Goal: Task Accomplishment & Management: Complete application form

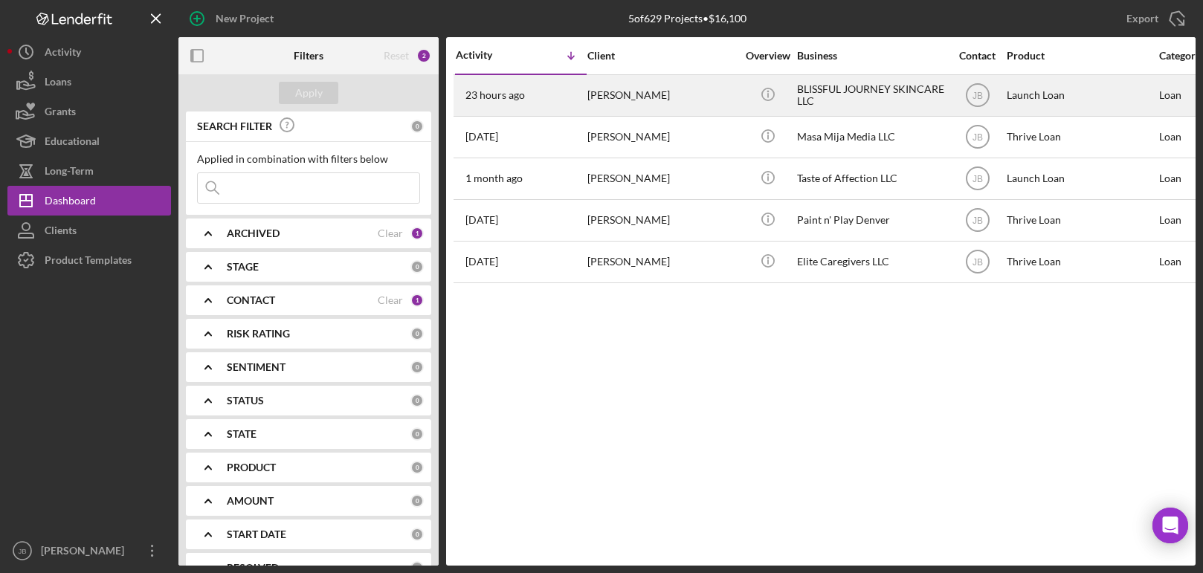
click at [708, 91] on div "[PERSON_NAME]" at bounding box center [662, 95] width 149 height 39
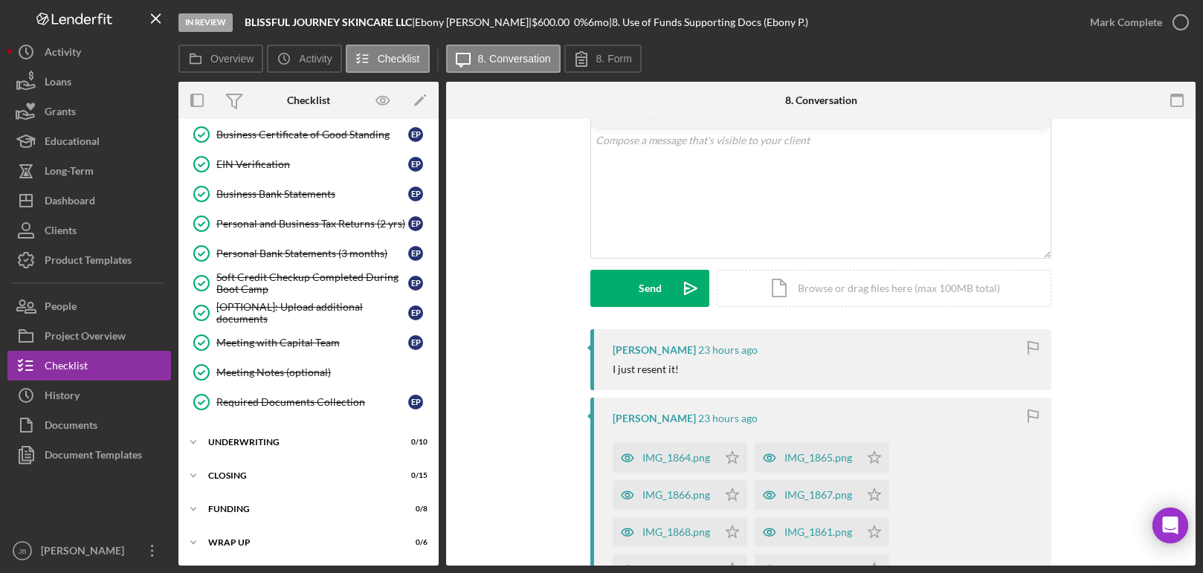
scroll to position [129, 0]
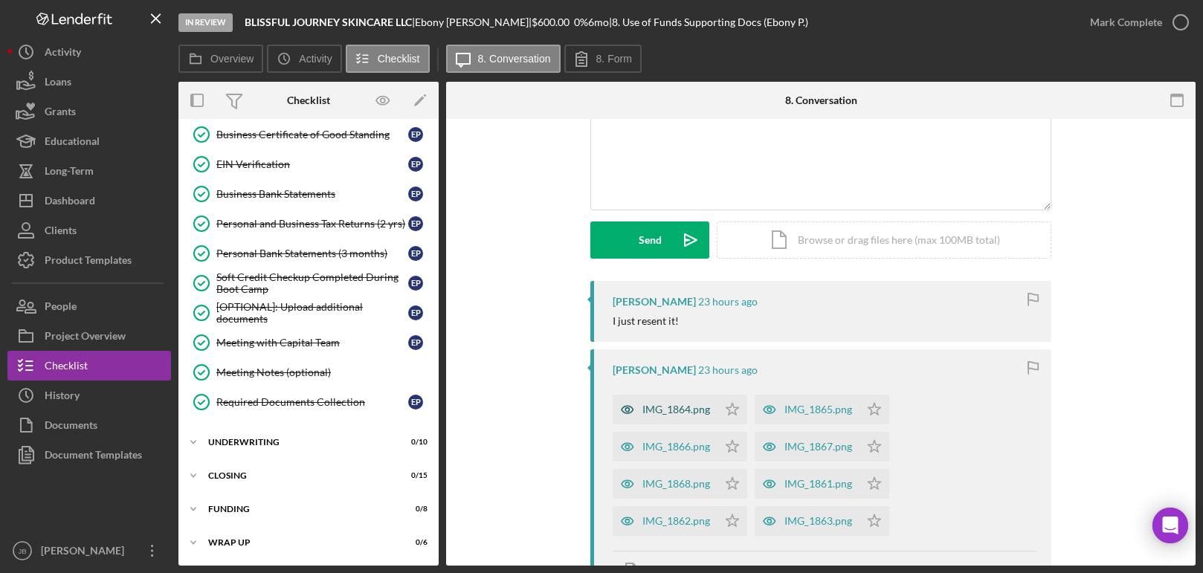
click at [668, 409] on div "IMG_1864.png" at bounding box center [677, 410] width 68 height 12
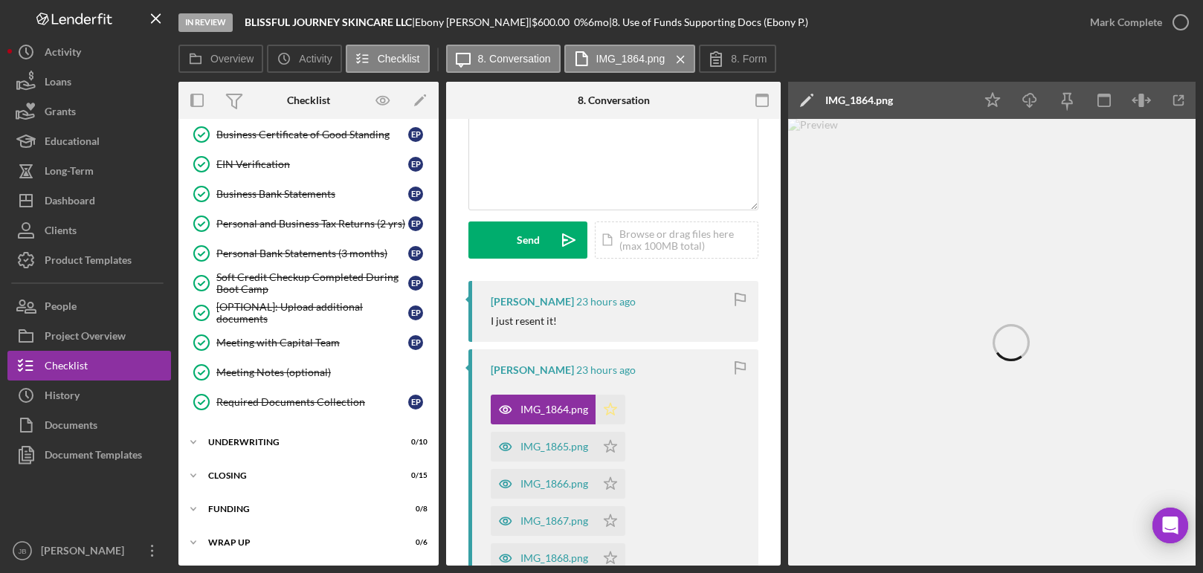
click at [614, 411] on polygon "button" at bounding box center [611, 409] width 13 height 12
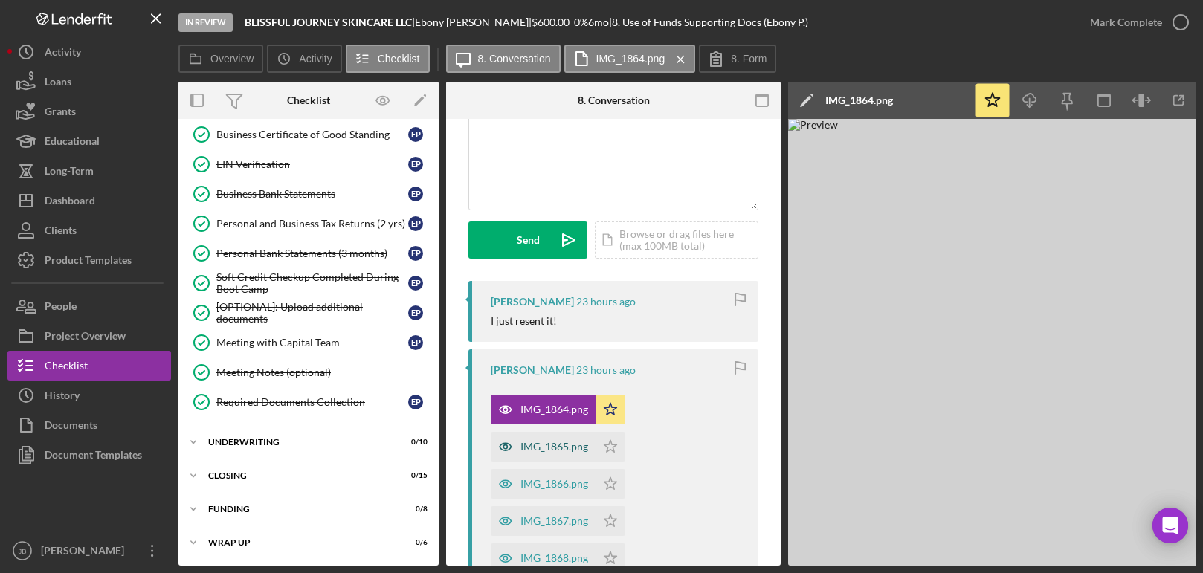
click at [585, 451] on div "IMG_1865.png" at bounding box center [555, 447] width 68 height 12
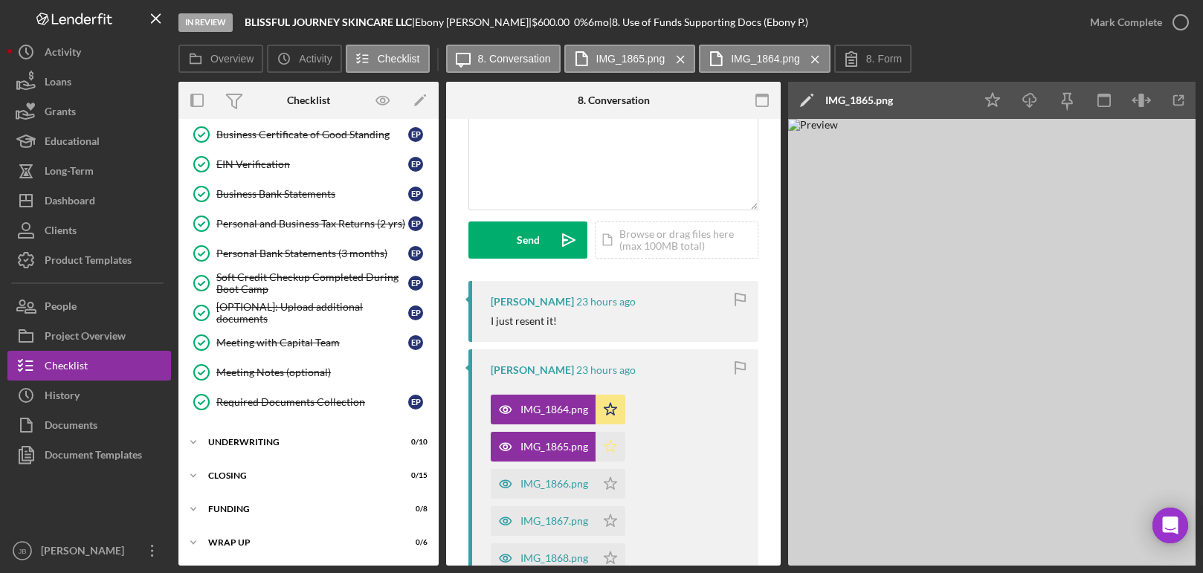
click at [608, 448] on polygon "button" at bounding box center [611, 446] width 13 height 12
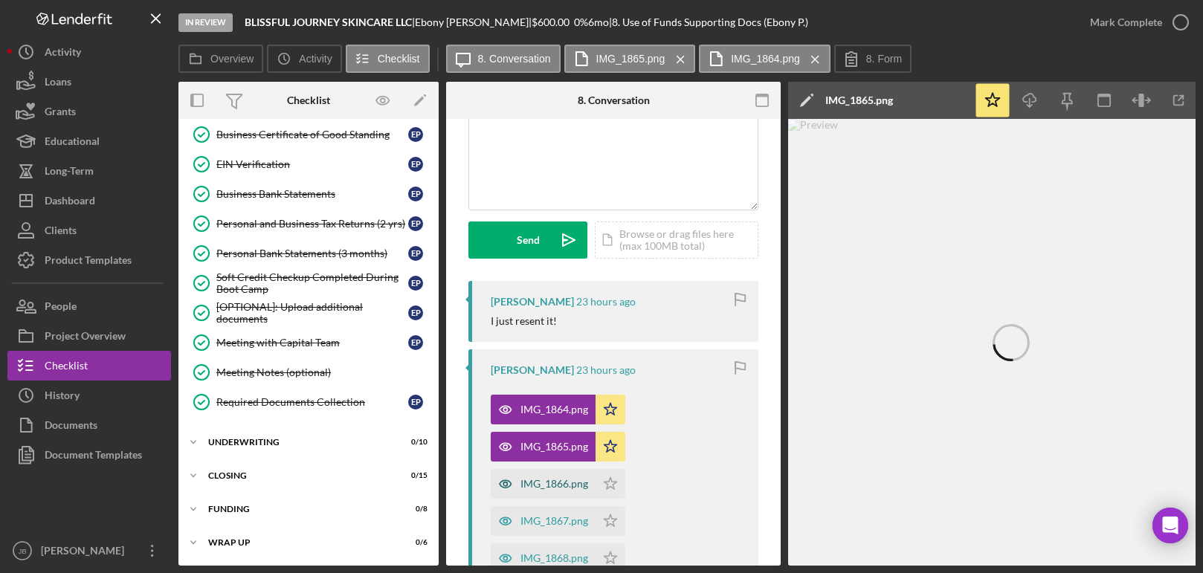
click at [568, 491] on div "IMG_1866.png" at bounding box center [543, 484] width 105 height 30
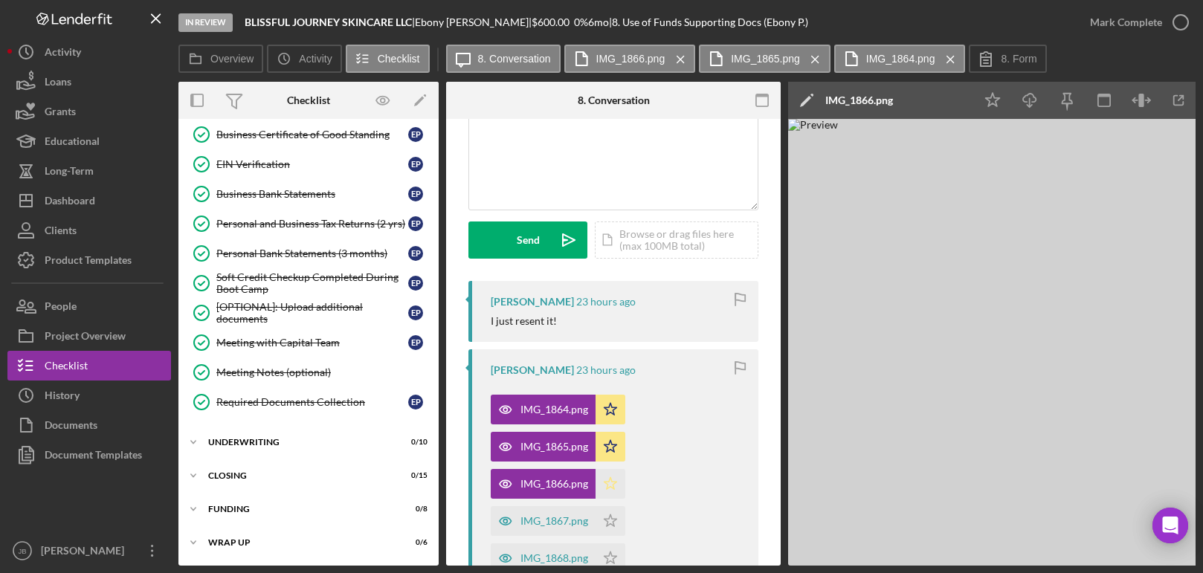
click at [611, 483] on icon "Icon/Star" at bounding box center [611, 484] width 30 height 30
click at [573, 514] on div "IMG_1867.png" at bounding box center [543, 522] width 105 height 30
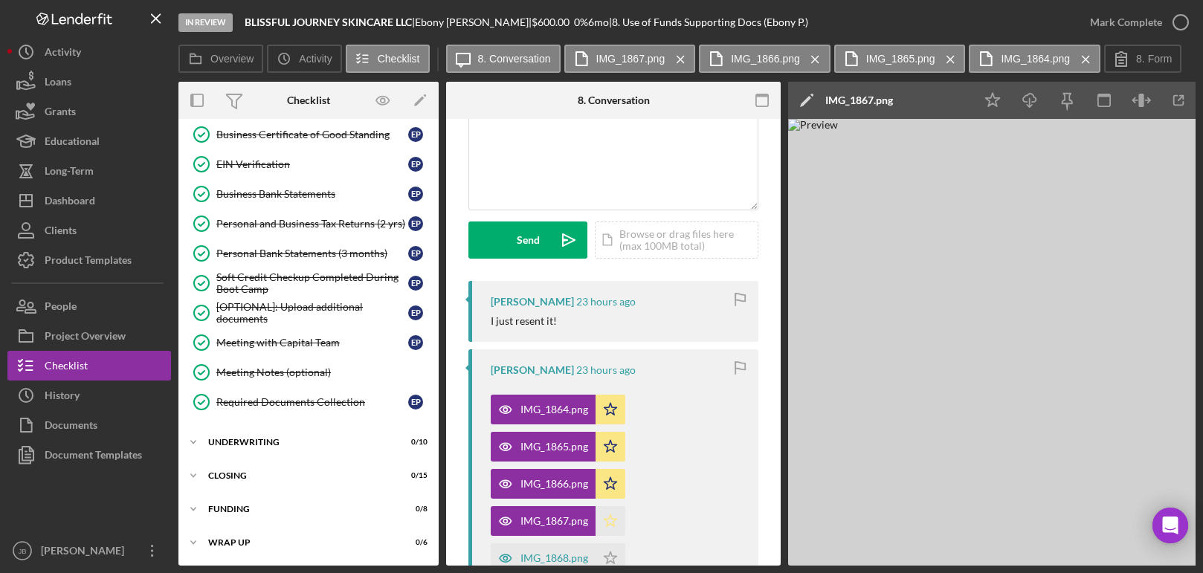
click at [613, 521] on icon "Icon/Star" at bounding box center [611, 522] width 30 height 30
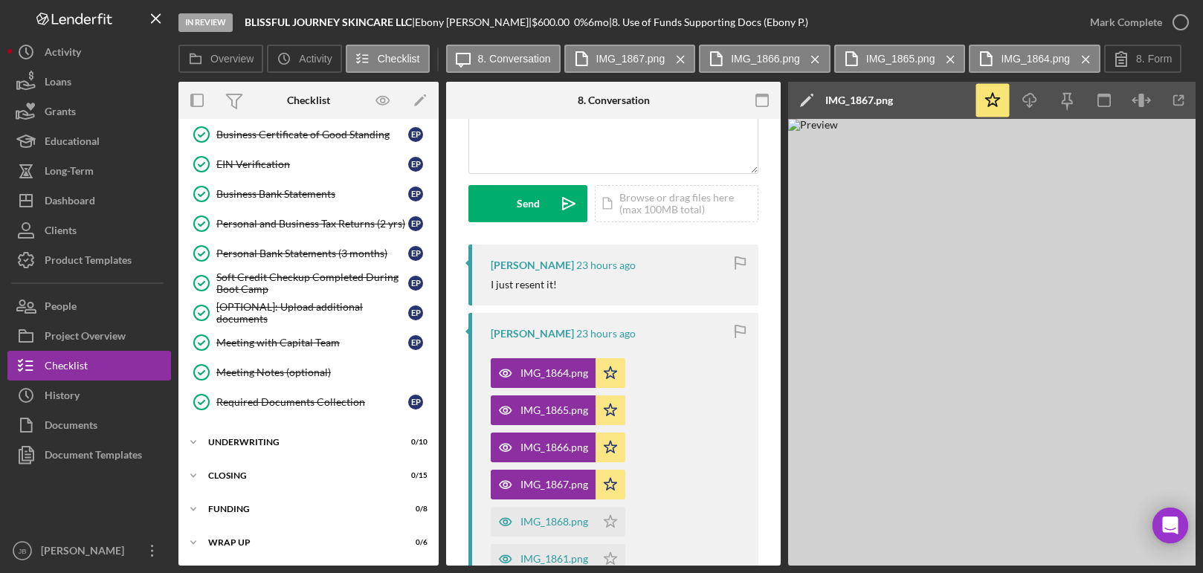
scroll to position [203, 0]
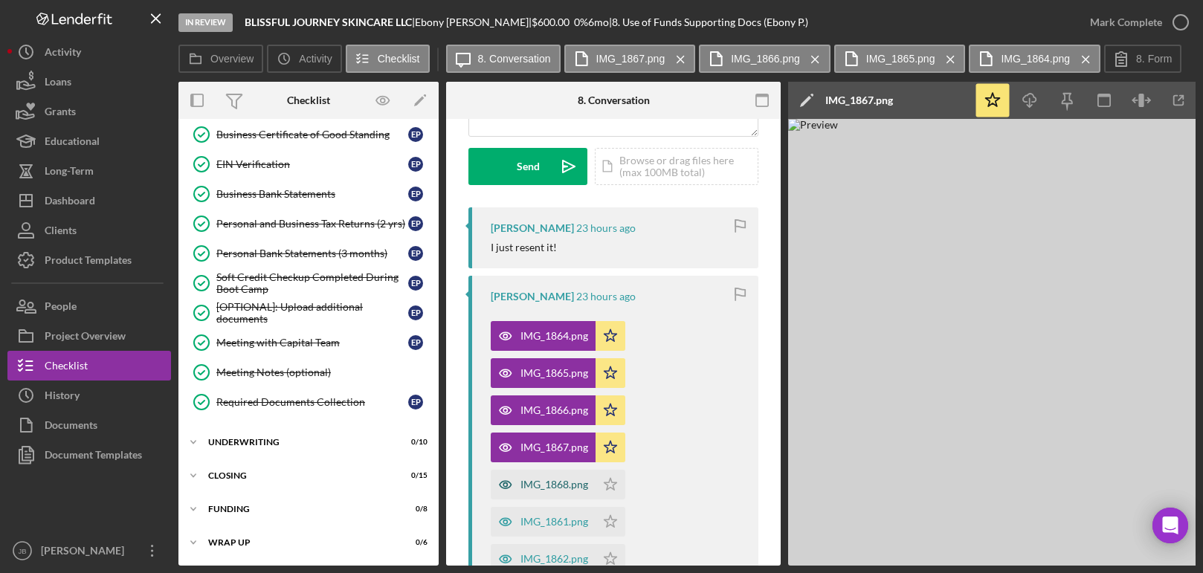
click at [582, 494] on div "IMG_1868.png" at bounding box center [543, 485] width 105 height 30
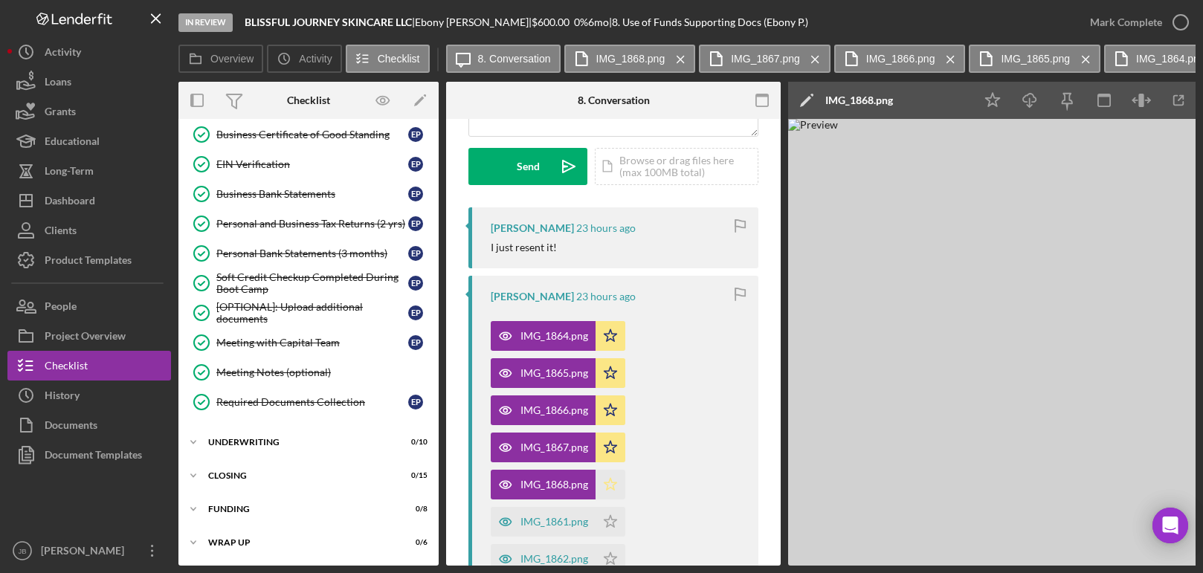
click at [609, 483] on icon "Icon/Star" at bounding box center [611, 485] width 30 height 30
click at [571, 517] on div "IMG_1861.png" at bounding box center [555, 522] width 68 height 12
click at [612, 513] on icon "Icon/Star" at bounding box center [611, 522] width 30 height 30
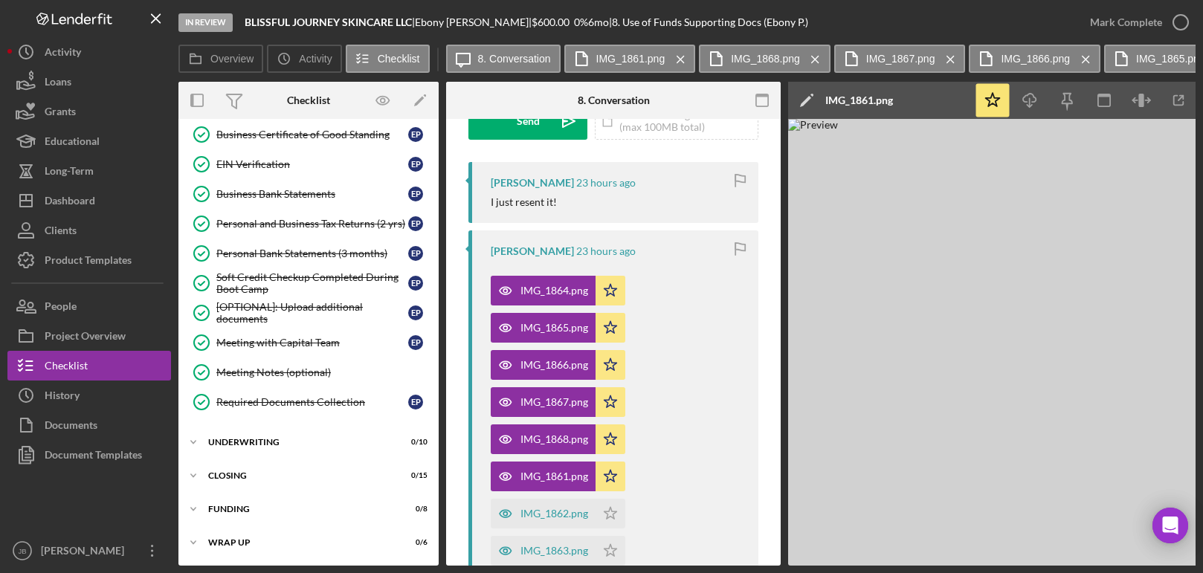
scroll to position [274, 0]
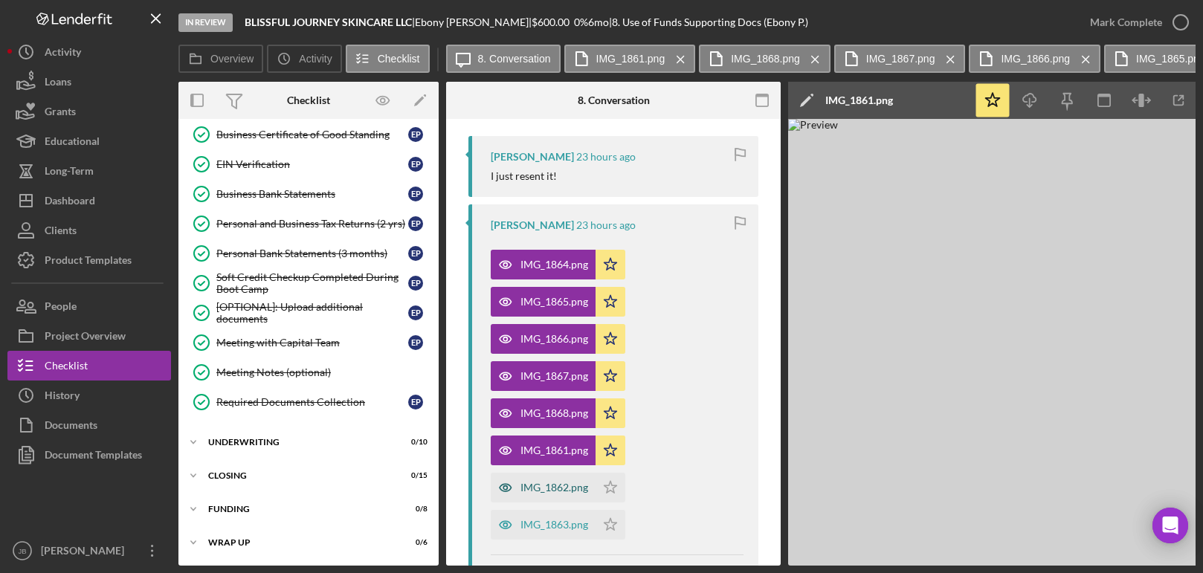
click at [572, 483] on div "IMG_1862.png" at bounding box center [555, 488] width 68 height 12
click at [611, 483] on polygon "button" at bounding box center [611, 487] width 13 height 12
click at [573, 519] on div "IMG_1863.png" at bounding box center [555, 525] width 68 height 12
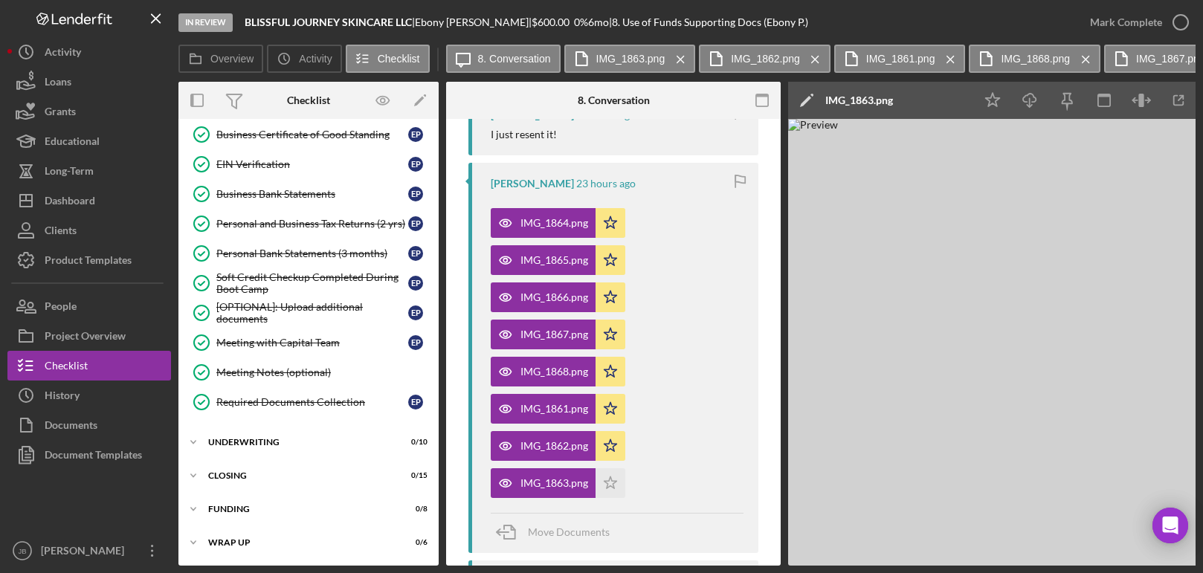
scroll to position [322, 0]
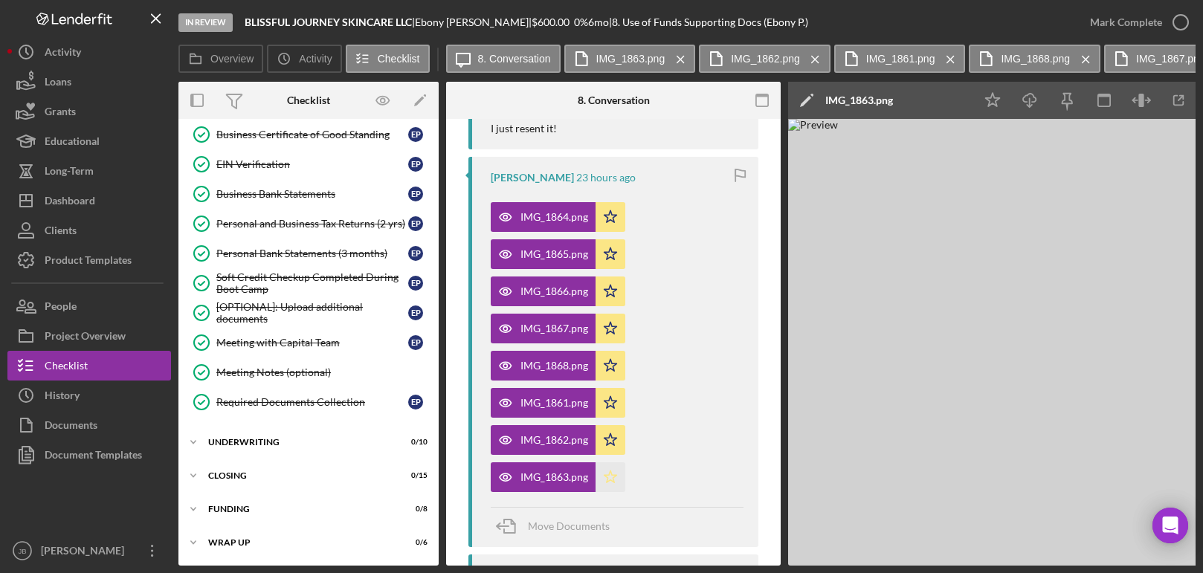
click at [605, 476] on polygon "button" at bounding box center [611, 477] width 13 height 12
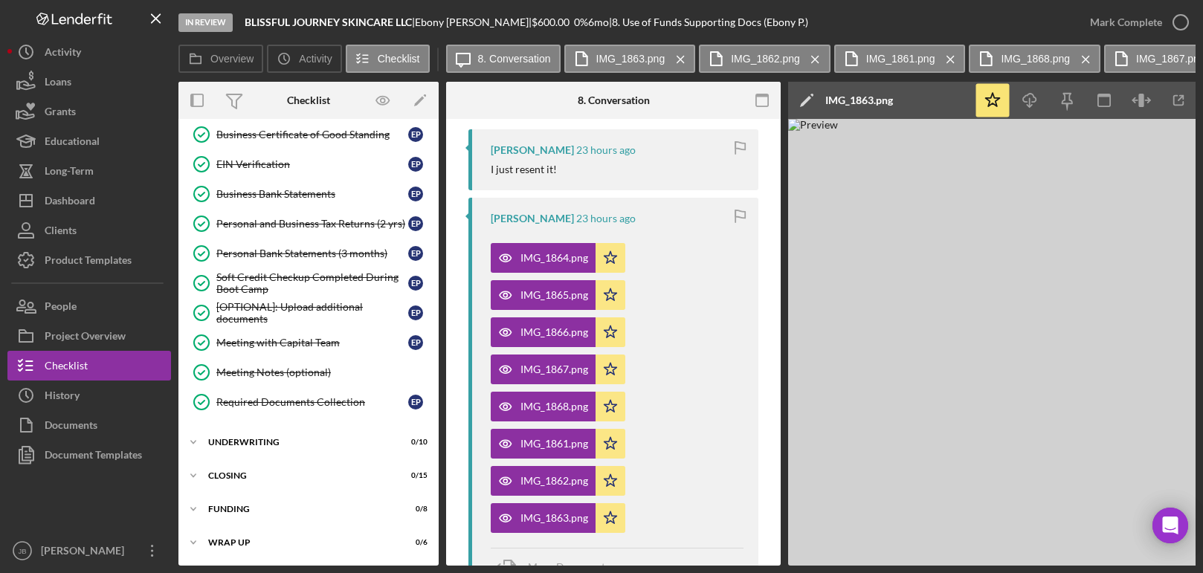
scroll to position [267, 0]
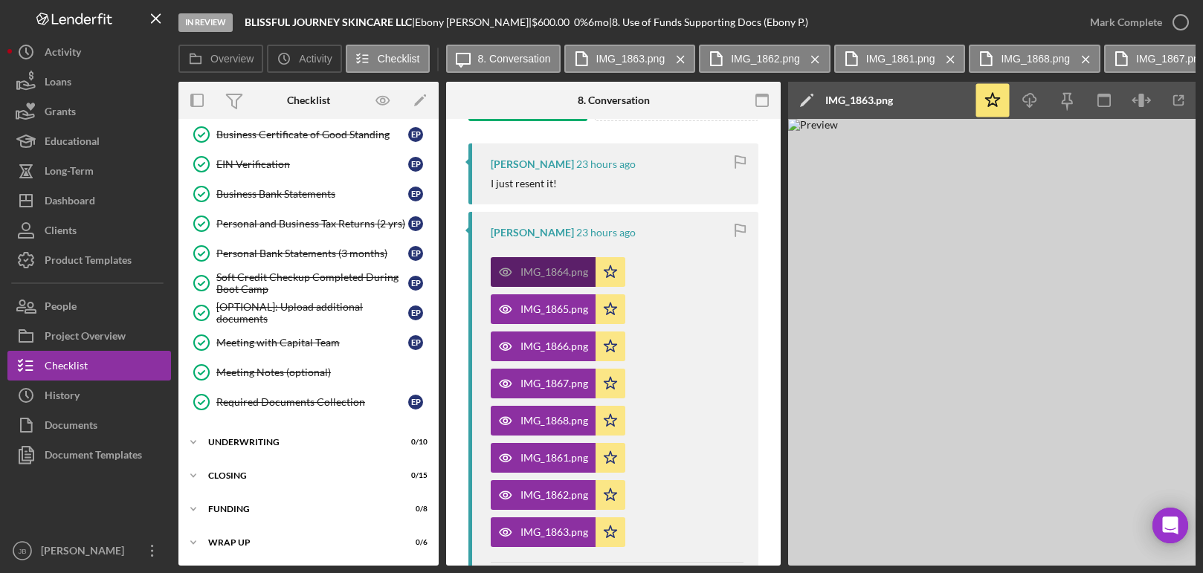
click at [559, 272] on div "IMG_1864.png" at bounding box center [555, 272] width 68 height 12
click at [660, 65] on button "IMG_1863.png Icon/Menu Close" at bounding box center [631, 59] width 132 height 28
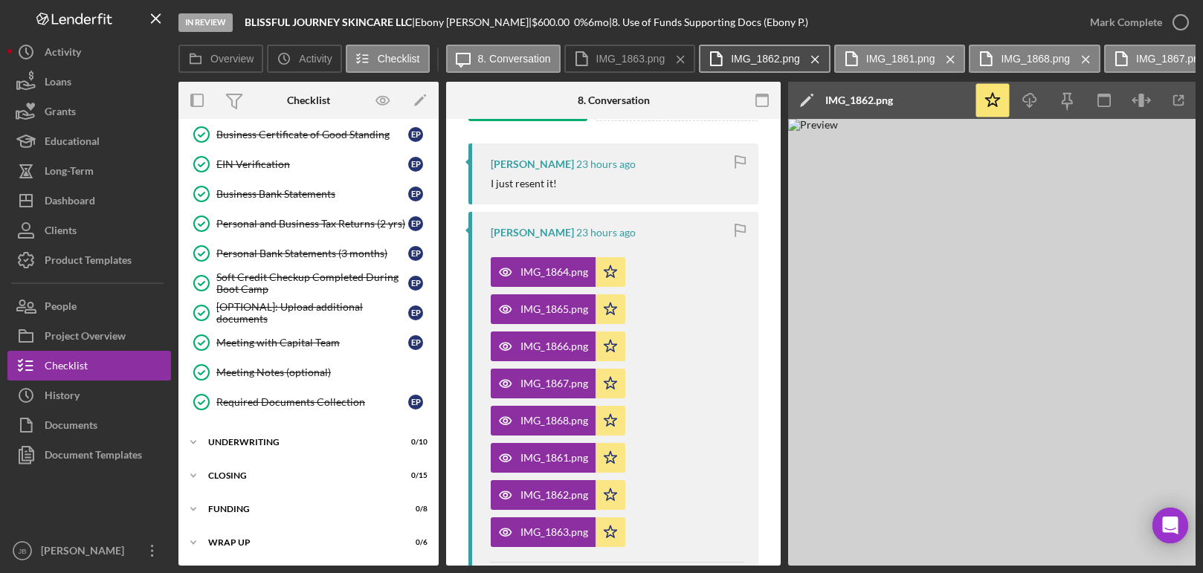
click at [765, 57] on label "IMG_1862.png" at bounding box center [765, 59] width 69 height 12
click at [292, 447] on div "Icon/Expander Underwriting 0 / 10" at bounding box center [309, 443] width 260 height 30
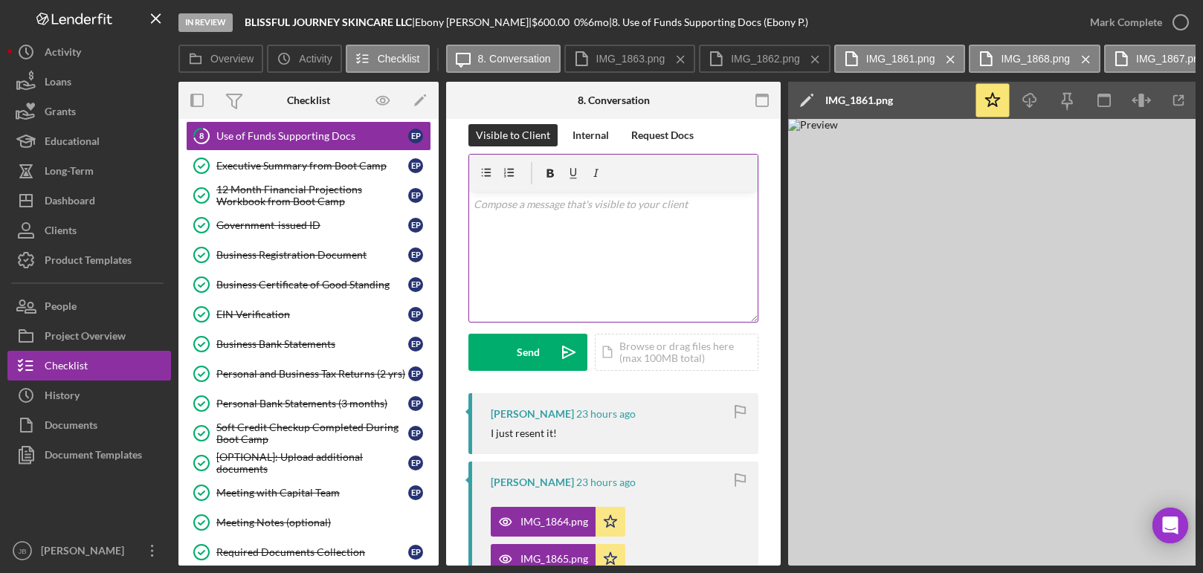
scroll to position [0, 0]
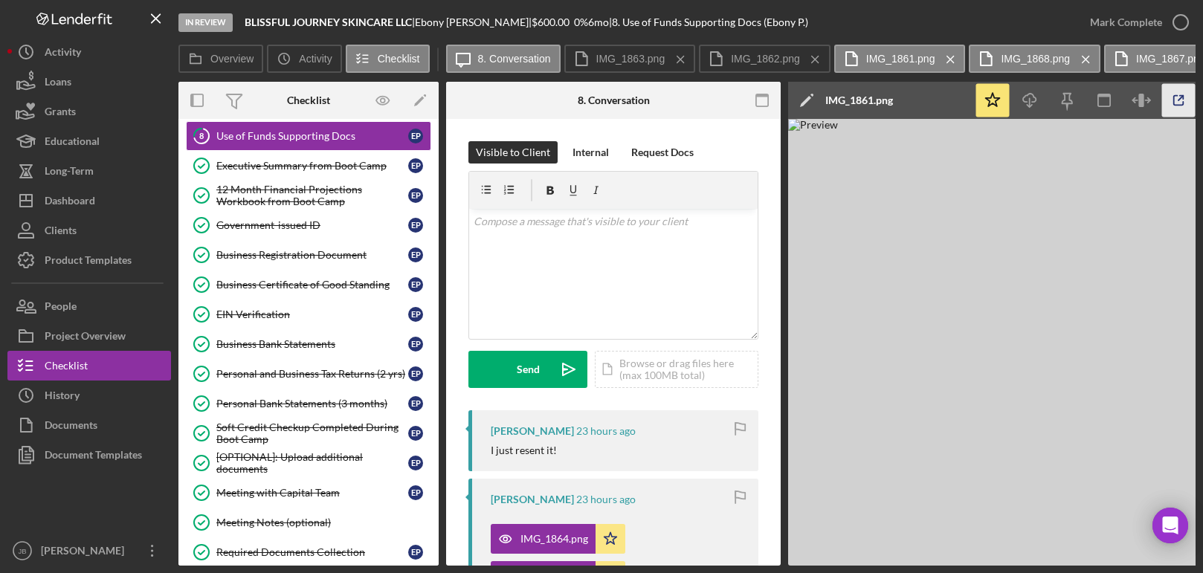
click at [0, 0] on polyline "button" at bounding box center [0, 0] width 0 height 0
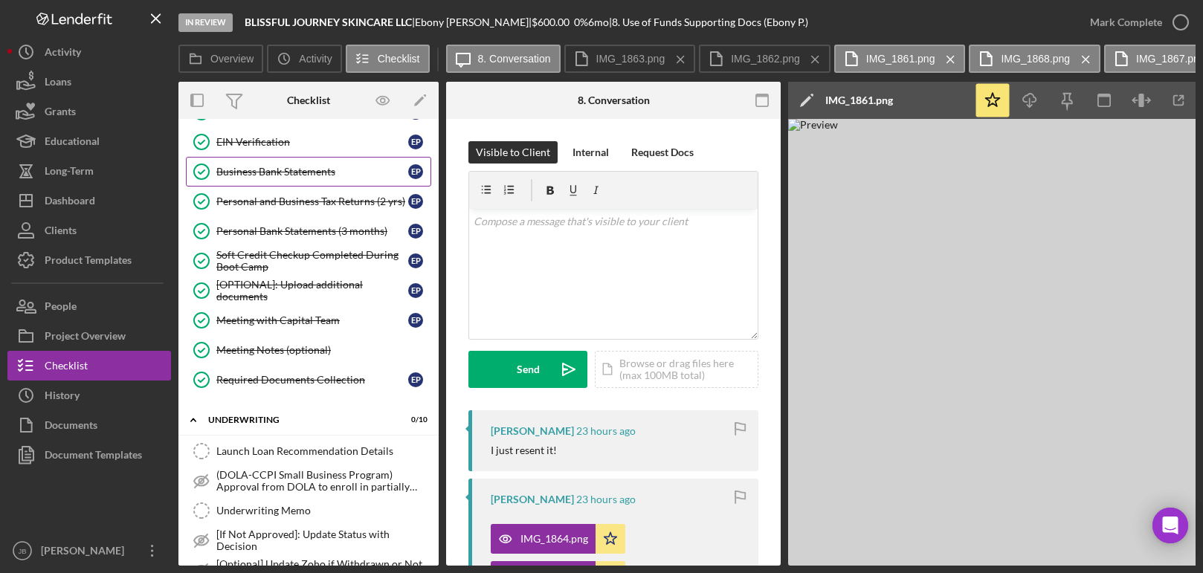
scroll to position [363, 0]
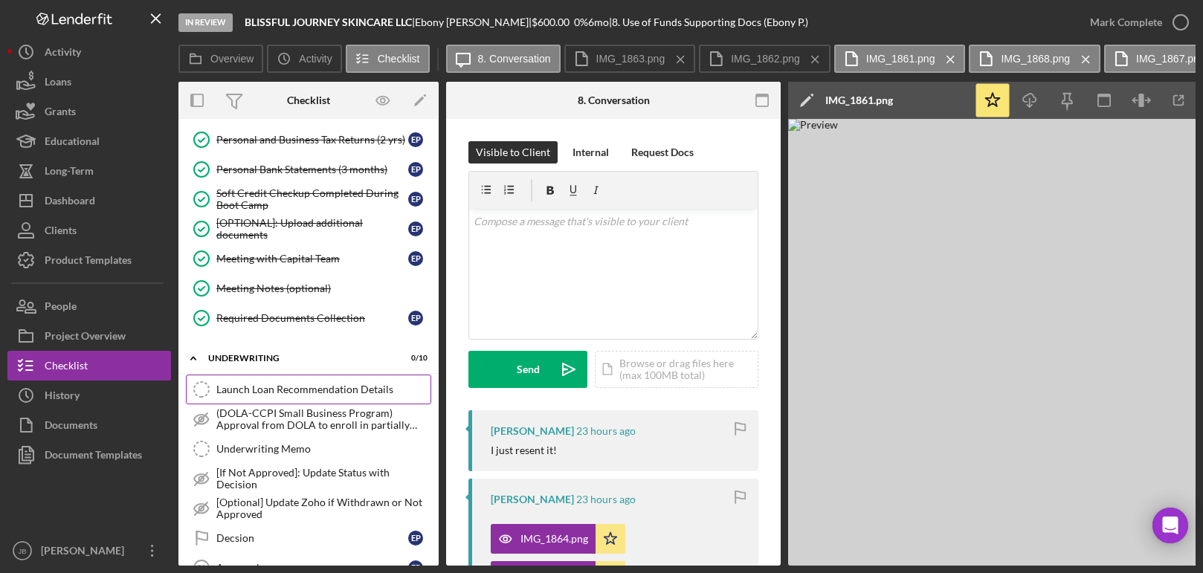
click at [341, 390] on div "Launch Loan Recommendation Details" at bounding box center [323, 390] width 214 height 12
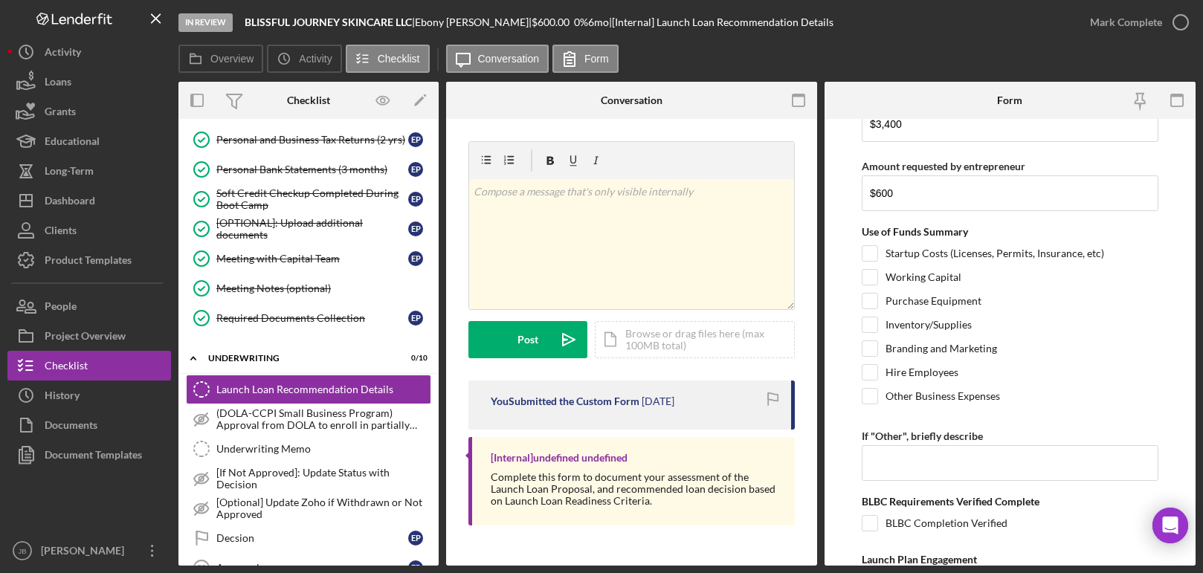
scroll to position [434, 0]
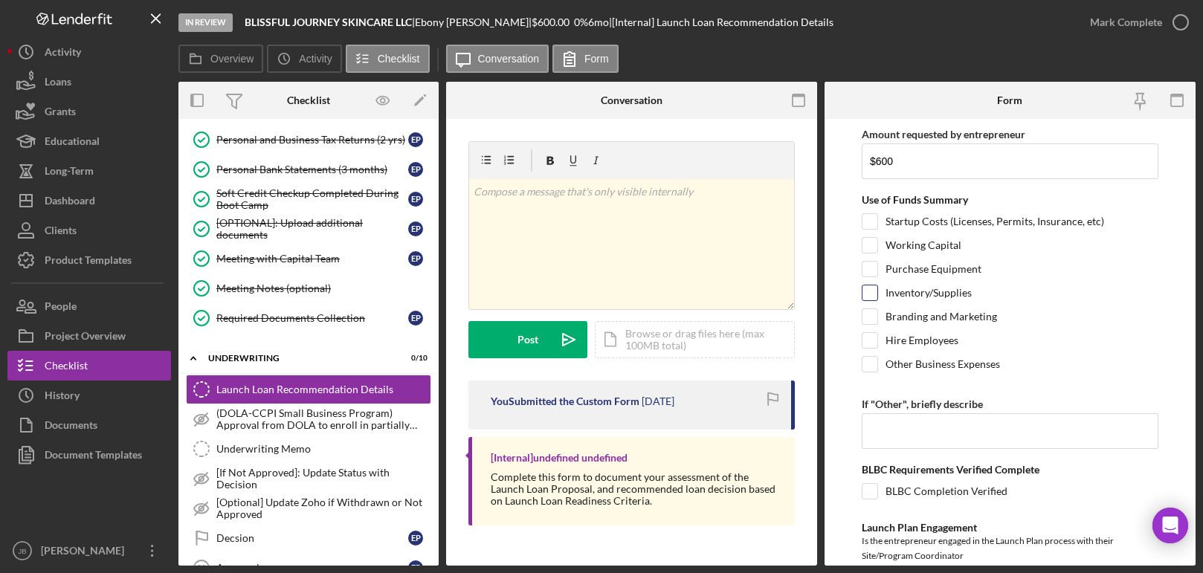
click at [872, 295] on input "Inventory/Supplies" at bounding box center [870, 293] width 15 height 15
checkbox input "true"
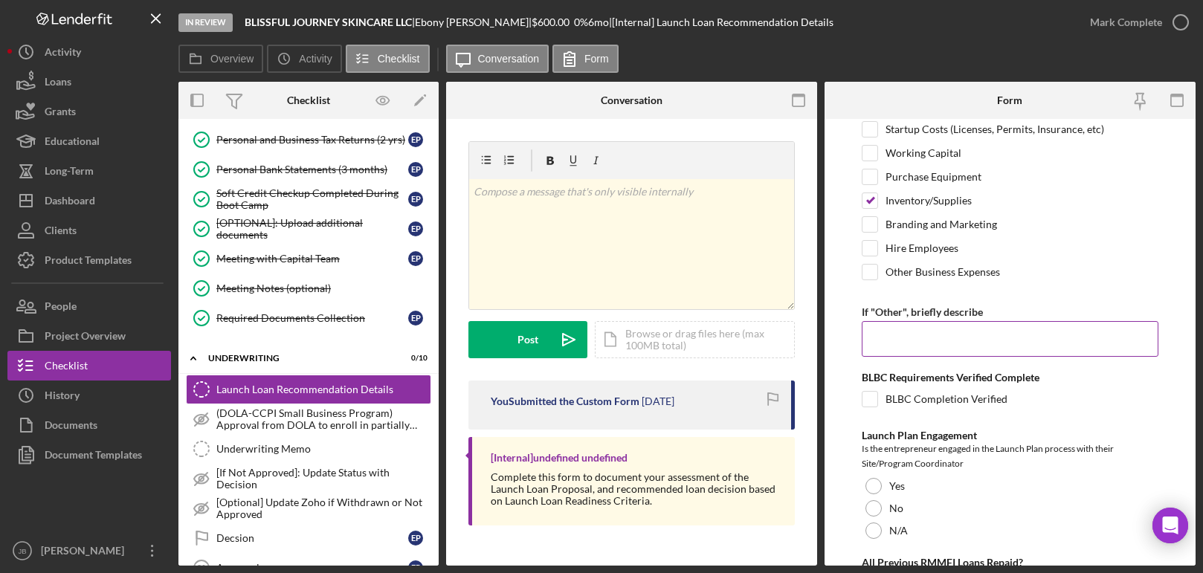
scroll to position [585, 0]
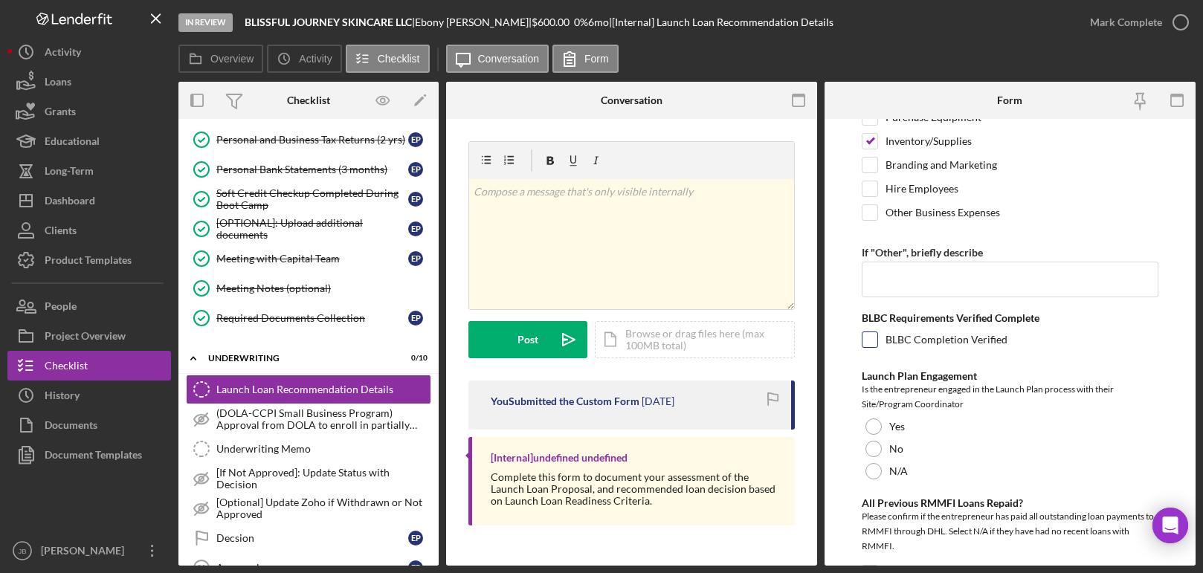
click at [867, 342] on input "BLBC Completion Verified" at bounding box center [870, 339] width 15 height 15
checkbox input "true"
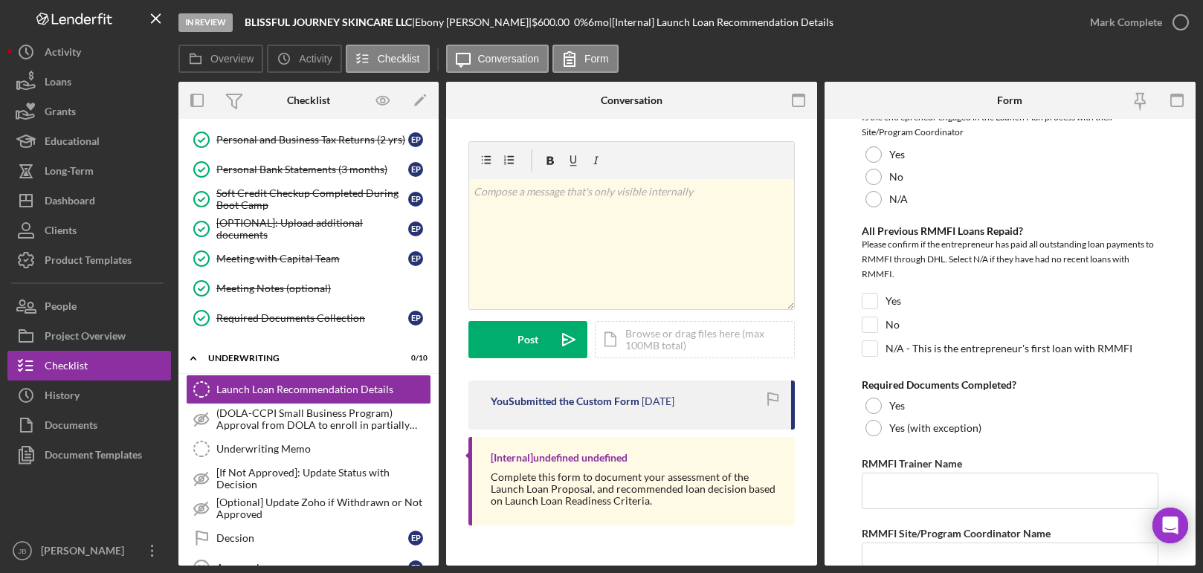
scroll to position [866, 0]
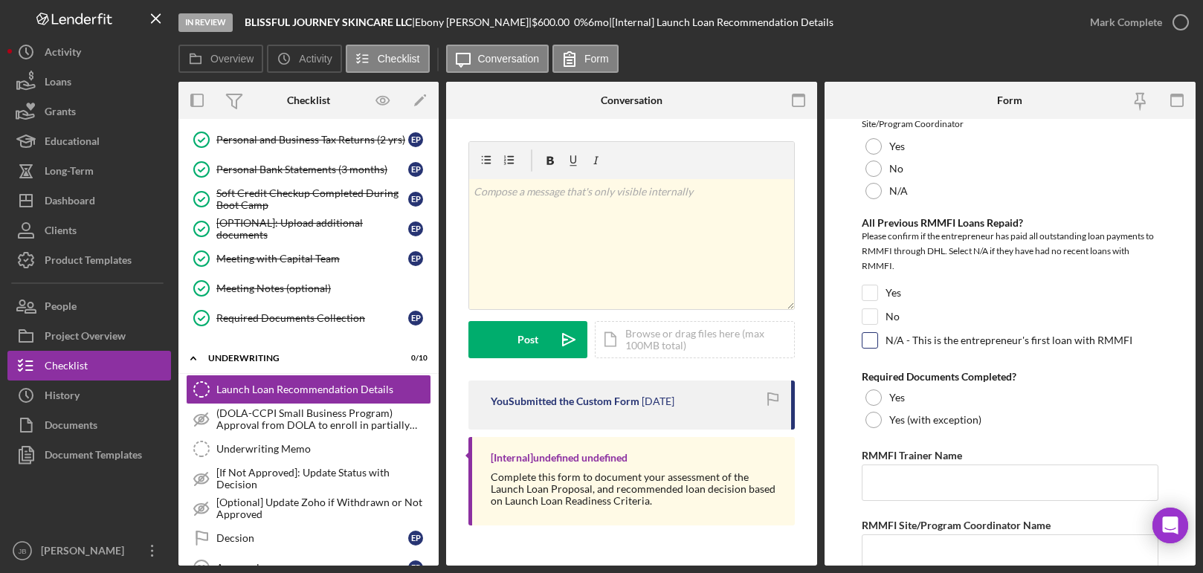
click at [875, 343] on input "N/A - This is the entrepreneur's first loan with RMMFI" at bounding box center [870, 340] width 15 height 15
checkbox input "true"
click at [878, 400] on div at bounding box center [874, 398] width 16 height 16
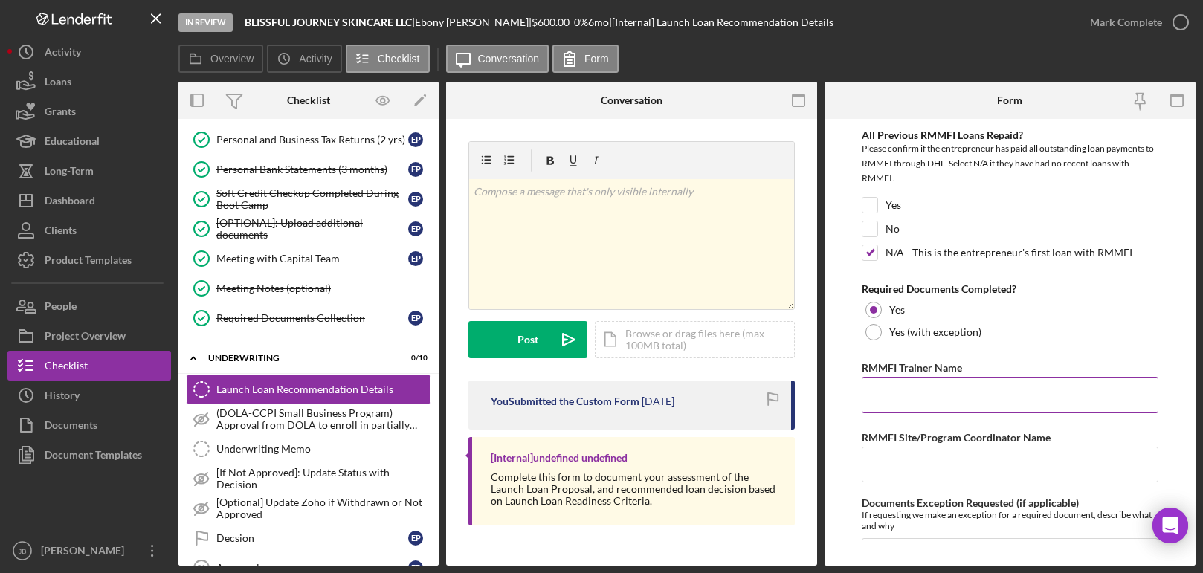
scroll to position [960, 0]
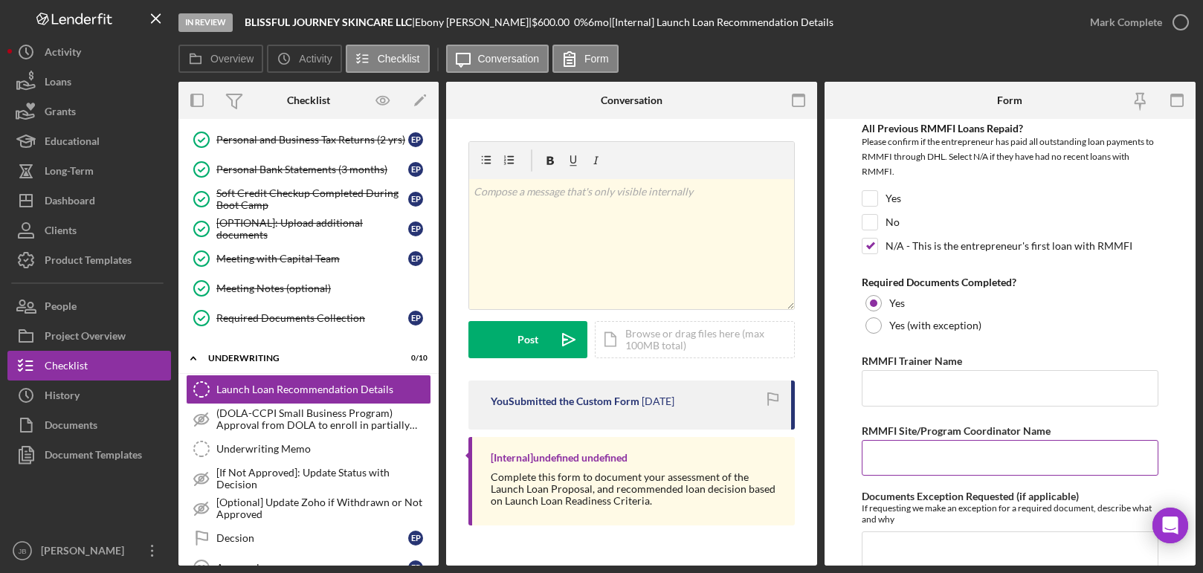
click at [917, 458] on input "RMMFI Site/Program Coordinator Name" at bounding box center [1010, 458] width 297 height 36
type input "Naisha Williams"
click at [915, 390] on input "RMMFI Trainer Name" at bounding box center [1010, 388] width 297 height 36
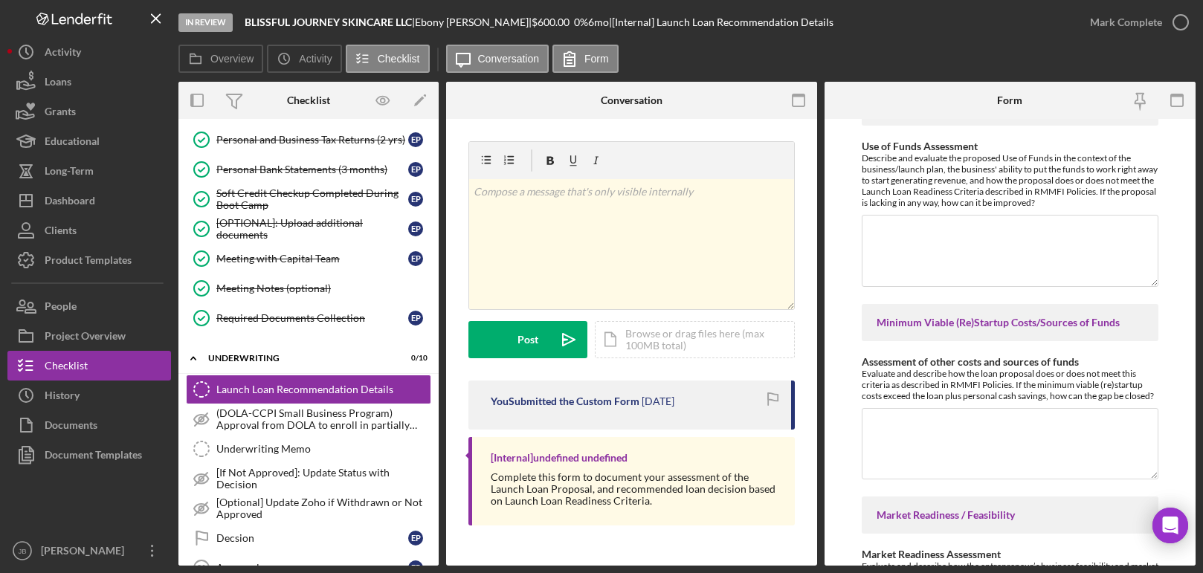
scroll to position [1433, 0]
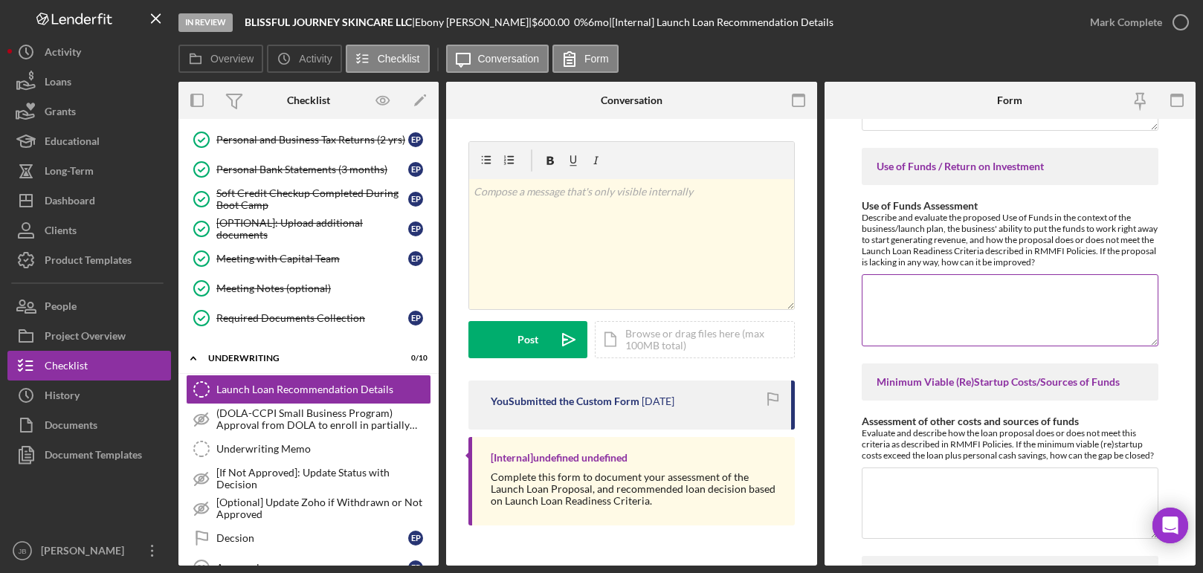
click at [1007, 306] on textarea "Use of Funds Assessment" at bounding box center [1010, 309] width 297 height 71
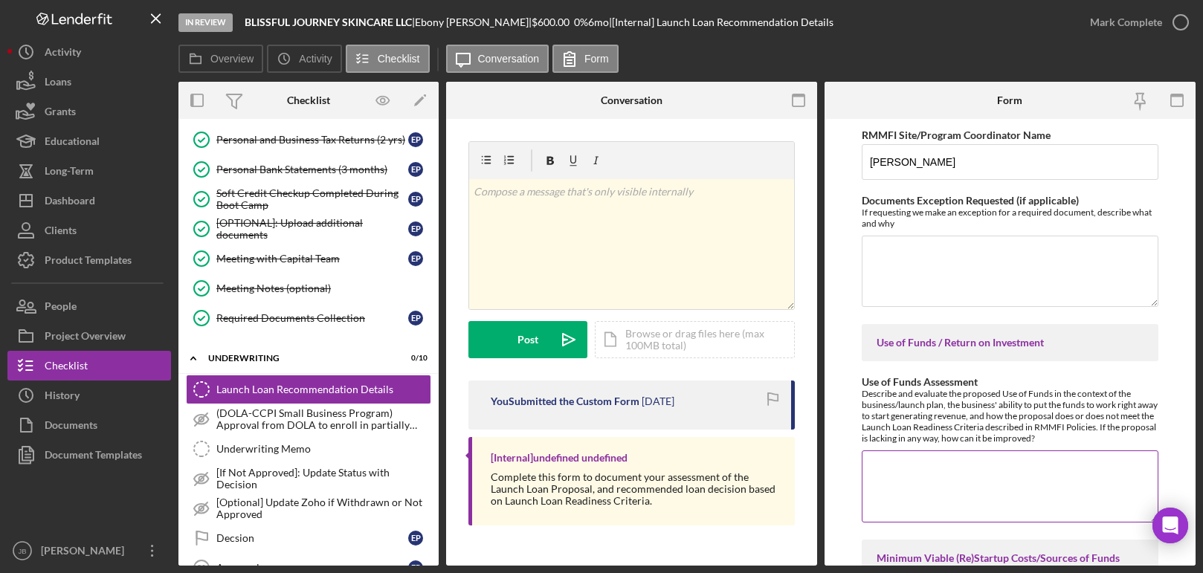
scroll to position [1300, 0]
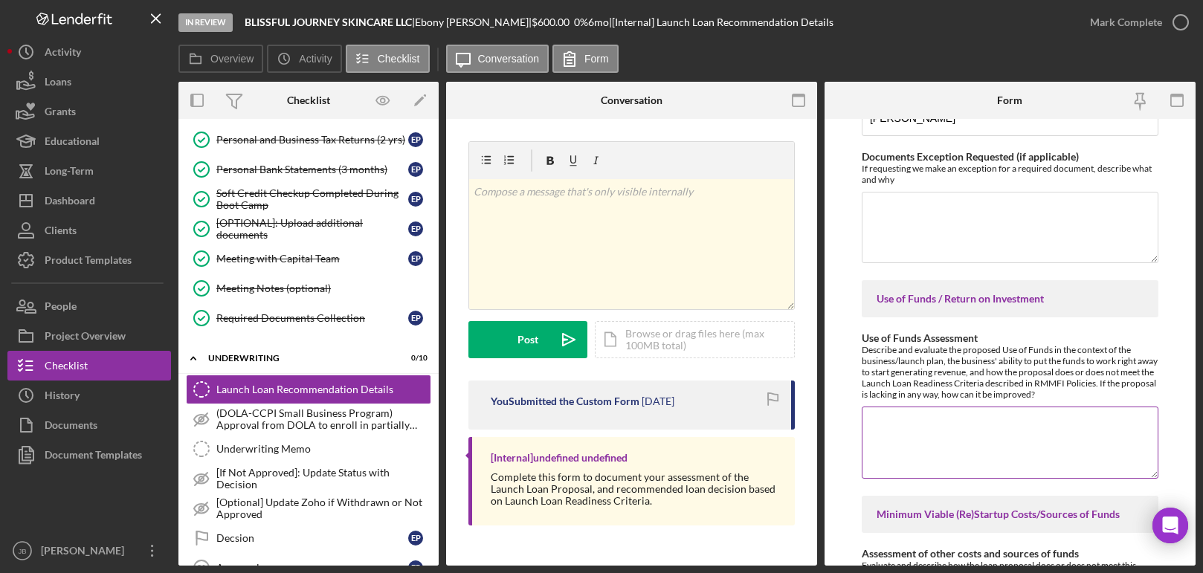
click at [934, 421] on textarea "Use of Funds Assessment" at bounding box center [1010, 442] width 297 height 71
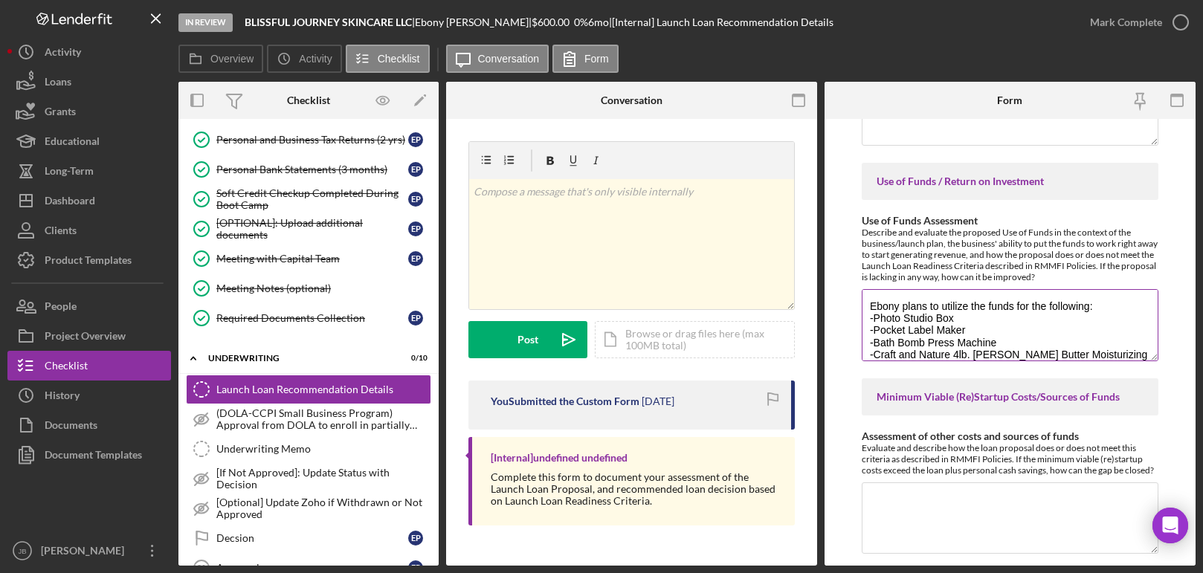
scroll to position [13, 0]
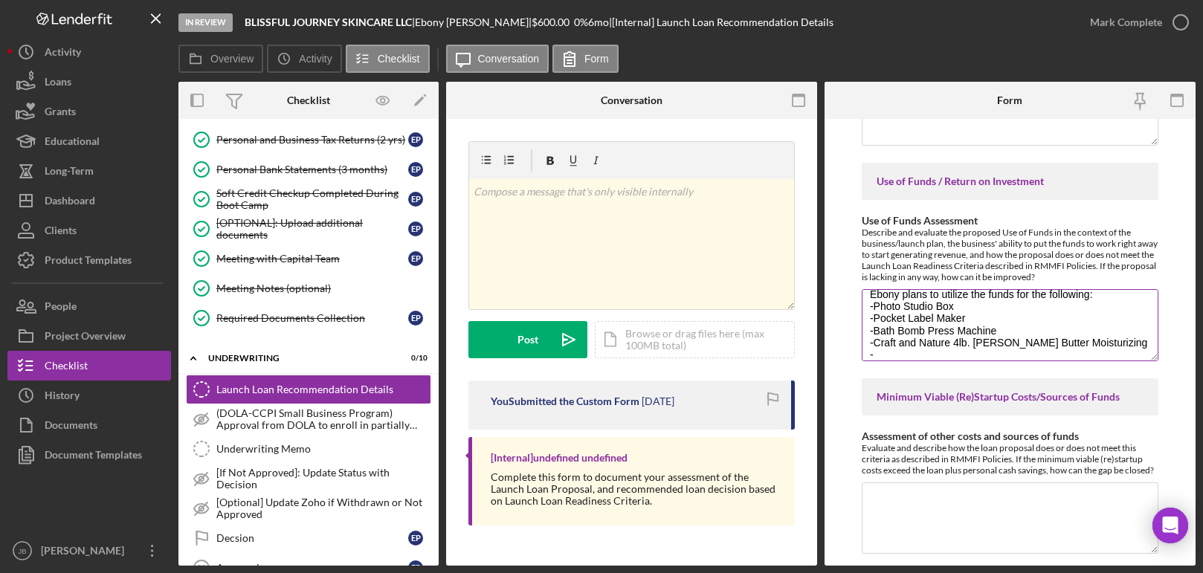
click at [967, 348] on textarea "Ebony plans to utilize the funds for the following: -Photo Studio Box -Pocket L…" at bounding box center [1010, 324] width 297 height 71
click at [1087, 343] on textarea "Ebony plans to utilize the funds for the following: -Photo Studio Box -Pocket L…" at bounding box center [1010, 324] width 297 height 71
click at [1013, 359] on textarea "Ebony plans to utilize the funds for the following: -Photo Studio Box -Pocket L…" at bounding box center [1010, 324] width 297 height 71
click at [975, 351] on textarea "Ebony plans to utilize the funds for the following: -Photo Studio Box -Pocket L…" at bounding box center [1010, 324] width 297 height 71
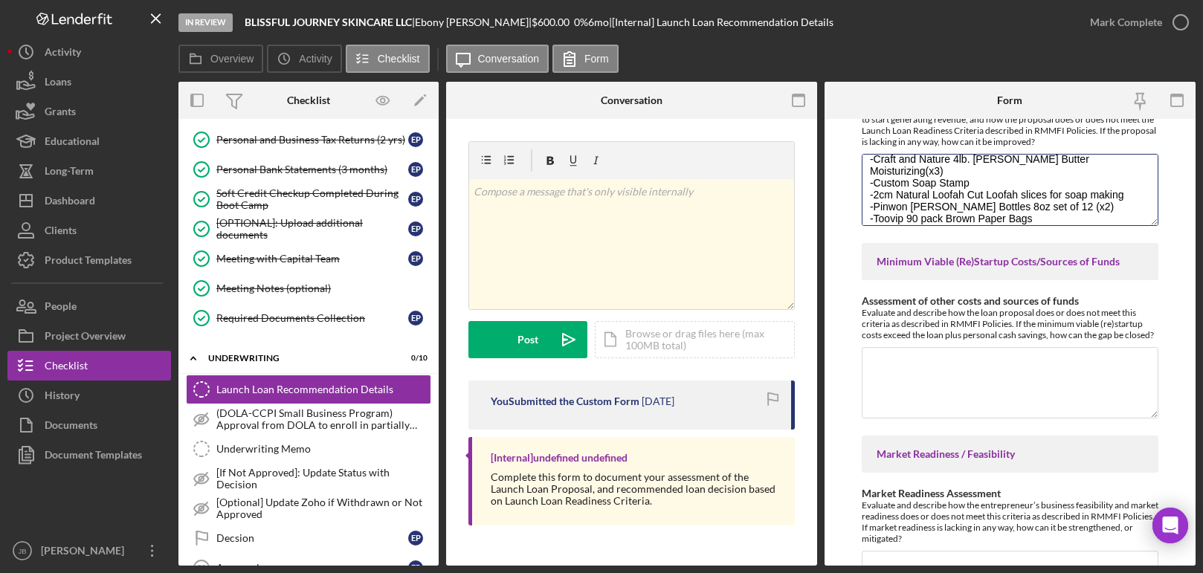
scroll to position [1556, 0]
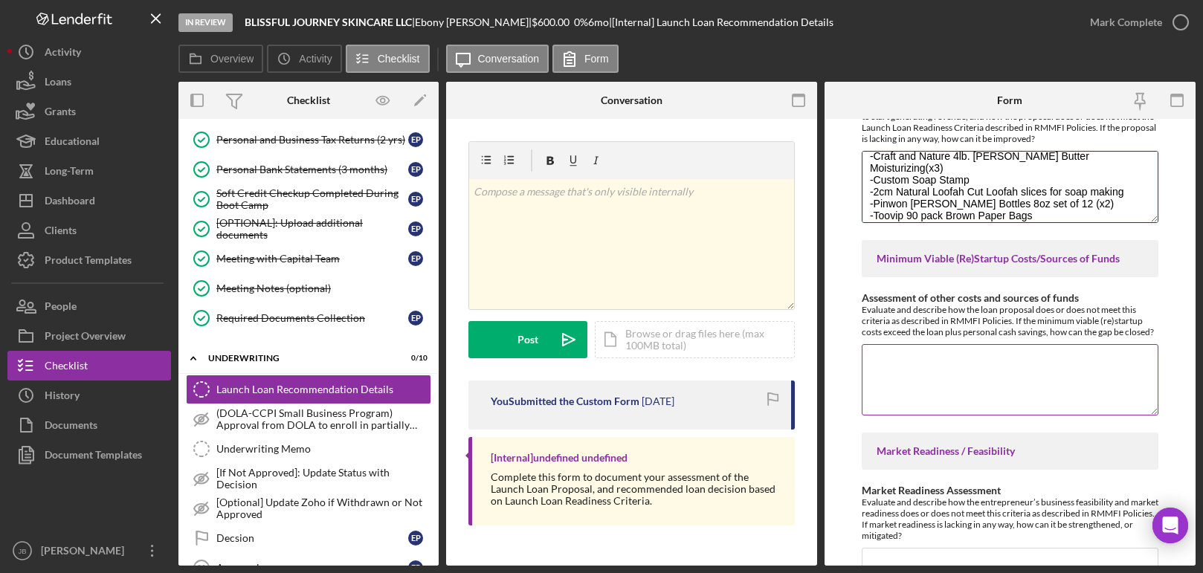
type textarea "Ebony plans to utilize the funds for the following: -Photo Studio Box -Pocket L…"
click at [953, 354] on textarea "Assessment of other costs and sources of funds" at bounding box center [1010, 379] width 297 height 71
click at [875, 370] on textarea "Assessment of other costs and sources of funds" at bounding box center [1010, 379] width 297 height 71
click at [871, 359] on textarea "Assessment of other costs and sources of funds" at bounding box center [1010, 379] width 297 height 71
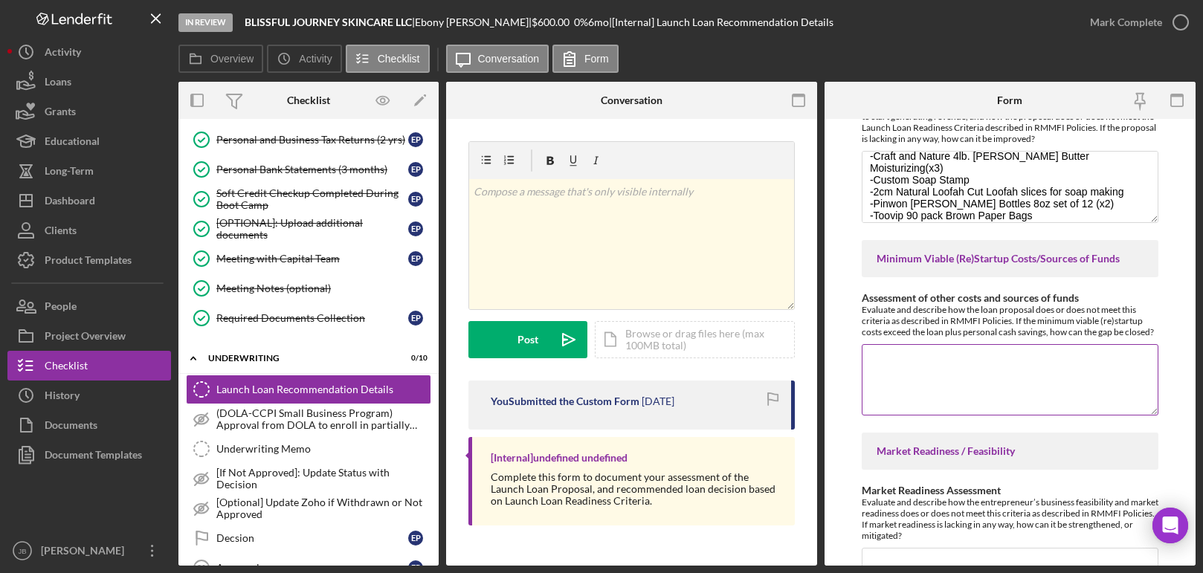
click at [894, 356] on textarea "Assessment of other costs and sources of funds" at bounding box center [1010, 379] width 297 height 71
type textarea "T"
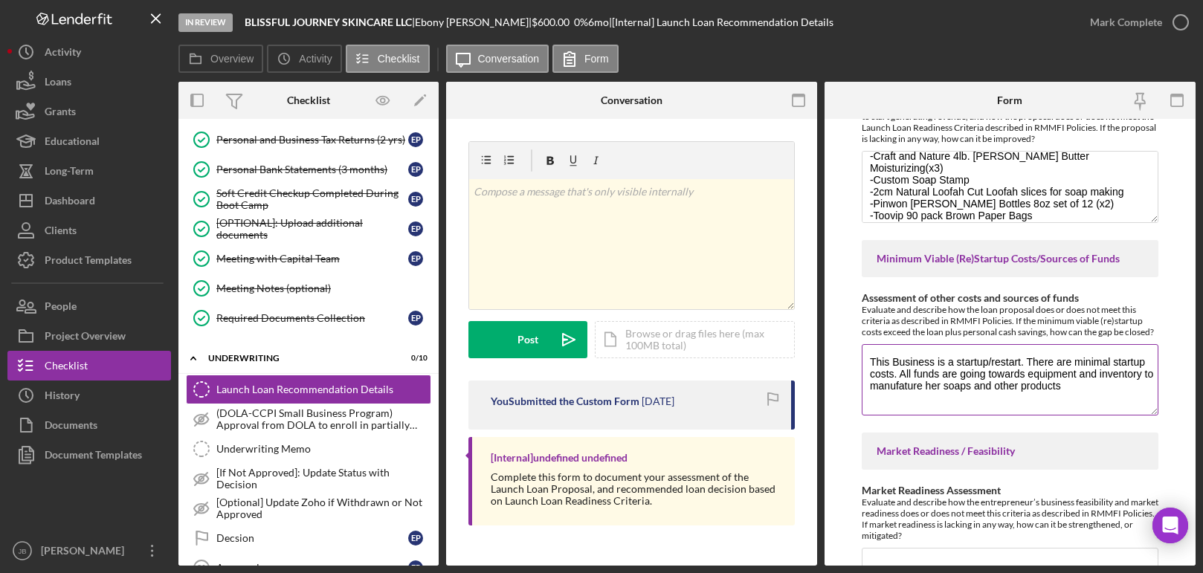
click at [907, 388] on textarea "This Business is a startup/restart. There are minimal startup costs. All funds …" at bounding box center [1010, 379] width 297 height 71
click at [1064, 383] on textarea "This Business is a startup/restart. There are minimal startup costs. All funds …" at bounding box center [1010, 379] width 297 height 71
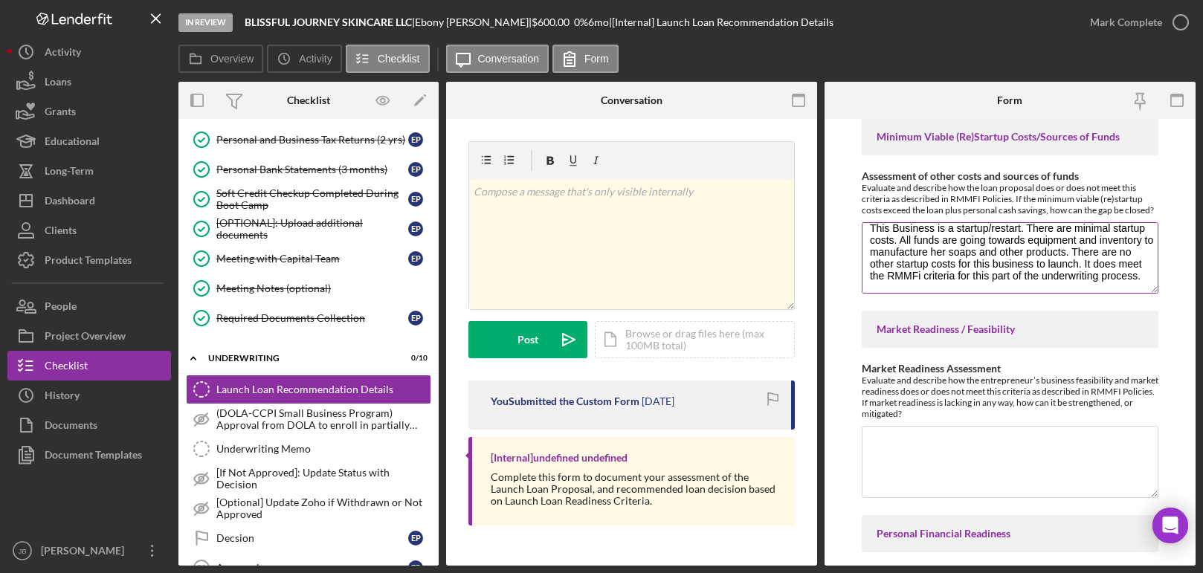
scroll to position [0, 0]
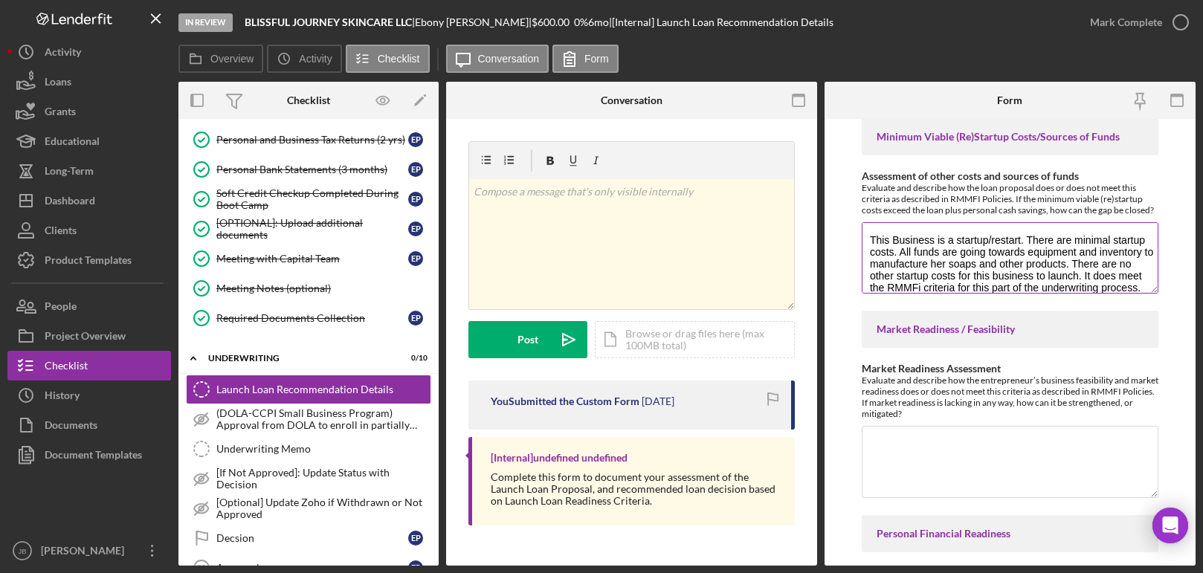
drag, startPoint x: 1141, startPoint y: 283, endPoint x: 872, endPoint y: 223, distance: 275.9
click at [872, 223] on textarea "This Business is a startup/restart. There are minimal startup costs. All funds …" at bounding box center [1010, 257] width 297 height 71
paste textarea "business is a startup/restart. The only startup costs are for equipment and inv…"
type textarea "This business is a startup/restart. The only startup costs are for equipment an…"
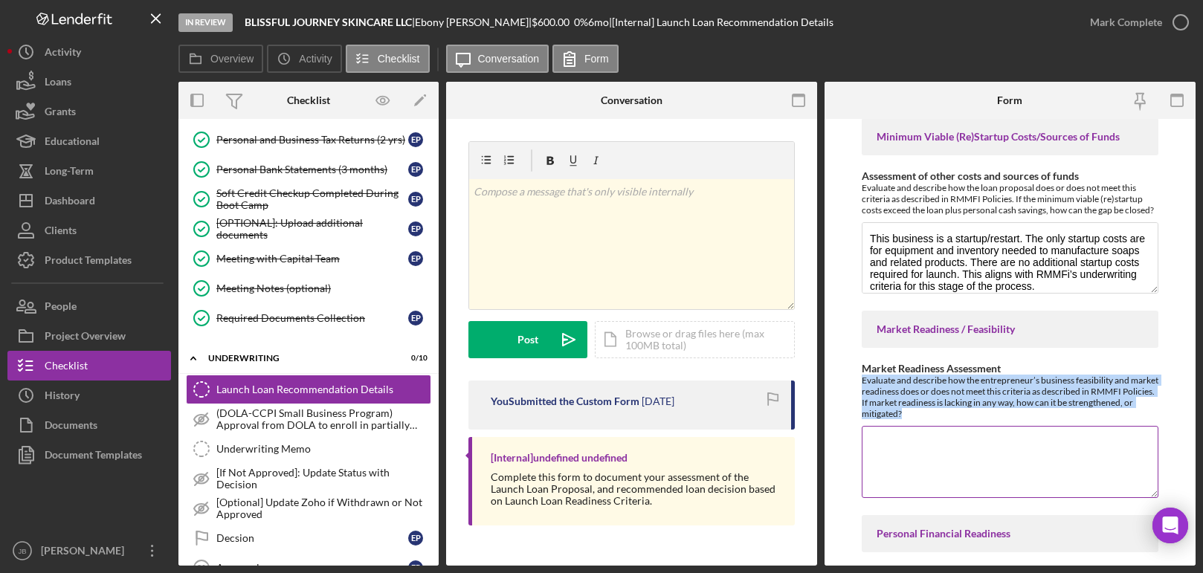
drag, startPoint x: 862, startPoint y: 382, endPoint x: 980, endPoint y: 412, distance: 121.4
click at [980, 412] on div "Evaluate and describe how the entrepreneur’s business feasibility and market re…" at bounding box center [1010, 397] width 297 height 45
copy div "Evaluate and describe how the entrepreneur’s business feasibility and market re…"
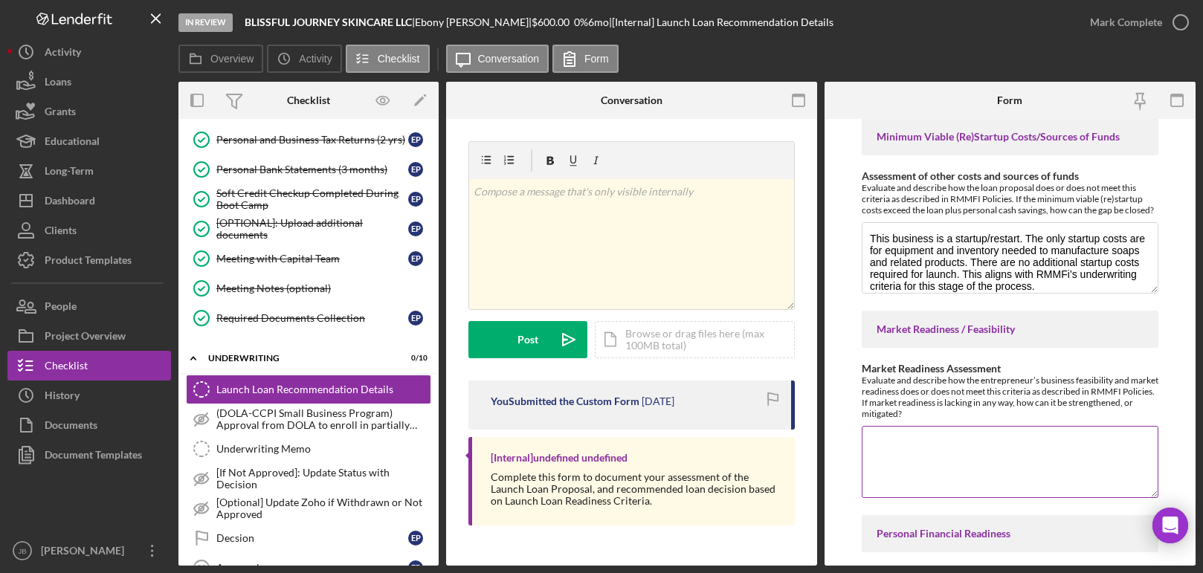
click at [902, 444] on textarea "Market Readiness Assessment" at bounding box center [1010, 461] width 297 height 71
type textarea "S"
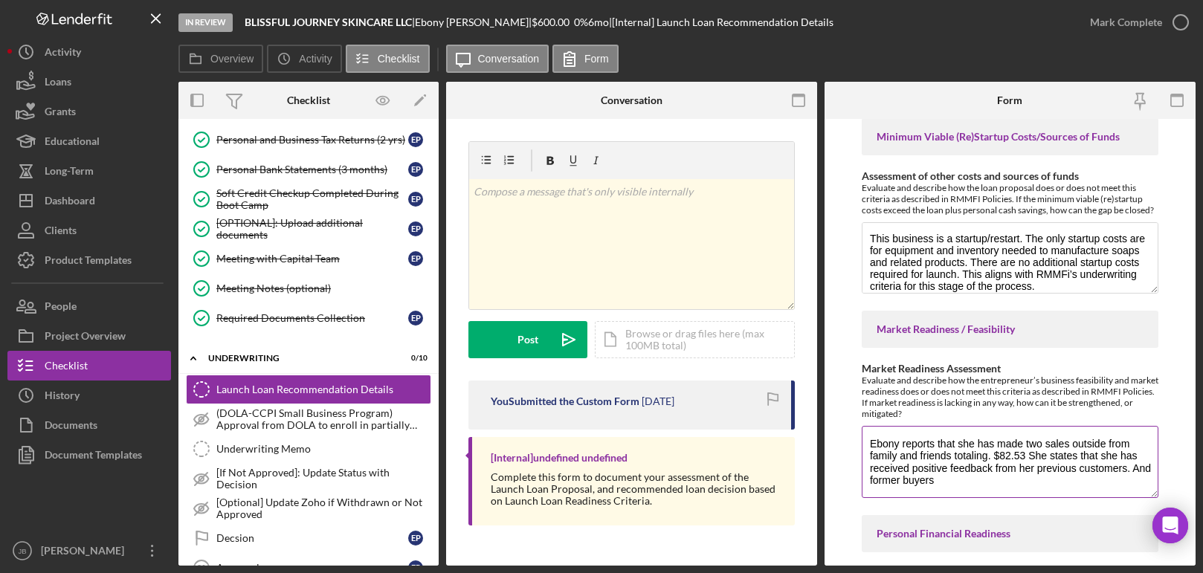
click at [1046, 446] on textarea "Ebony reports that she has made two sales outside from family and friends total…" at bounding box center [1010, 461] width 297 height 71
click at [956, 483] on textarea "Ebony reports that she has made two recent sales outside from family and friend…" at bounding box center [1010, 461] width 297 height 71
click at [890, 483] on textarea "Ebony reports that she has made two recent sales outside from family and friend…" at bounding box center [1010, 461] width 297 height 71
click at [1152, 480] on textarea "Ebony reports that she has made two recent sales outside from family and friend…" at bounding box center [1010, 461] width 297 height 71
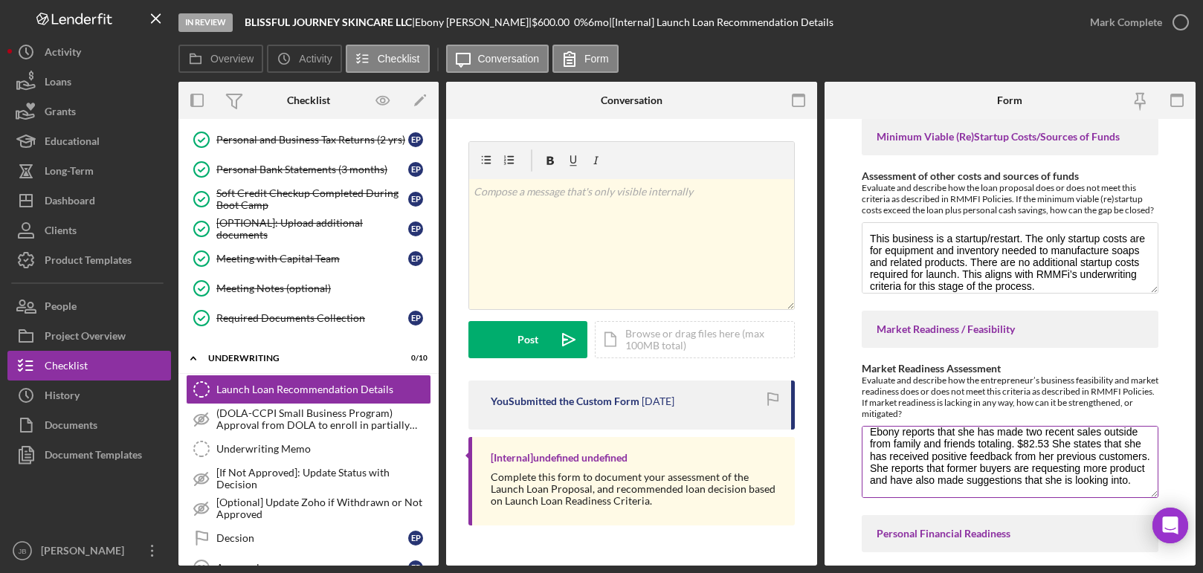
drag, startPoint x: 867, startPoint y: 442, endPoint x: 1088, endPoint y: 495, distance: 227.1
click at [1088, 495] on textarea "Ebony reports that she has made two recent sales outside from family and friend…" at bounding box center [1010, 461] width 297 height 71
drag, startPoint x: 861, startPoint y: 381, endPoint x: 971, endPoint y: 421, distance: 117.9
click at [971, 421] on div "Market Readiness Assessment Evaluate and describe how the entrepreneur’s busine…" at bounding box center [1010, 432] width 297 height 138
copy label "Market Readiness Assessment"
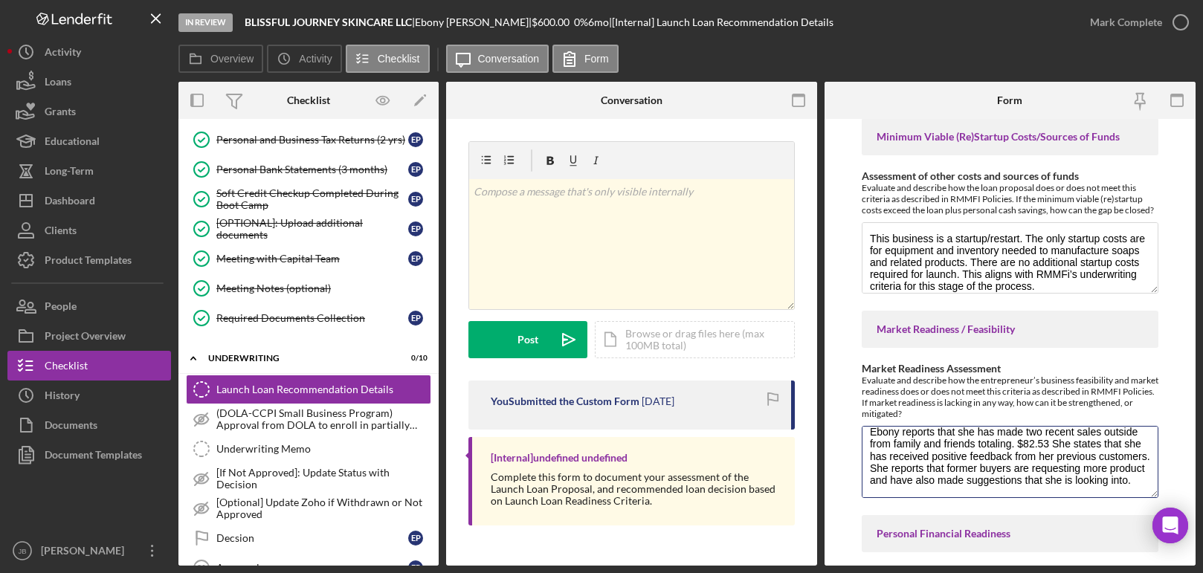
drag, startPoint x: 869, startPoint y: 434, endPoint x: 1049, endPoint y: 520, distance: 199.3
click at [1049, 520] on div "Withdraw or decline details (only if applicable) If the decision is to withdraw…" at bounding box center [1010, 583] width 297 height 4270
click at [925, 466] on textarea "Ebony reports that she has made two recent sales outside from family and friend…" at bounding box center [1010, 461] width 297 height 71
drag, startPoint x: 1134, startPoint y: 487, endPoint x: 831, endPoint y: 367, distance: 325.8
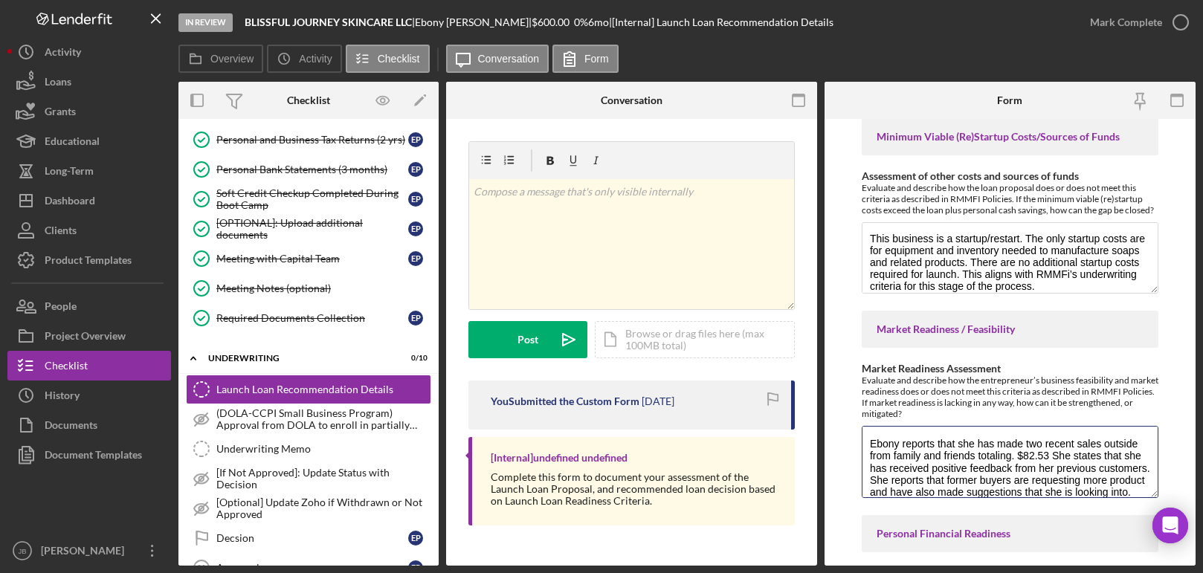
click at [831, 367] on form "Withdraw or decline details (only if applicable) If the decision is to withdraw…" at bounding box center [1010, 342] width 371 height 447
paste textarea "’s soap business demonstrates feasibility as startup costs are minimal and conc…"
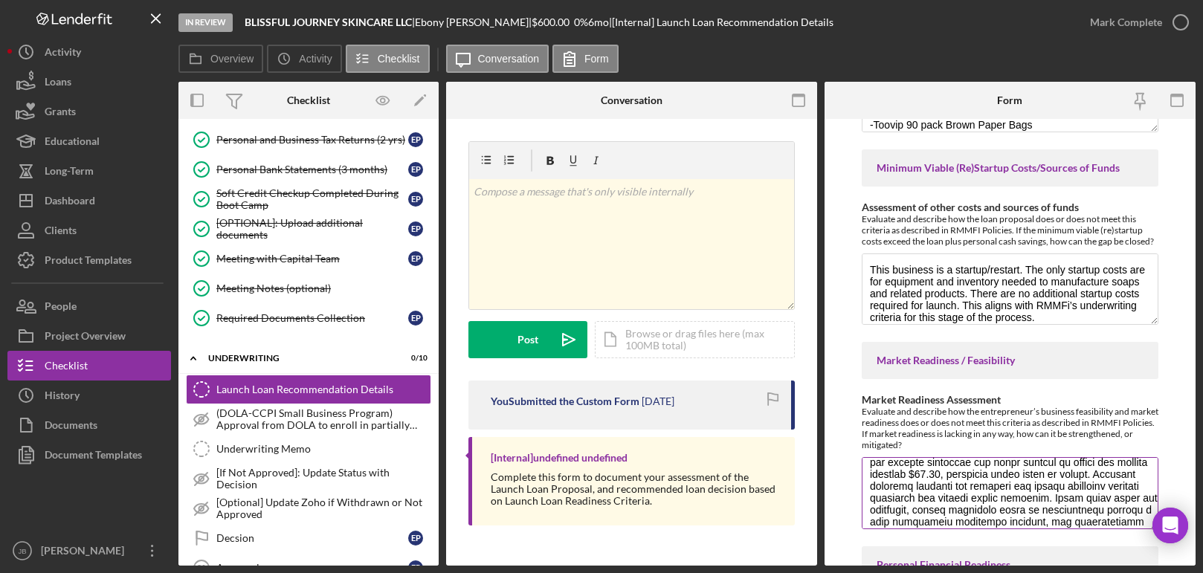
scroll to position [51, 0]
click at [908, 486] on textarea "Market Readiness Assessment" at bounding box center [1010, 492] width 297 height 71
click at [1046, 507] on textarea "Ebony’s soap business demonstrates feasibility as startup costs are minimal and…" at bounding box center [1010, 492] width 297 height 71
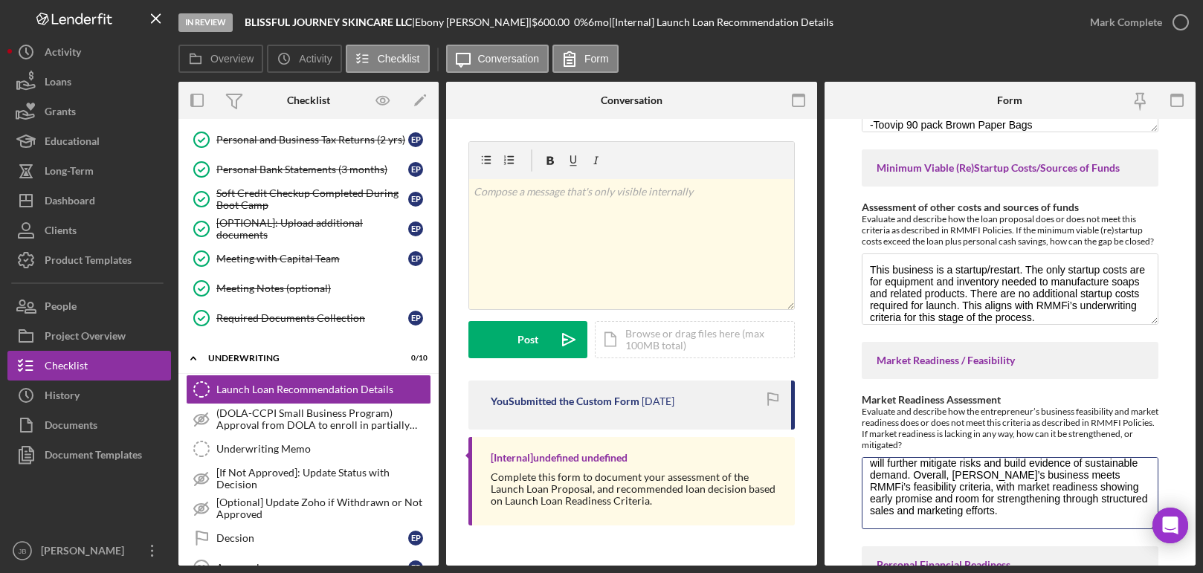
drag, startPoint x: 1047, startPoint y: 507, endPoint x: 1078, endPoint y: 534, distance: 41.1
click at [1015, 482] on textarea "Ebony’s soap business demonstrates feasibility as startup costs are minimal and…" at bounding box center [1010, 492] width 297 height 71
click at [980, 478] on textarea "Ebony’s soap business demonstrates feasibility as startup costs are minimal and…" at bounding box center [1010, 492] width 297 height 71
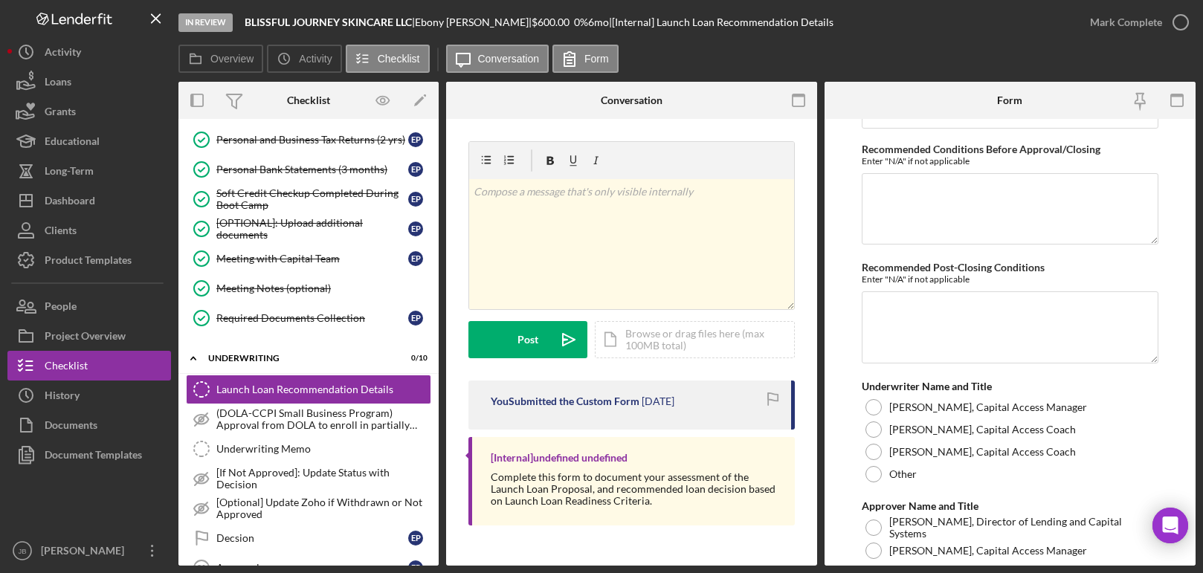
scroll to position [3868, 0]
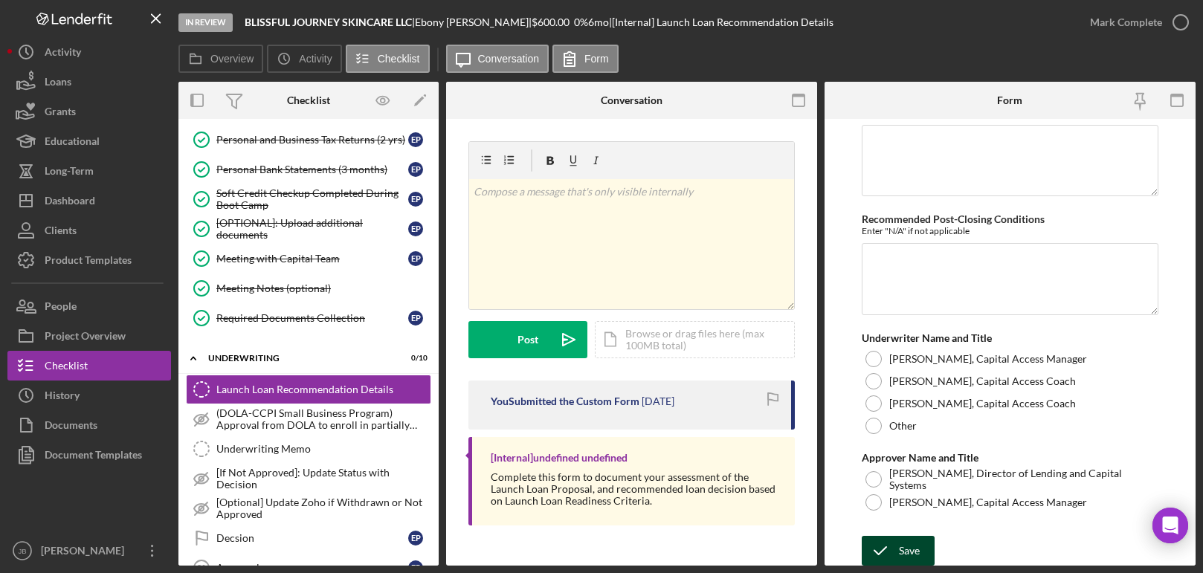
type textarea "Ebony’s soap business demonstrates feasibility as startup costs are minimal and…"
click at [916, 547] on div "Save" at bounding box center [909, 551] width 21 height 30
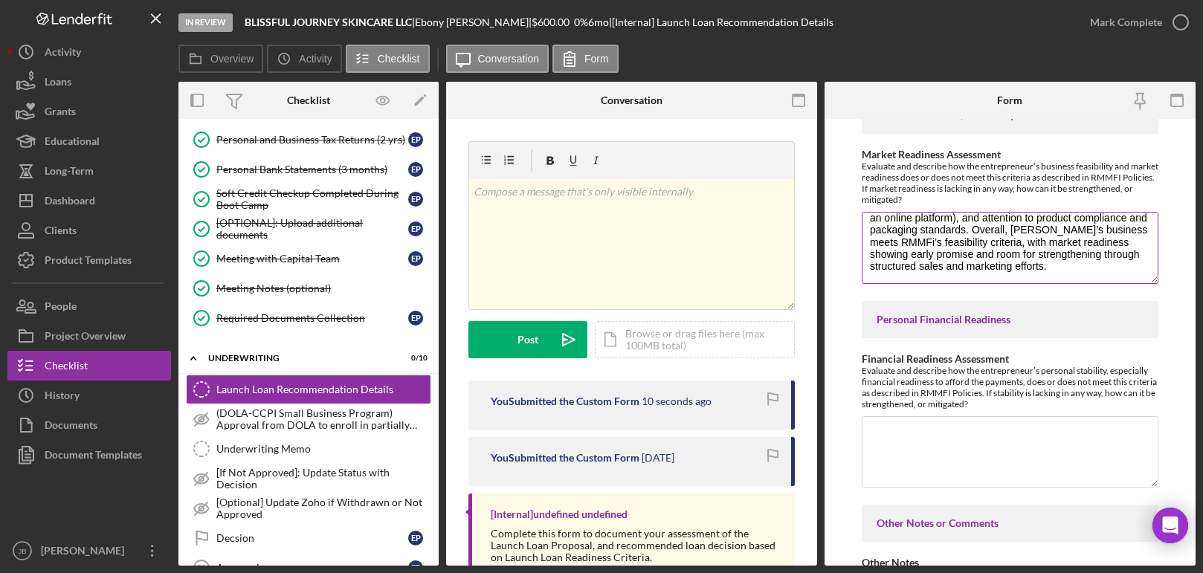
scroll to position [1906, 0]
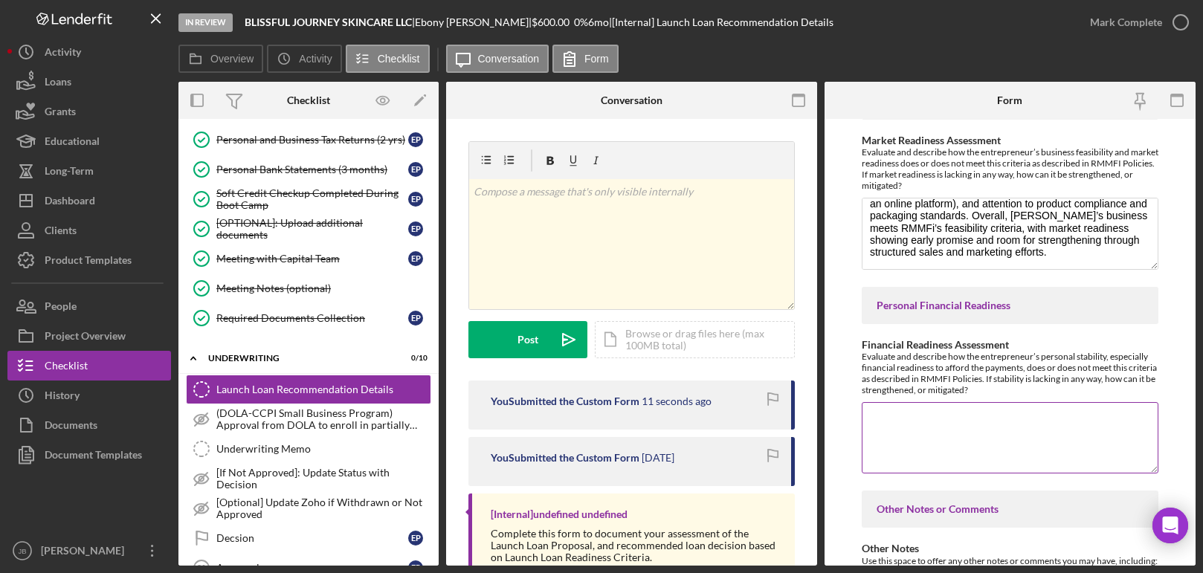
click at [954, 417] on textarea "Financial Readiness Assessment" at bounding box center [1010, 437] width 297 height 71
click at [1120, 422] on textarea "Ebony is on a fixed income and has little household expences" at bounding box center [1010, 437] width 297 height 71
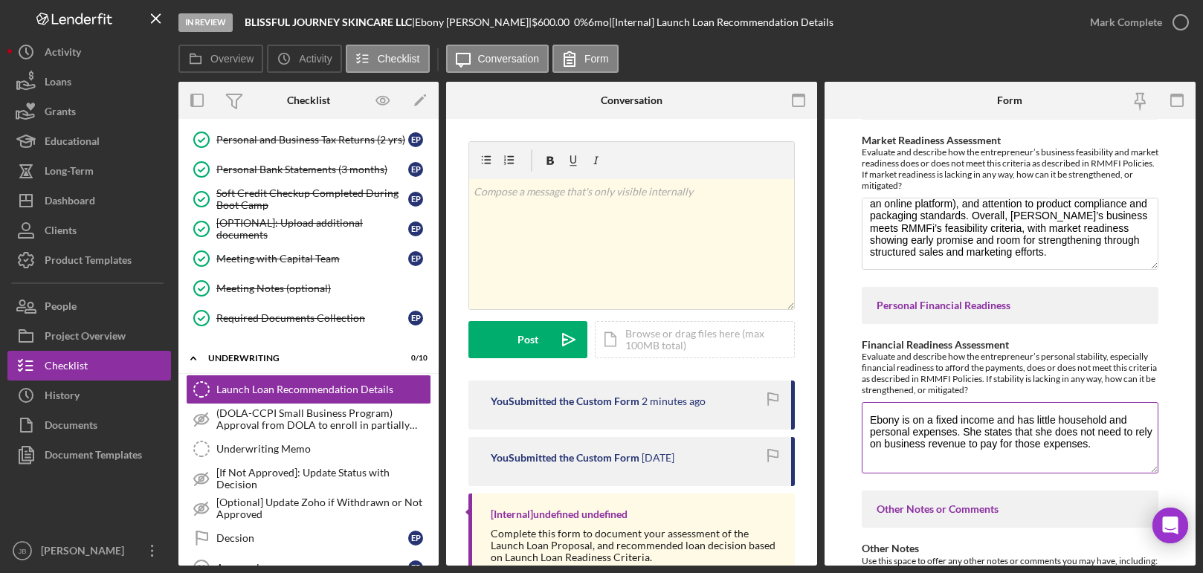
click at [1097, 447] on textarea "Ebony is on a fixed income and has little household and personal expenses. She …" at bounding box center [1010, 437] width 297 height 71
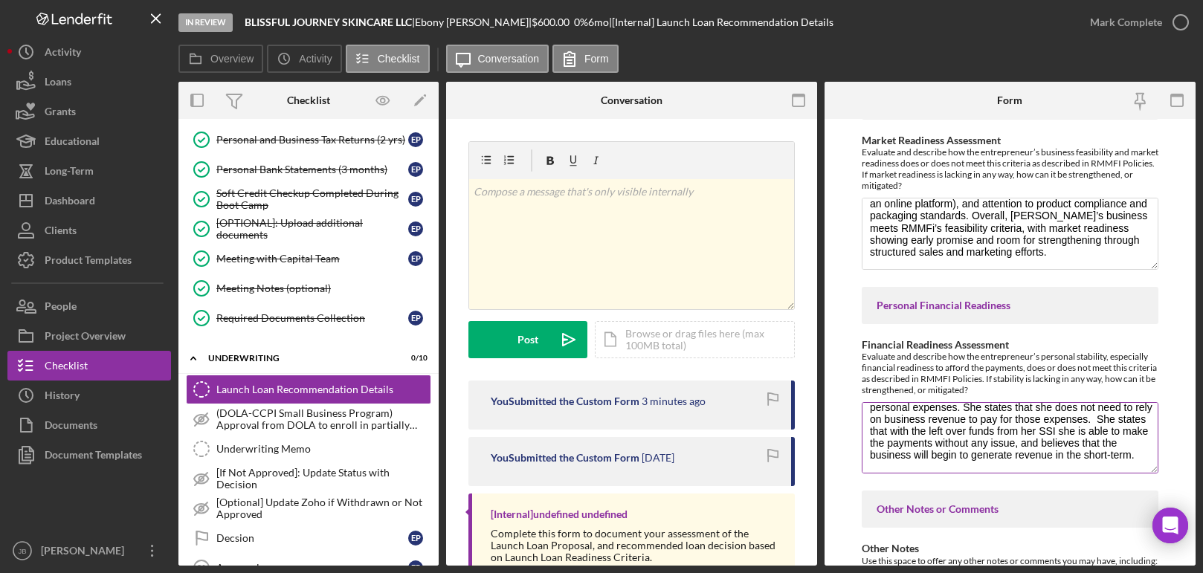
scroll to position [0, 0]
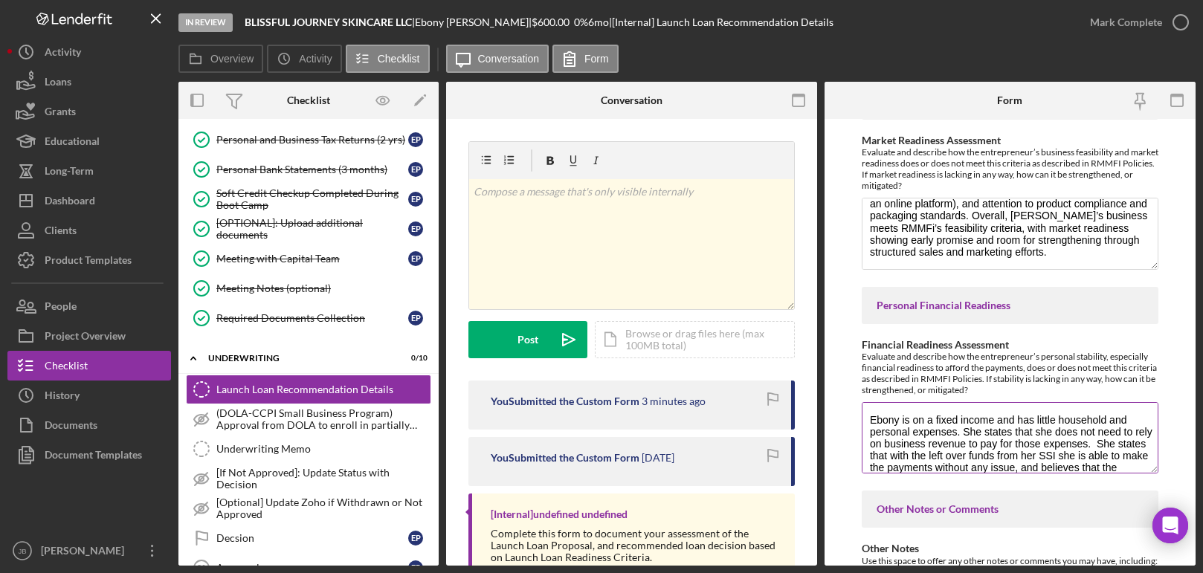
drag, startPoint x: 1134, startPoint y: 466, endPoint x: 878, endPoint y: 397, distance: 265.0
click at [878, 397] on div "Financial Readiness Assessment Evaluate and describe how the entrepreneur’s per…" at bounding box center [1010, 408] width 297 height 138
paste textarea "with minimal household and personal expenses. She reports that she does not nee…"
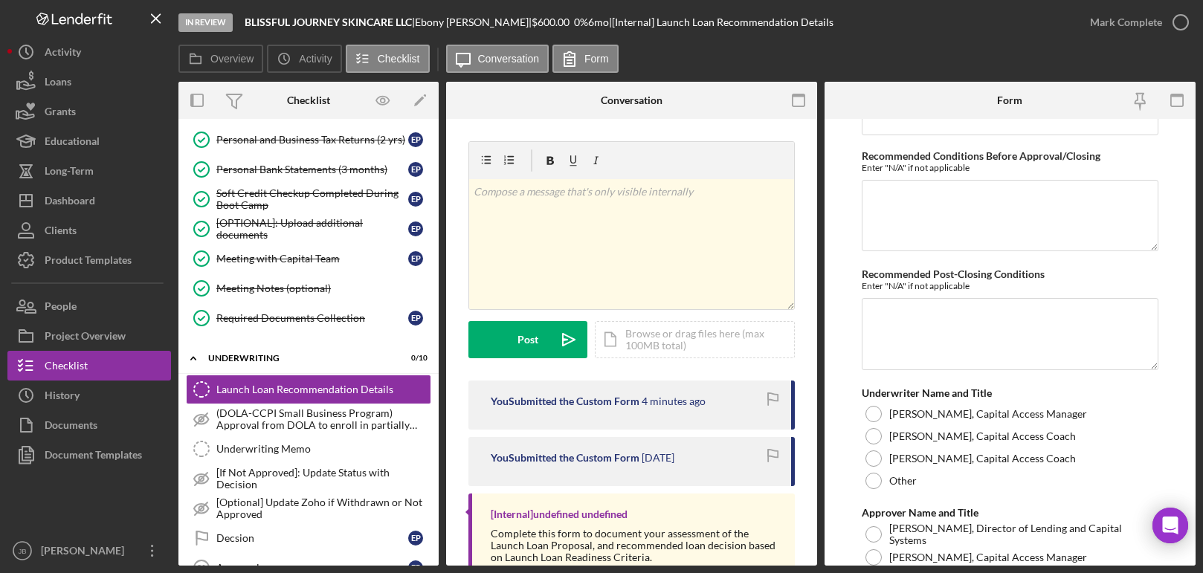
scroll to position [3868, 0]
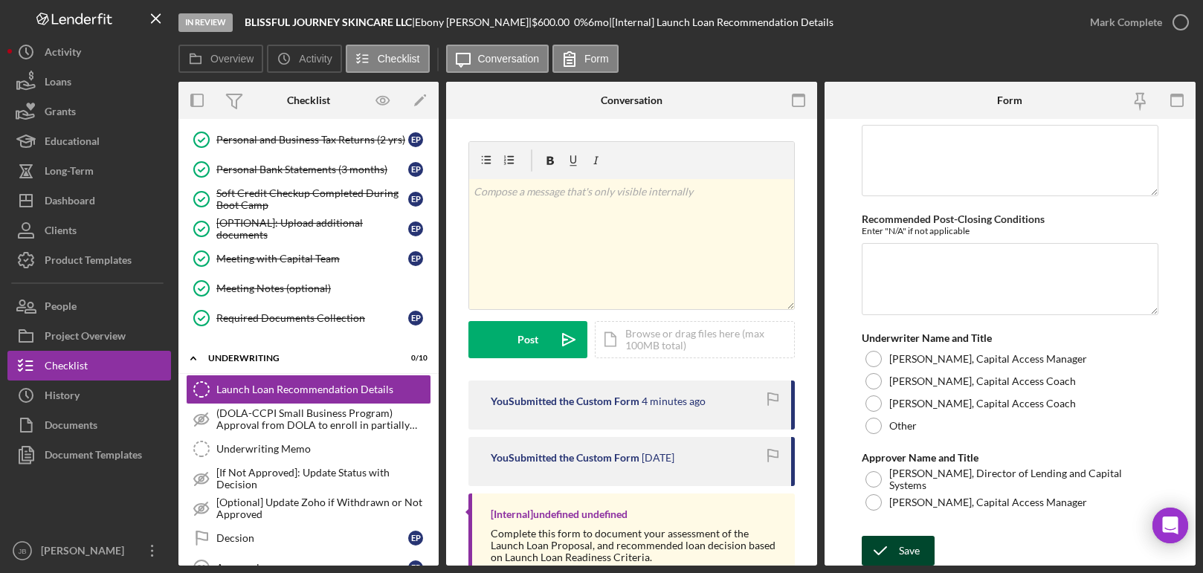
type textarea "Ebony is on a fixed income with minimal household and personal expenses. She re…"
click at [917, 543] on div "Save" at bounding box center [909, 551] width 21 height 30
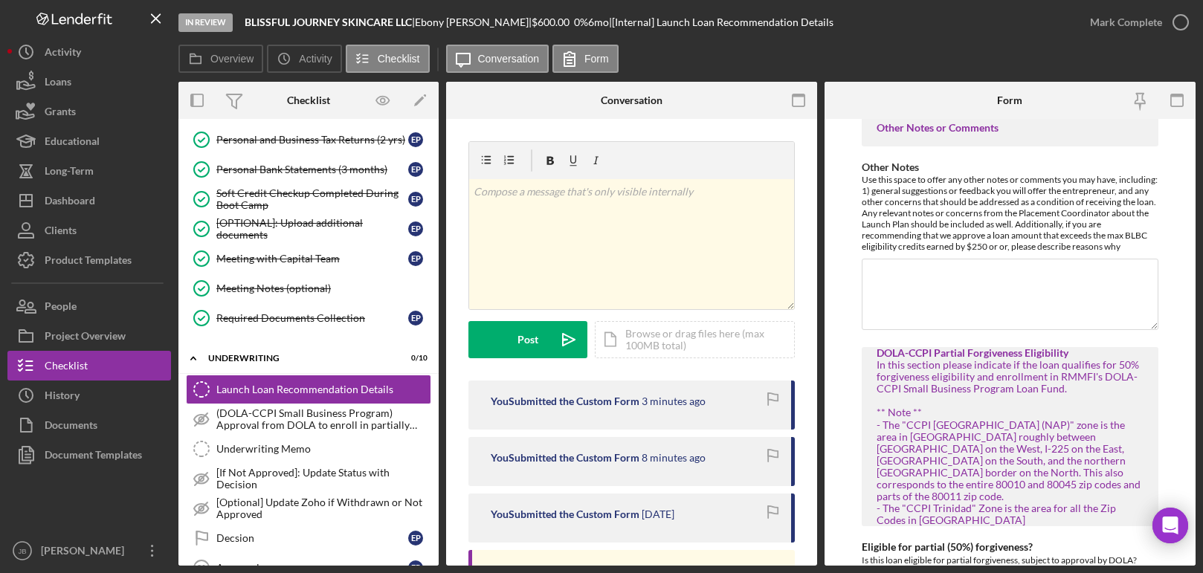
scroll to position [2289, 0]
click at [946, 296] on textarea "Other Notes" at bounding box center [1010, 292] width 297 height 71
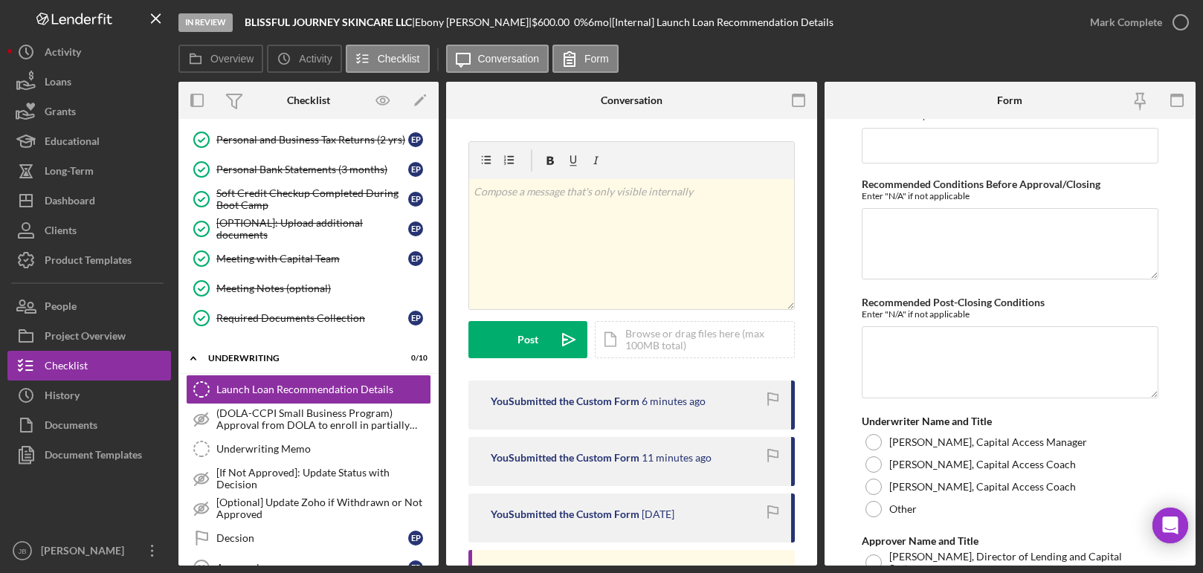
scroll to position [3868, 0]
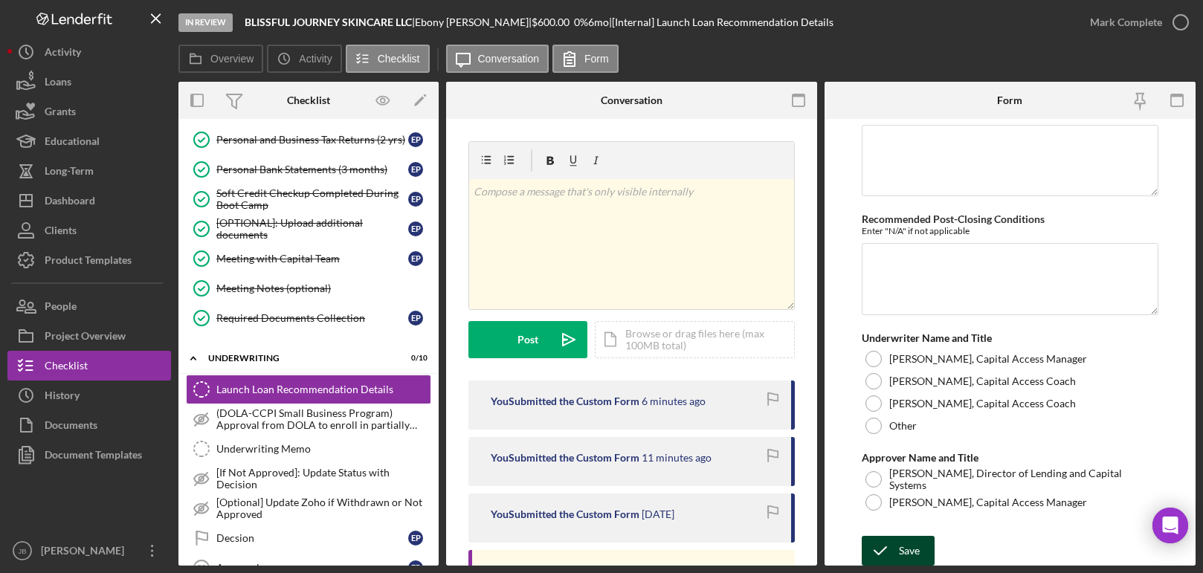
type textarea "This is a Thrive loan but with a Launch Loan amount. Ebony is just launching he…"
click at [878, 546] on icon "submit" at bounding box center [880, 551] width 37 height 37
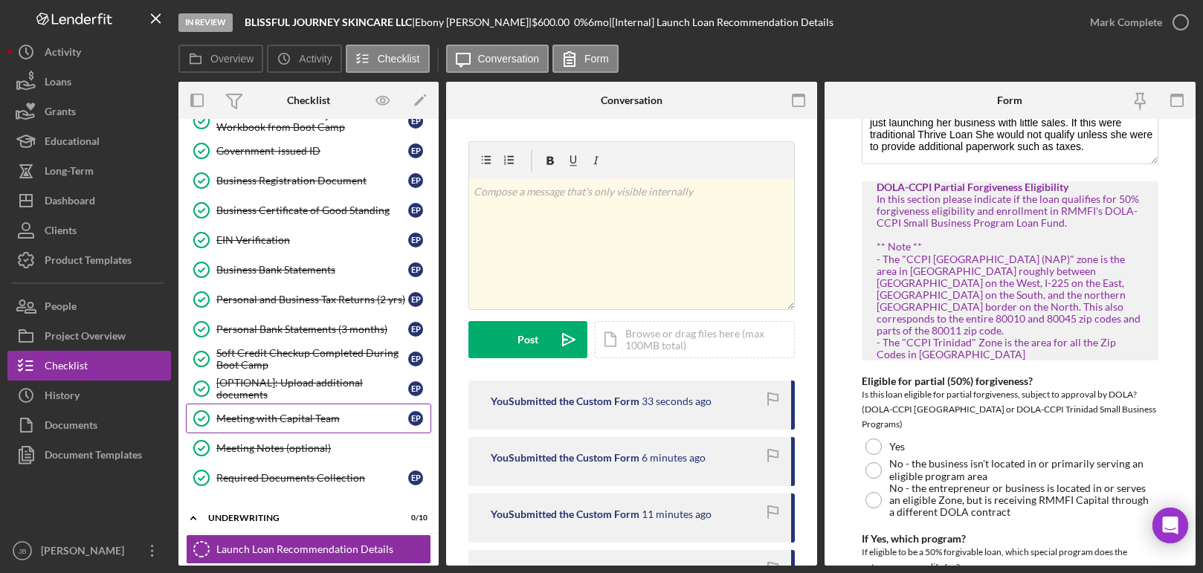
scroll to position [200, 0]
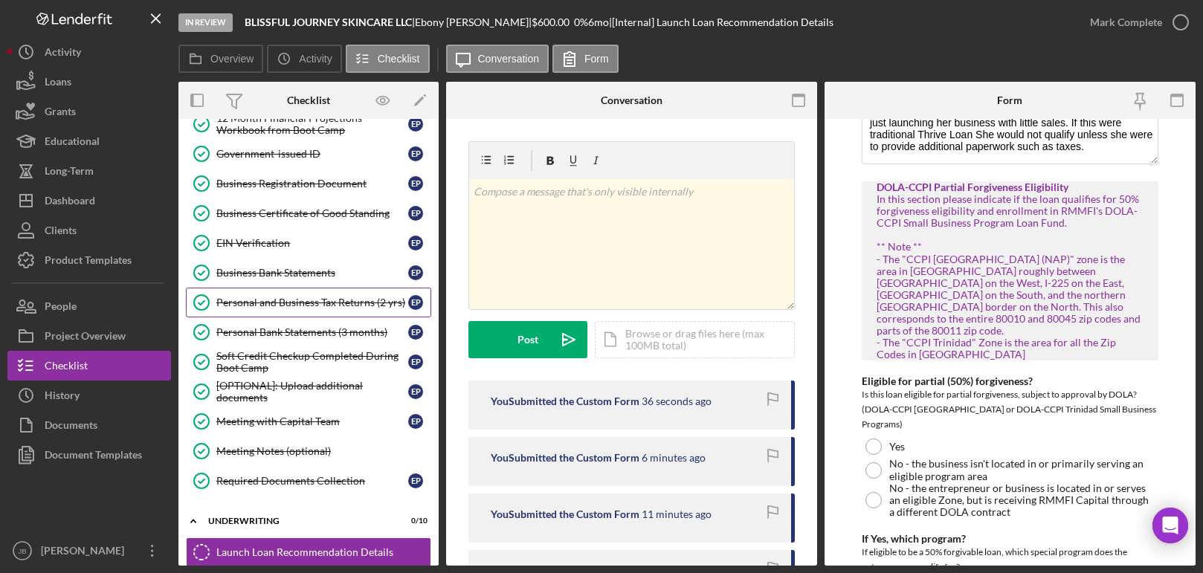
click at [349, 295] on link "Personal and Business Tax Returns (2 yrs) Personal and Business Tax Returns (2 …" at bounding box center [308, 303] width 245 height 30
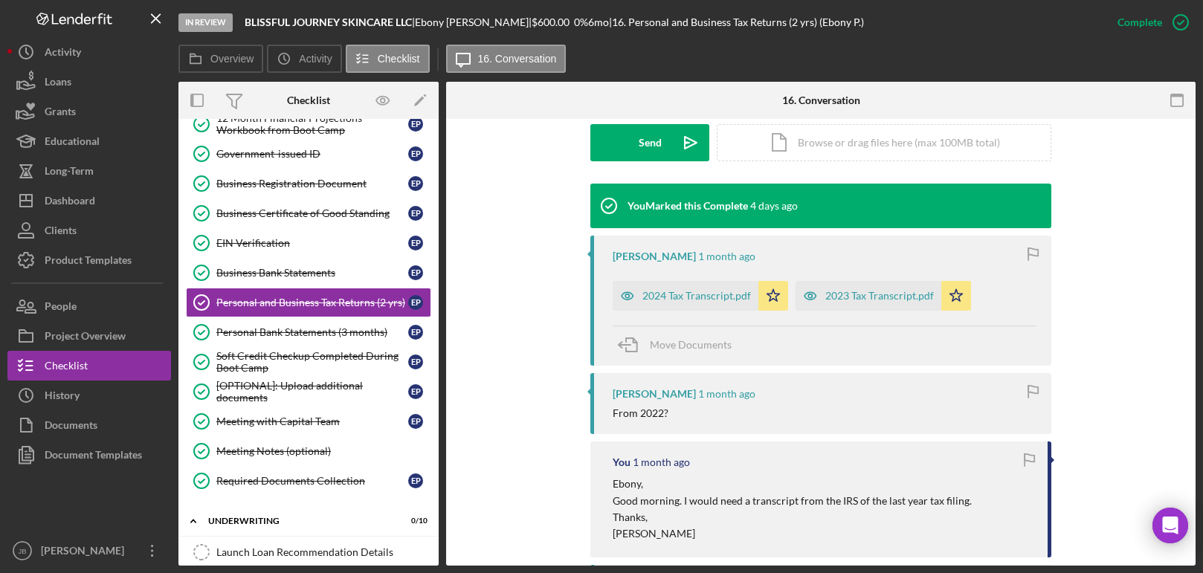
scroll to position [522, 0]
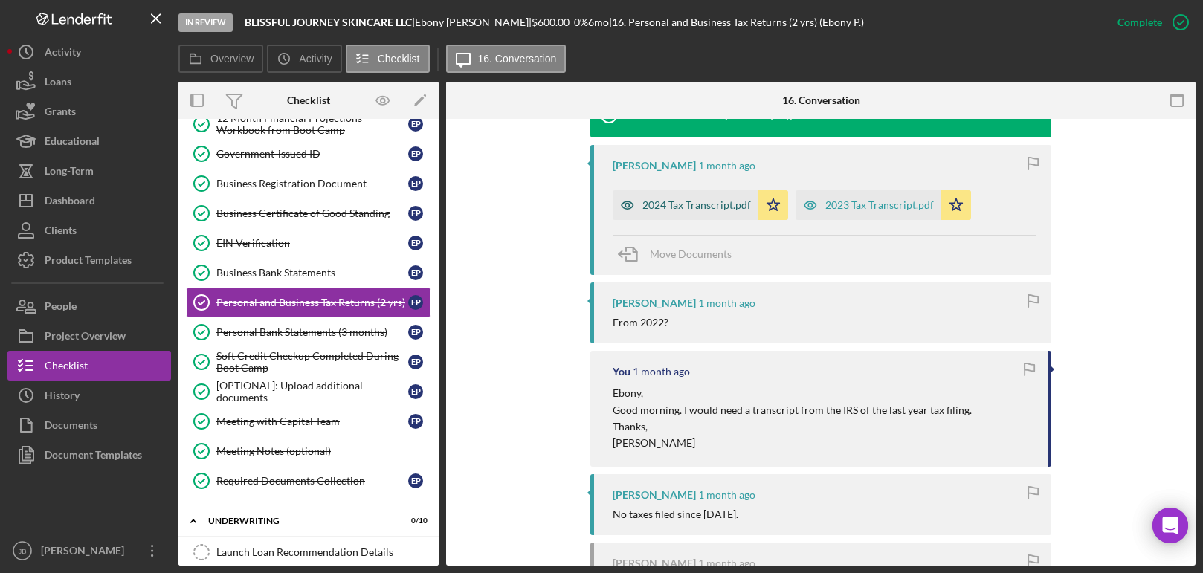
click at [703, 203] on div "2024 Tax Transcript.pdf" at bounding box center [697, 205] width 109 height 12
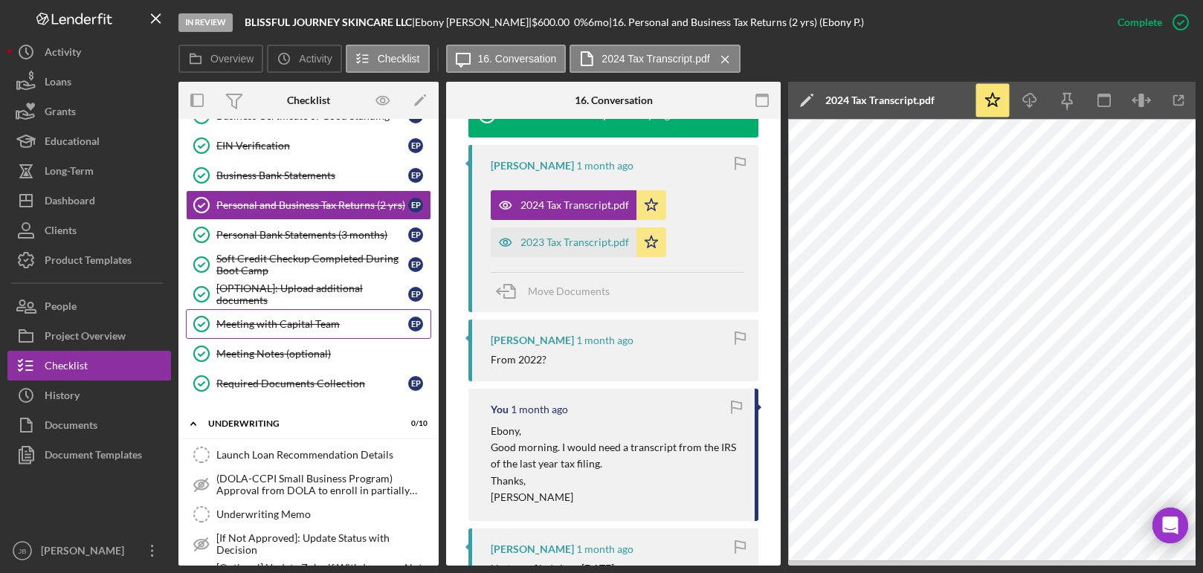
scroll to position [361, 0]
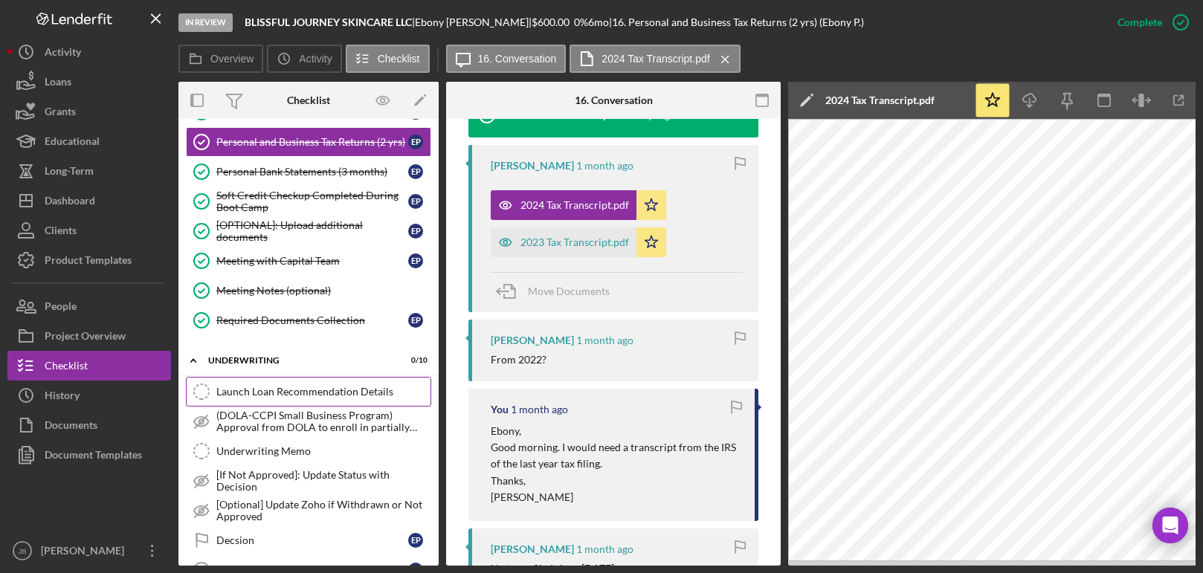
click at [263, 398] on link "Launch Loan Recommendation Details Launch Loan Recommendation Details" at bounding box center [308, 392] width 245 height 30
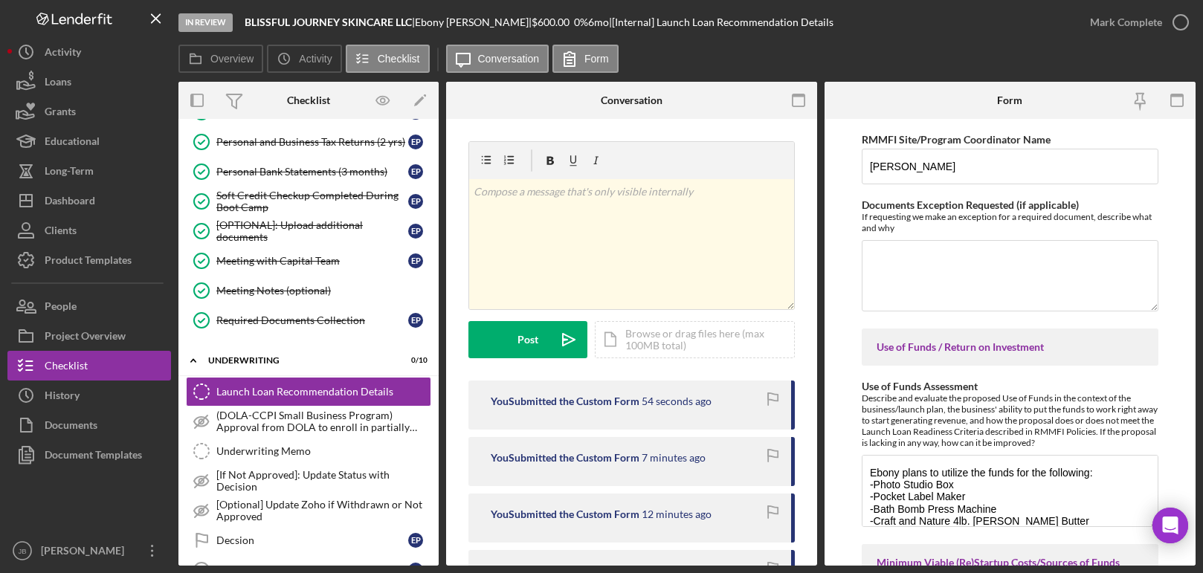
scroll to position [1254, 0]
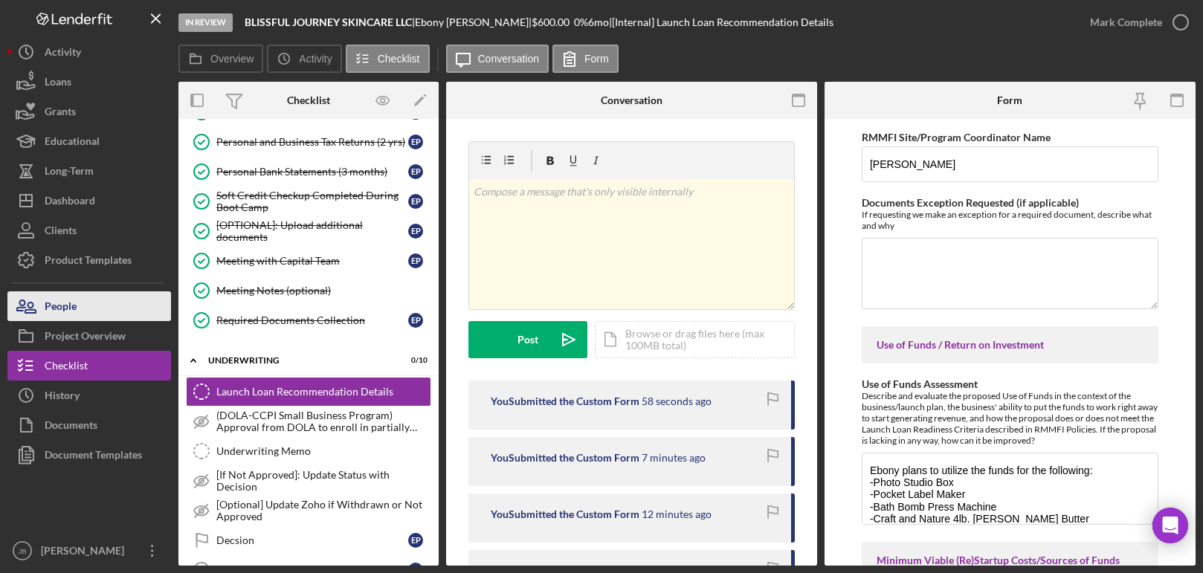
click at [57, 305] on div "People" at bounding box center [61, 308] width 32 height 33
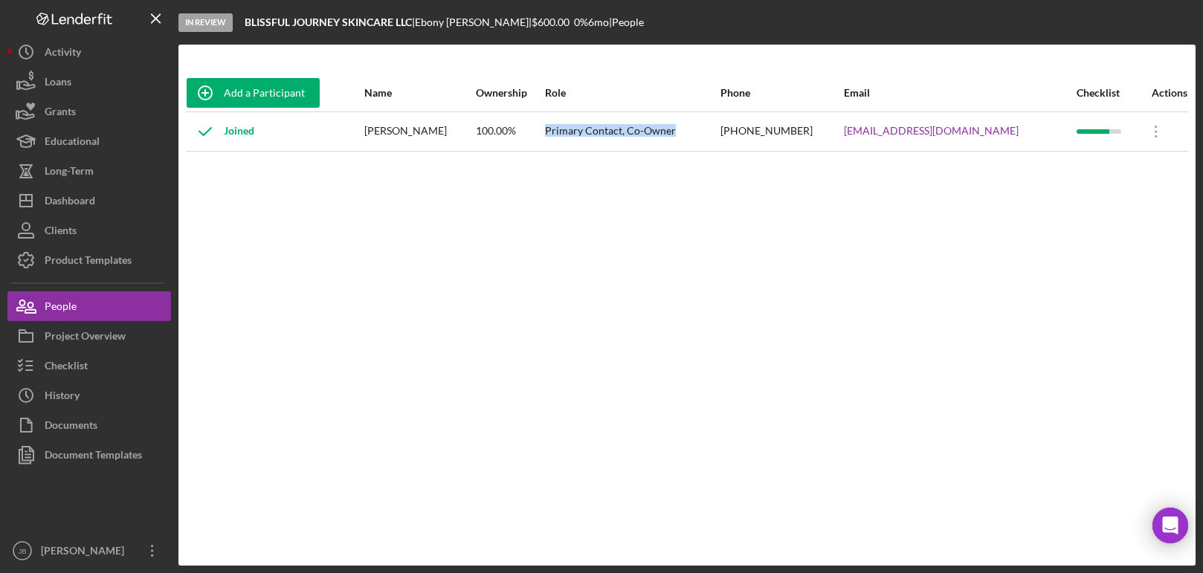
drag, startPoint x: 568, startPoint y: 129, endPoint x: 695, endPoint y: 143, distance: 127.1
click at [696, 144] on div "Primary Contact, Co-Owner" at bounding box center [631, 131] width 173 height 37
click at [695, 130] on div "Primary Contact, Co-Owner" at bounding box center [631, 131] width 173 height 37
drag, startPoint x: 695, startPoint y: 130, endPoint x: 568, endPoint y: 118, distance: 127.8
click at [568, 118] on div "Primary Contact, Co-Owner" at bounding box center [631, 131] width 173 height 37
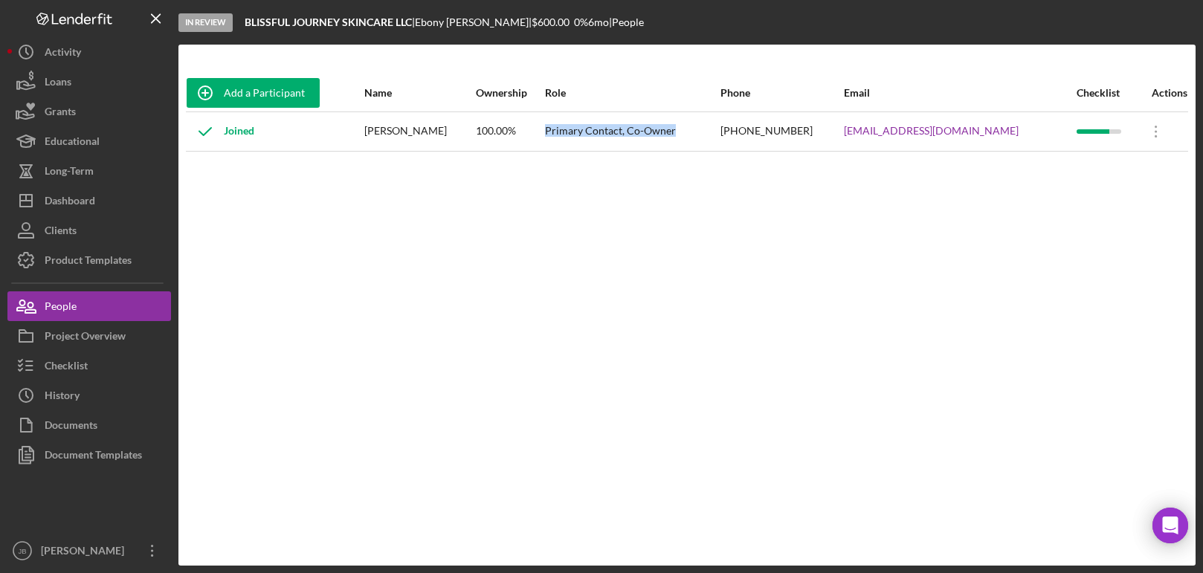
click at [697, 132] on div "Primary Contact, Co-Owner" at bounding box center [631, 131] width 173 height 37
drag, startPoint x: 697, startPoint y: 132, endPoint x: 566, endPoint y: 126, distance: 131.0
click at [565, 126] on div "Primary Contact, Co-Owner" at bounding box center [631, 131] width 173 height 37
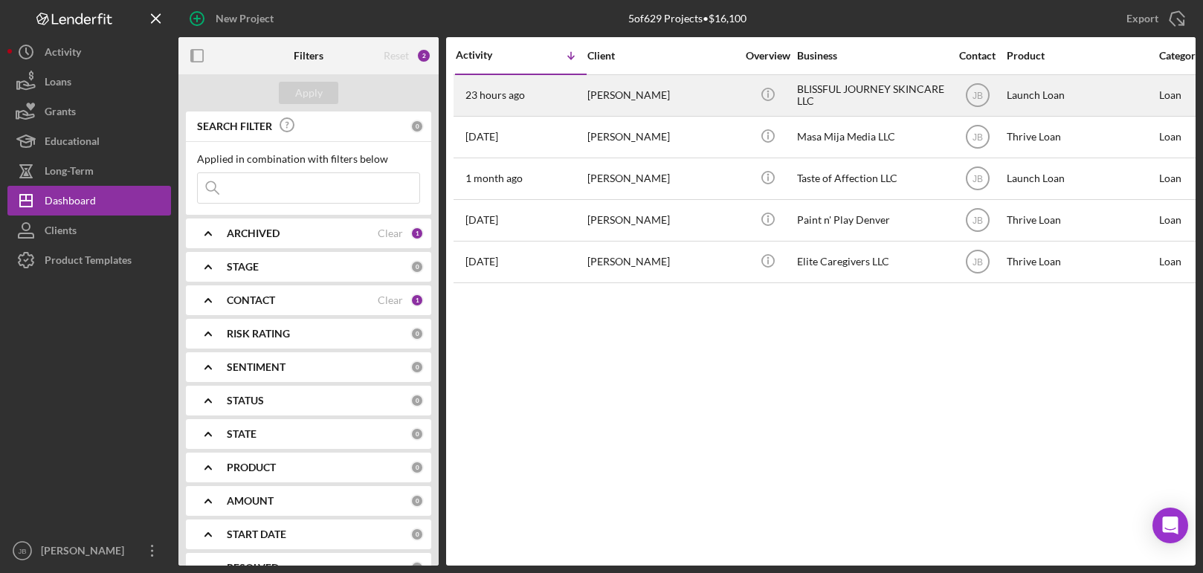
click at [833, 91] on div "BLISSFUL JOURNEY SKINCARE LLC" at bounding box center [871, 95] width 149 height 39
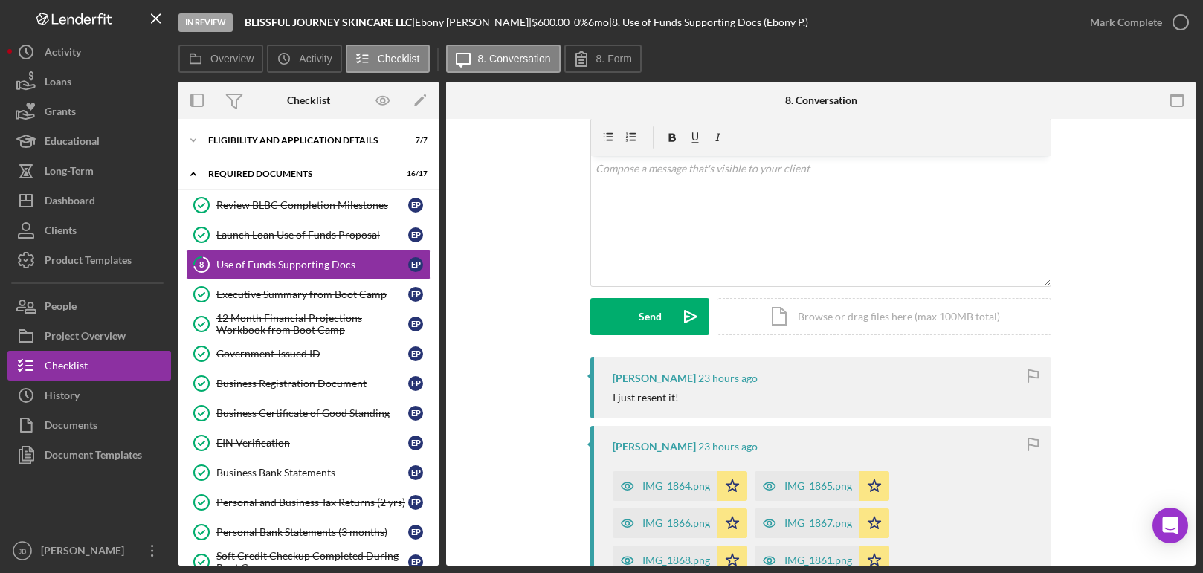
scroll to position [66, 0]
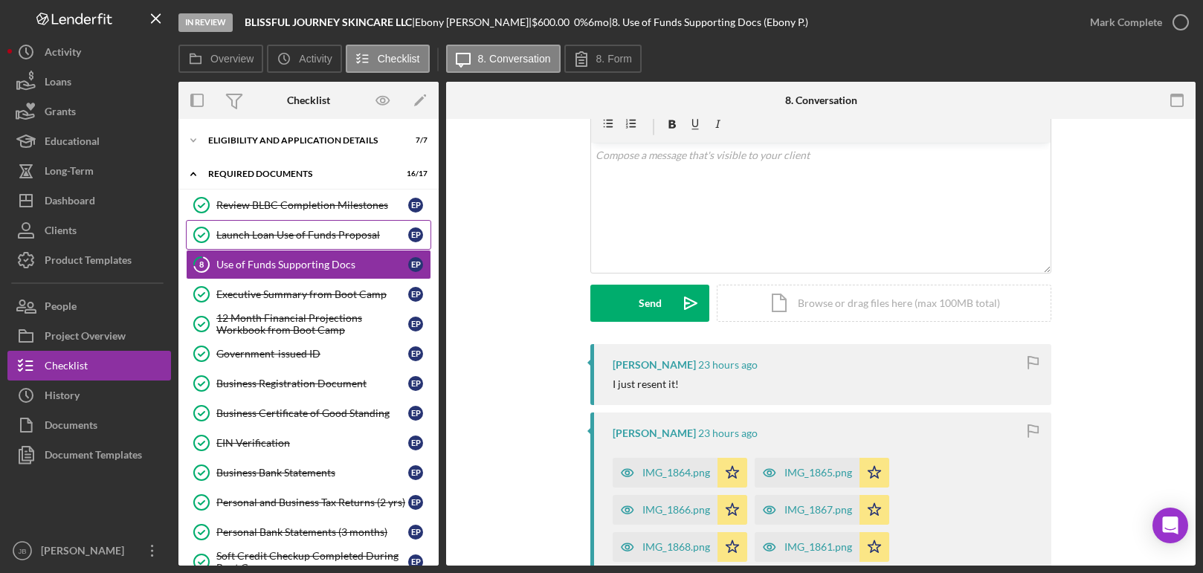
click at [358, 236] on div "Launch Loan Use of Funds Proposal" at bounding box center [312, 235] width 192 height 12
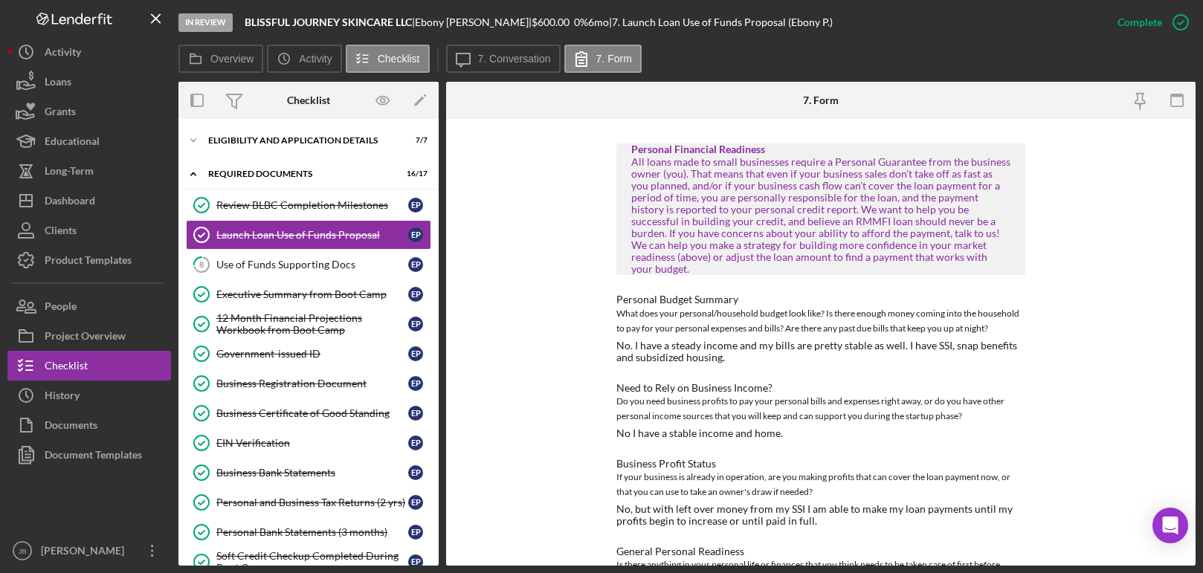
scroll to position [1161, 0]
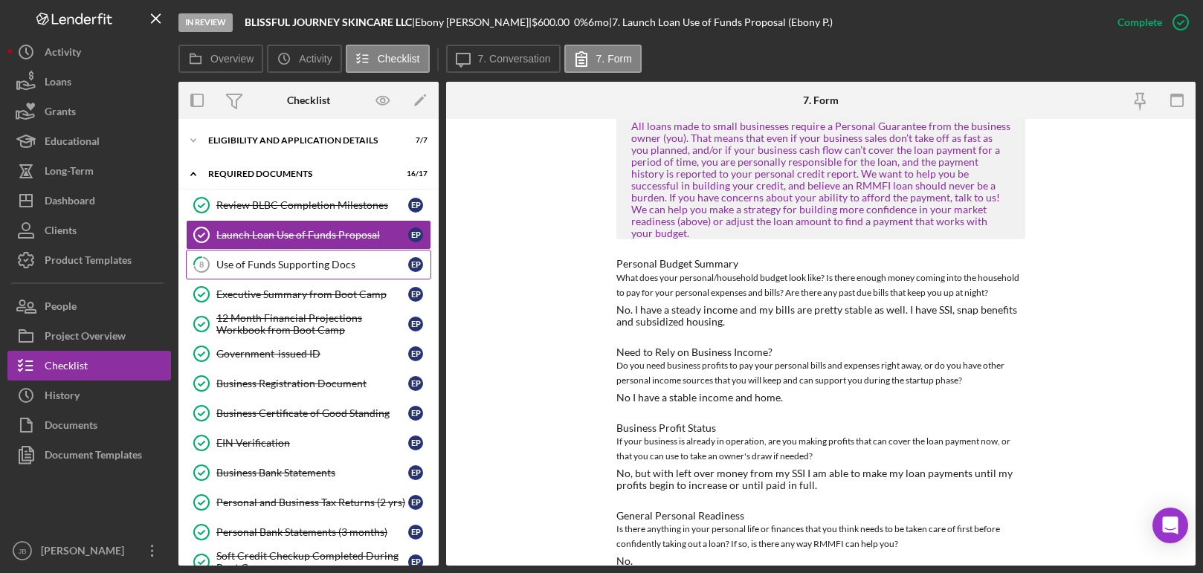
click at [329, 267] on div "Use of Funds Supporting Docs" at bounding box center [312, 265] width 192 height 12
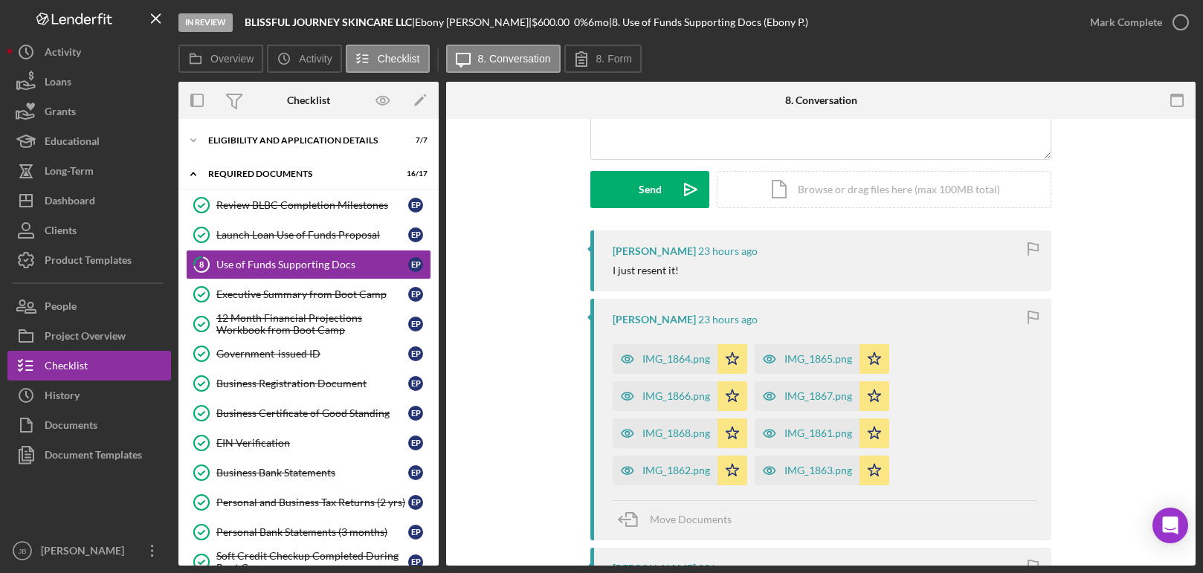
scroll to position [233, 0]
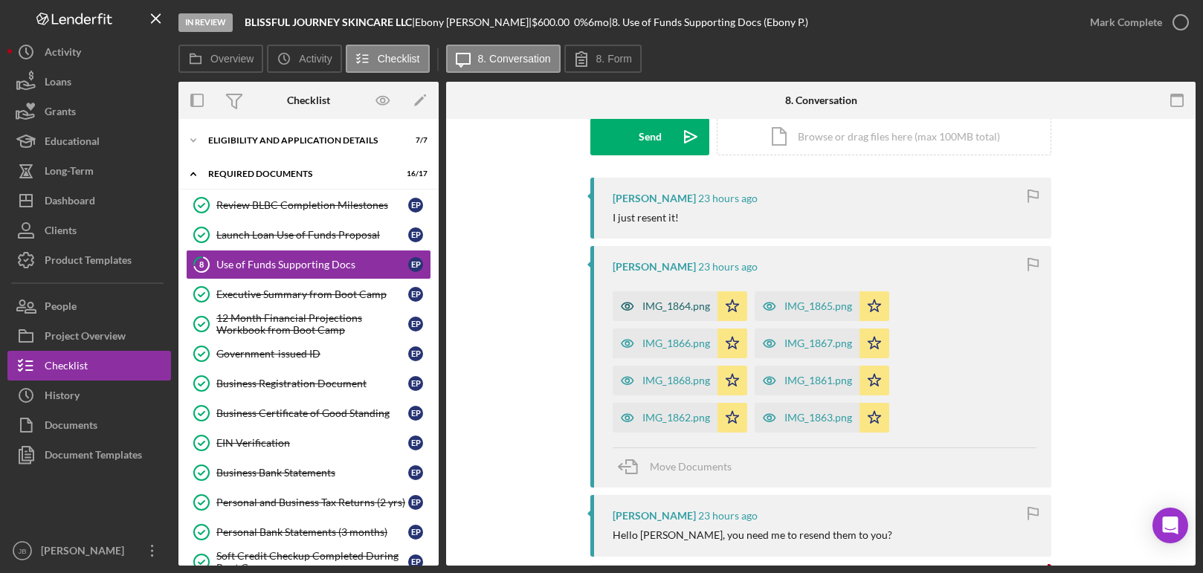
click at [655, 309] on div "IMG_1864.png" at bounding box center [677, 306] width 68 height 12
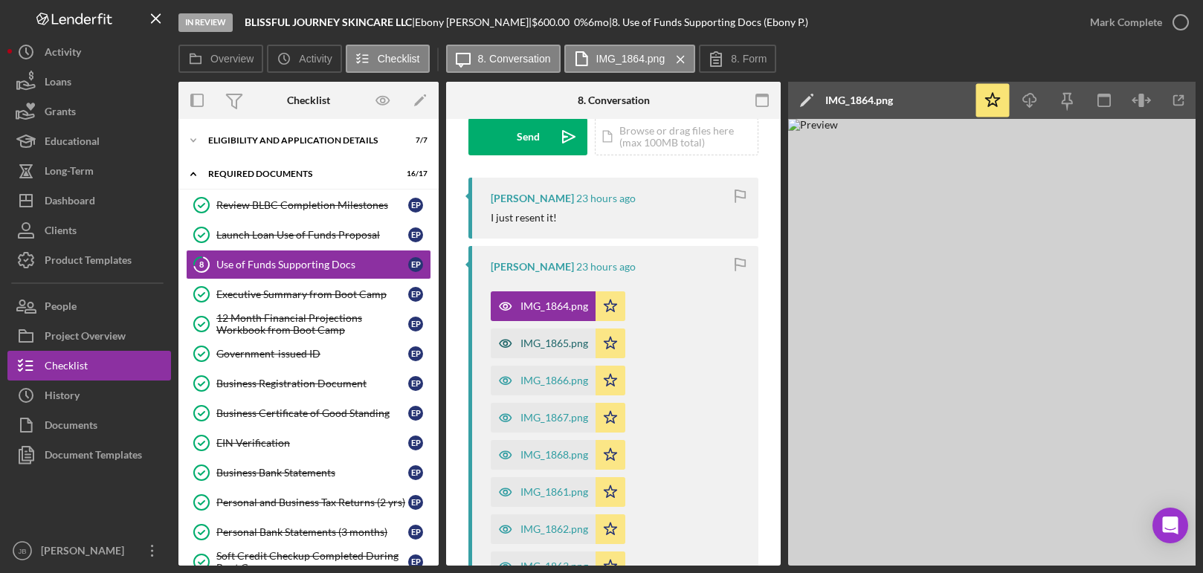
click at [569, 341] on div "IMG_1865.png" at bounding box center [555, 344] width 68 height 12
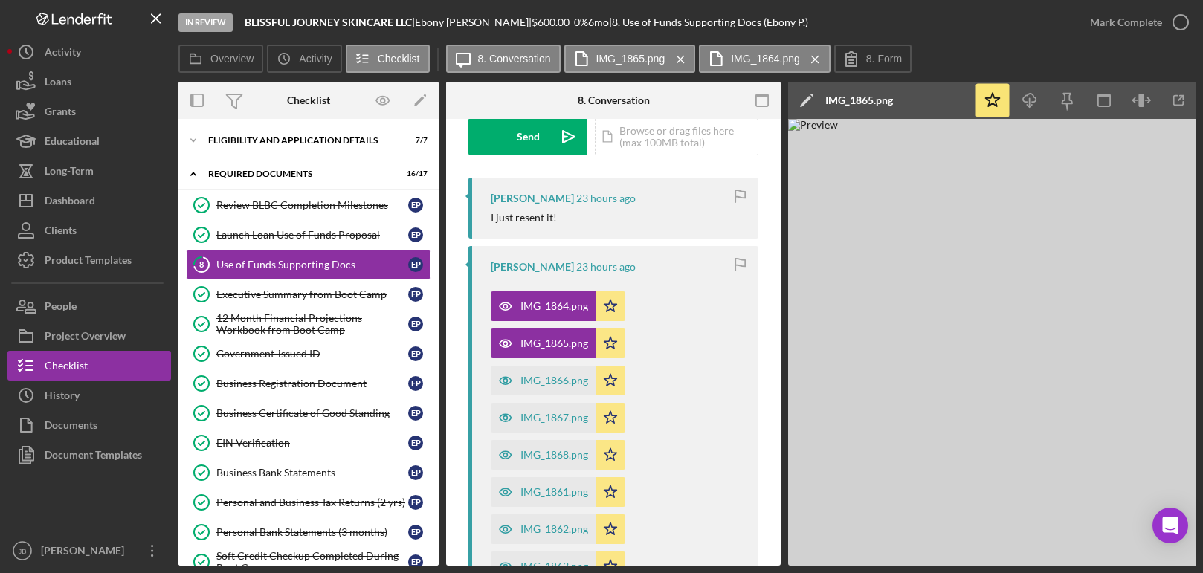
click at [1088, 313] on img at bounding box center [1011, 342] width 446 height 447
click at [544, 377] on div "IMG_1866.png" at bounding box center [555, 381] width 68 height 12
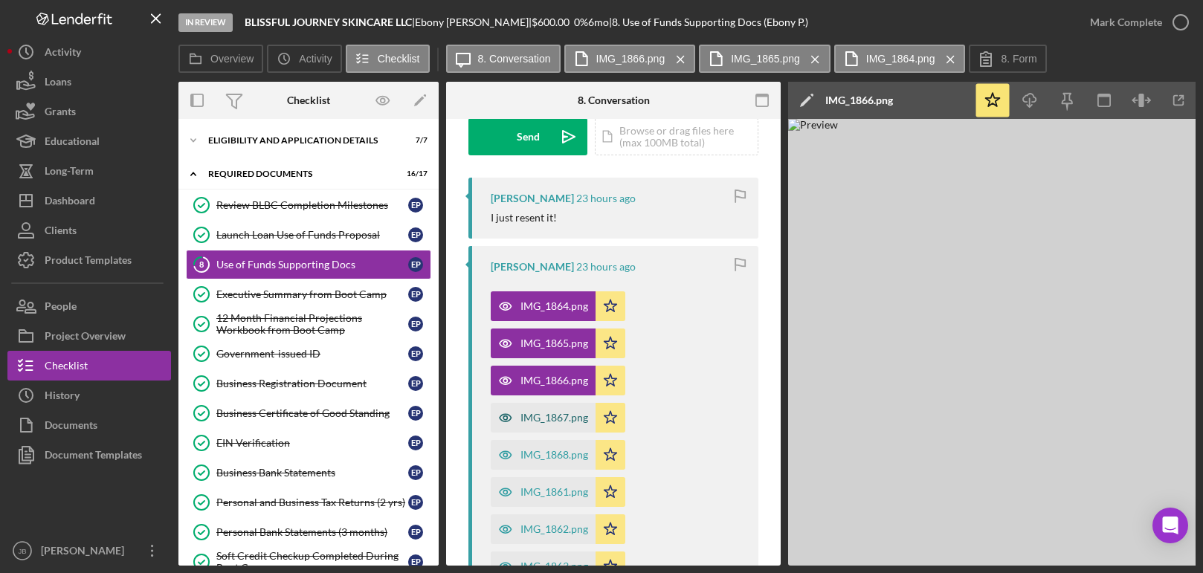
click at [542, 414] on div "IMG_1867.png" at bounding box center [555, 418] width 68 height 12
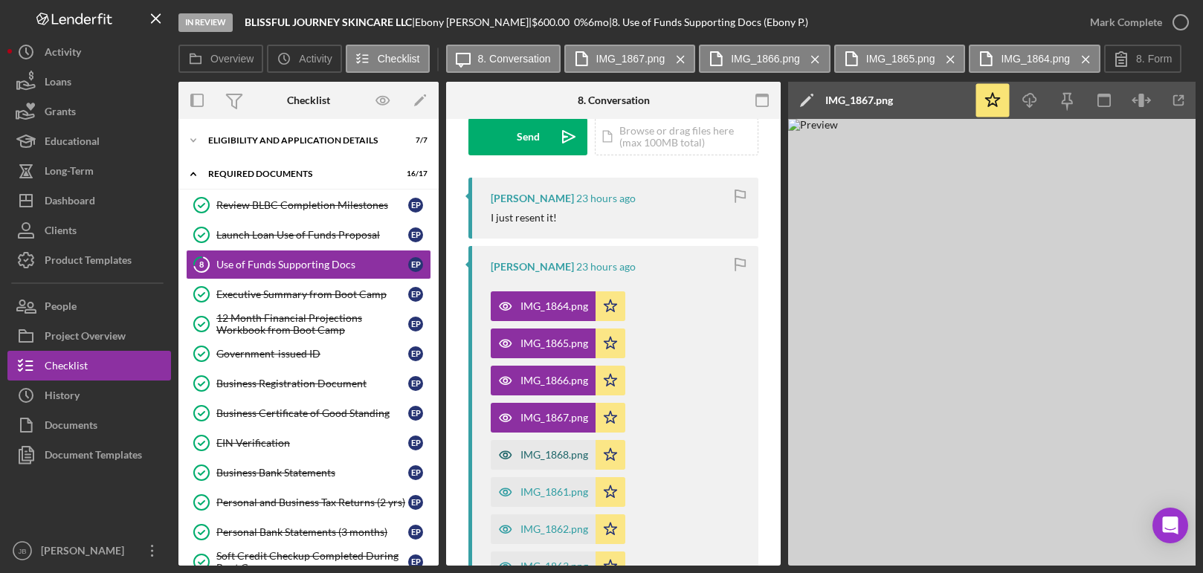
click at [555, 449] on div "IMG_1868.png" at bounding box center [555, 455] width 68 height 12
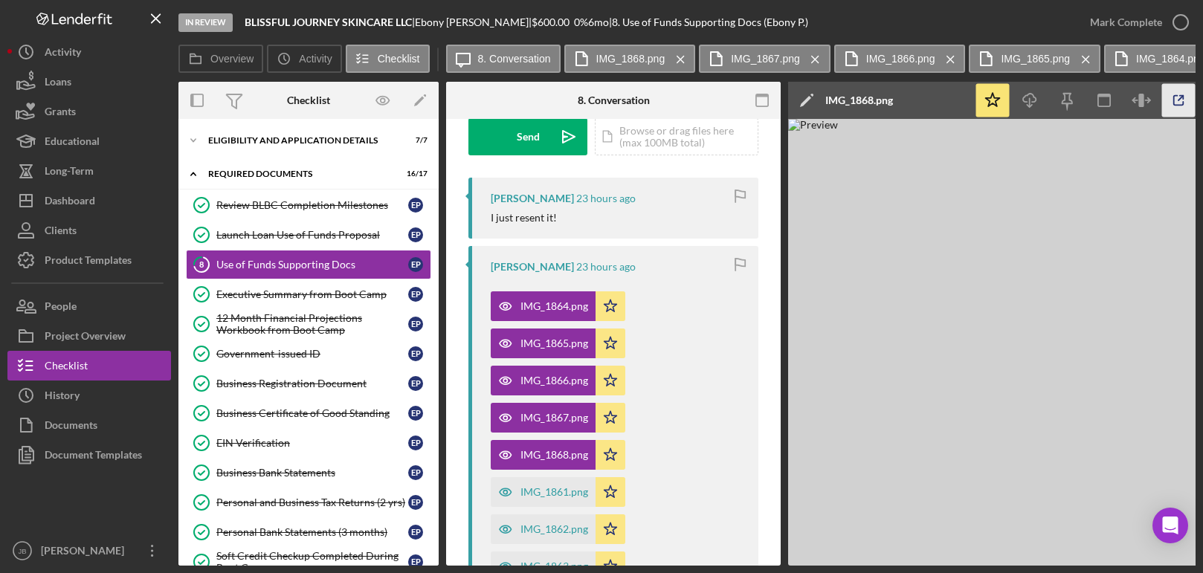
click at [1174, 96] on icon "button" at bounding box center [1179, 101] width 10 height 10
click at [541, 487] on div "IMG_1861.png" at bounding box center [555, 492] width 68 height 12
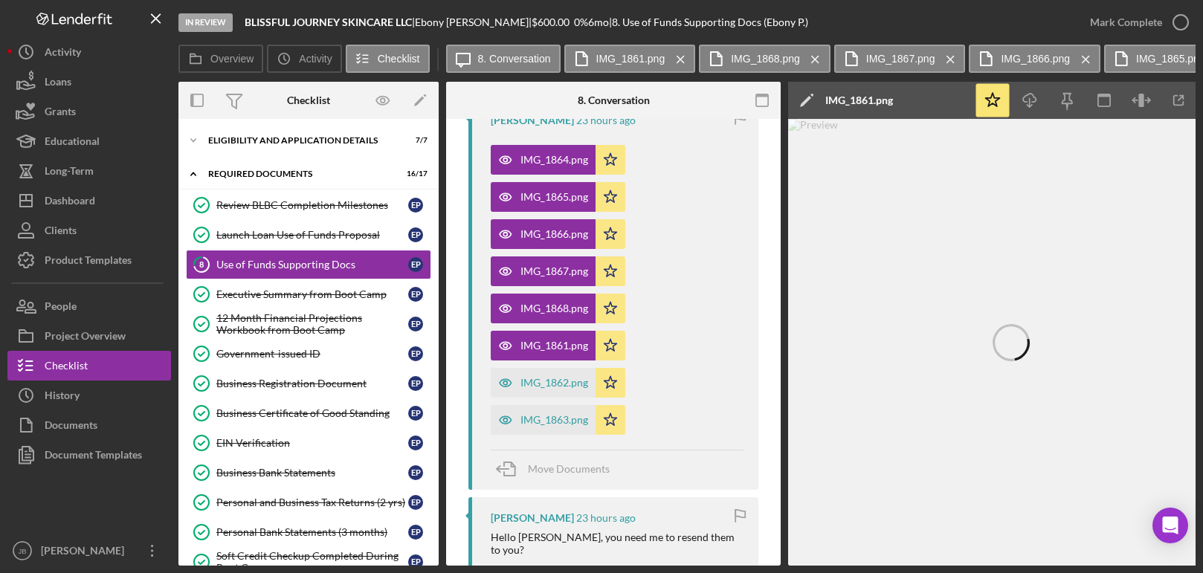
scroll to position [385, 0]
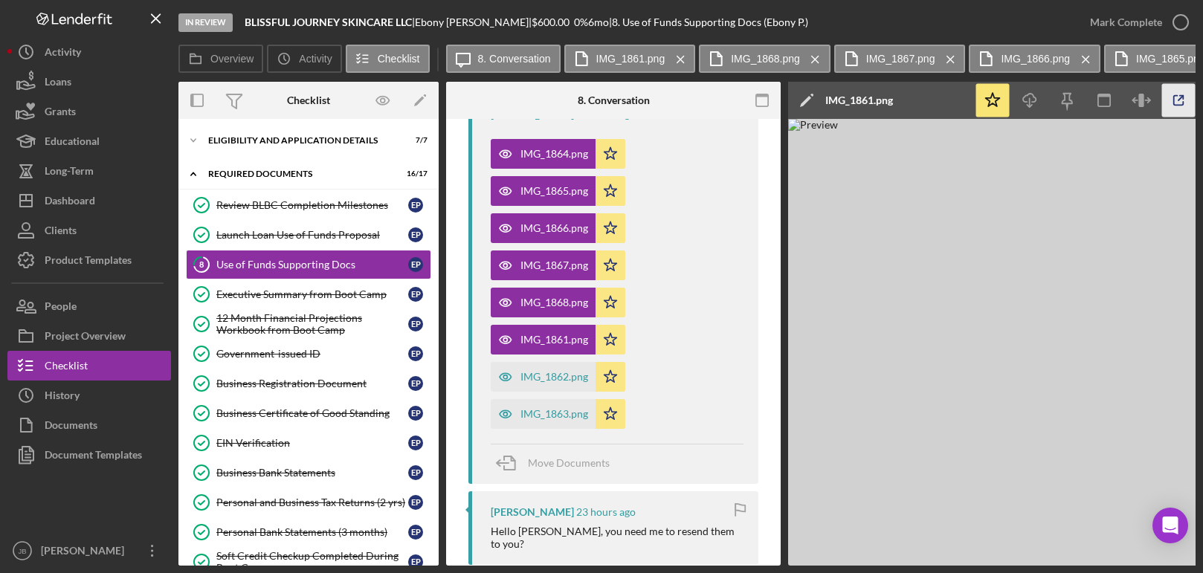
click at [1174, 96] on icon "button" at bounding box center [1179, 101] width 10 height 10
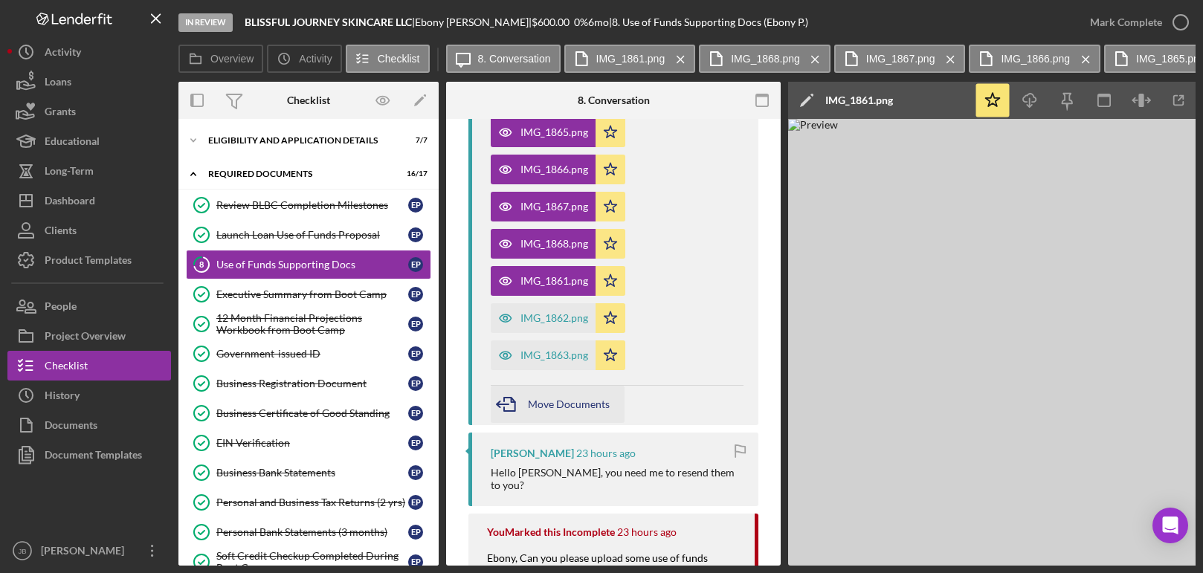
scroll to position [451, 0]
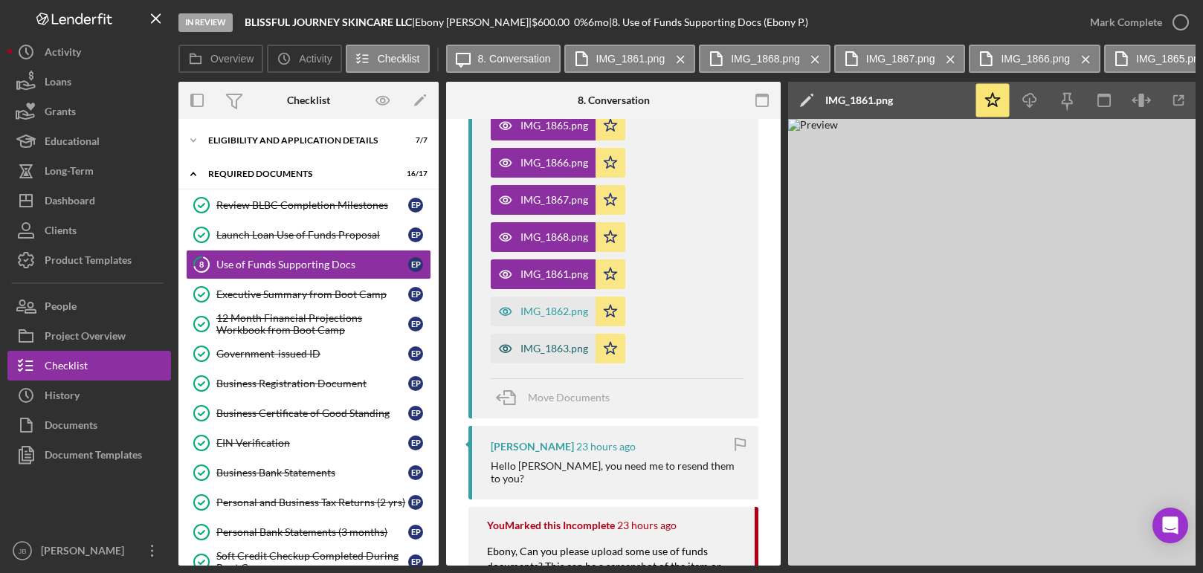
click at [556, 348] on div "IMG_1863.png" at bounding box center [555, 349] width 68 height 12
click at [1180, 96] on polyline "button" at bounding box center [1182, 98] width 4 height 4
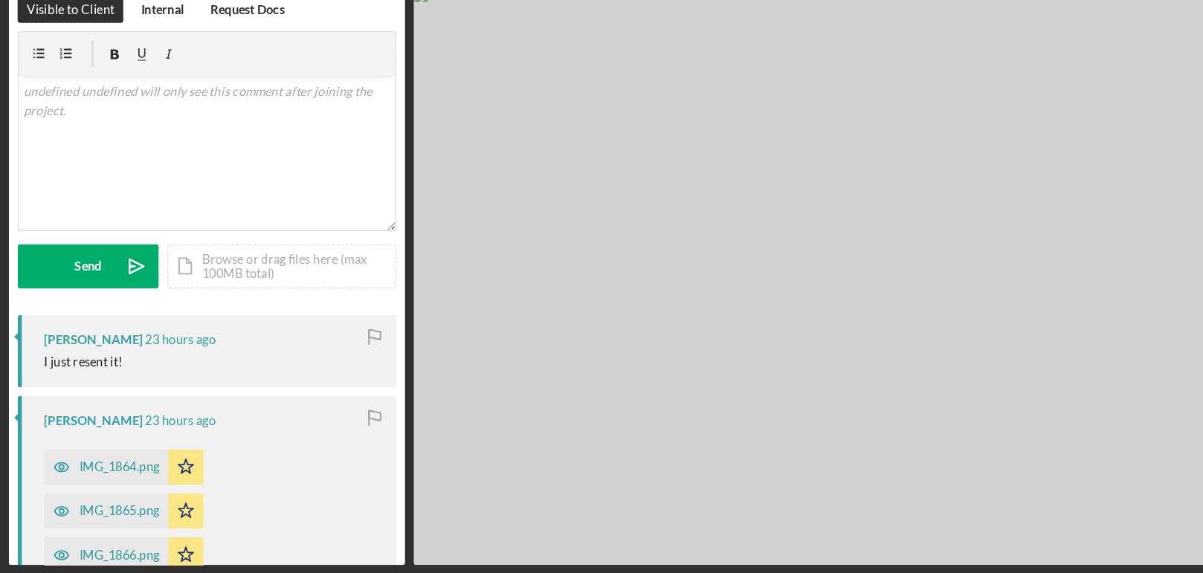
drag, startPoint x: 719, startPoint y: 282, endPoint x: 507, endPoint y: 94, distance: 283.4
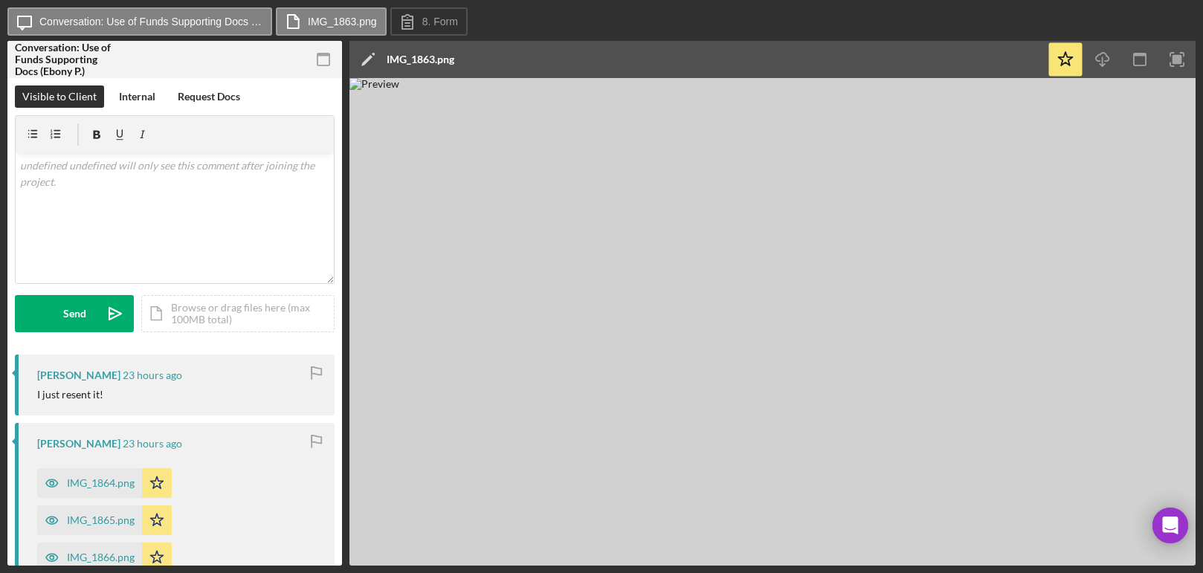
click at [846, 342] on img at bounding box center [773, 322] width 846 height 488
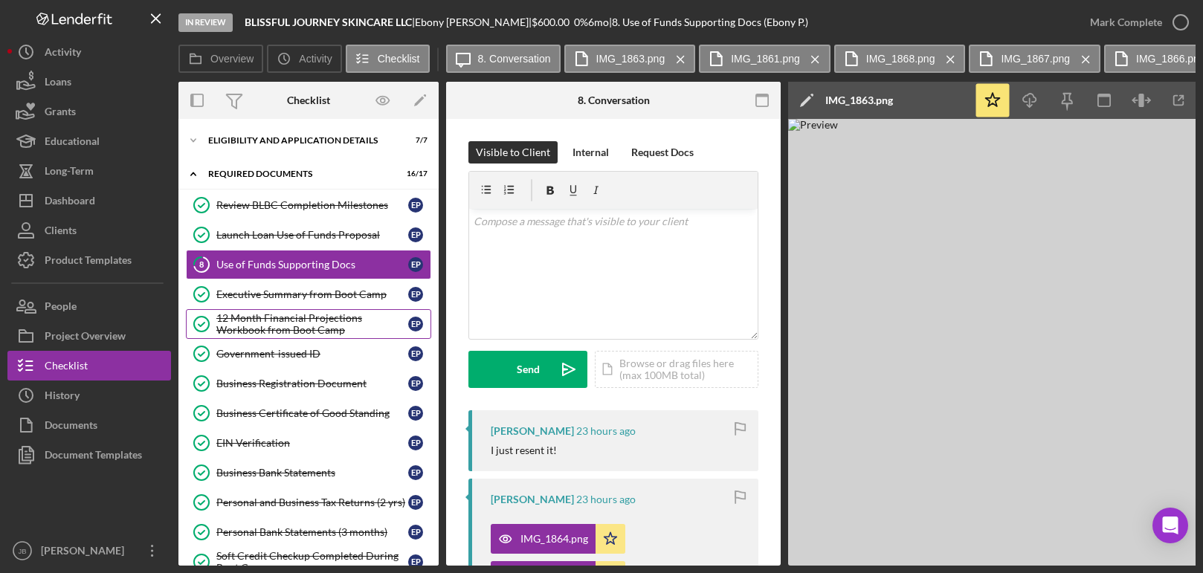
scroll to position [451, 0]
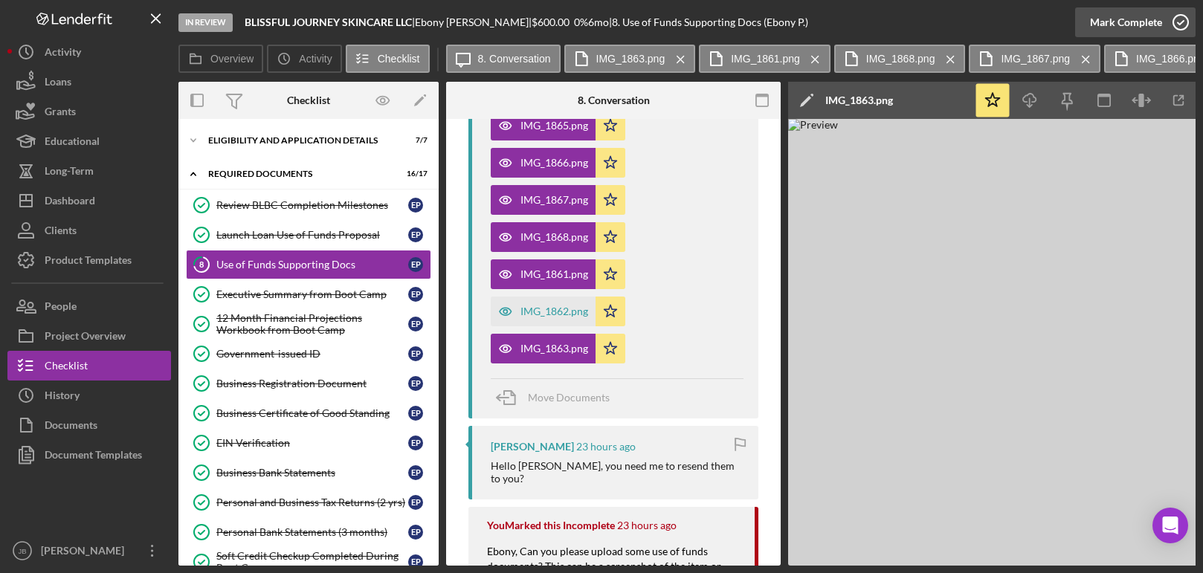
click at [1182, 22] on icon "button" at bounding box center [1181, 22] width 37 height 37
click at [329, 170] on div "Required Documents" at bounding box center [314, 174] width 212 height 9
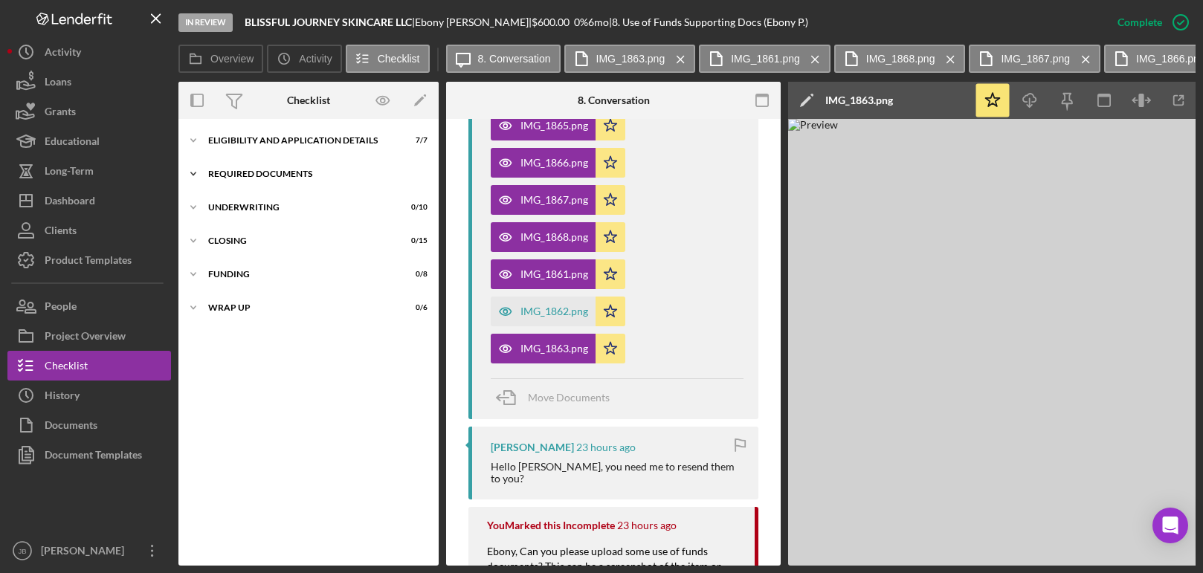
click at [329, 164] on div "Icon/Expander Required Documents 17 / 17" at bounding box center [309, 174] width 260 height 30
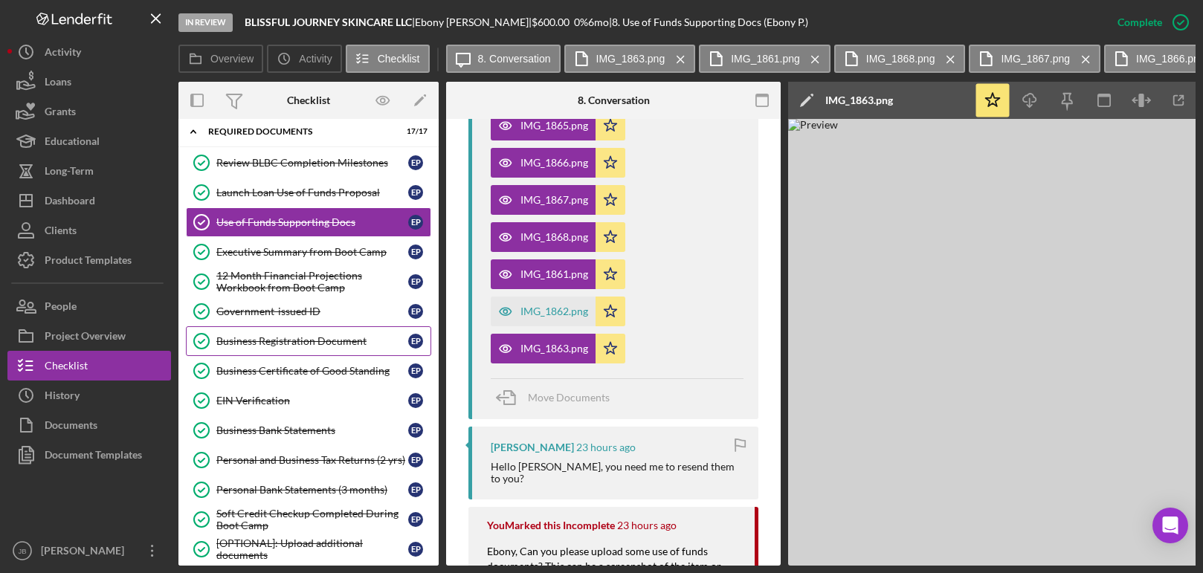
scroll to position [0, 0]
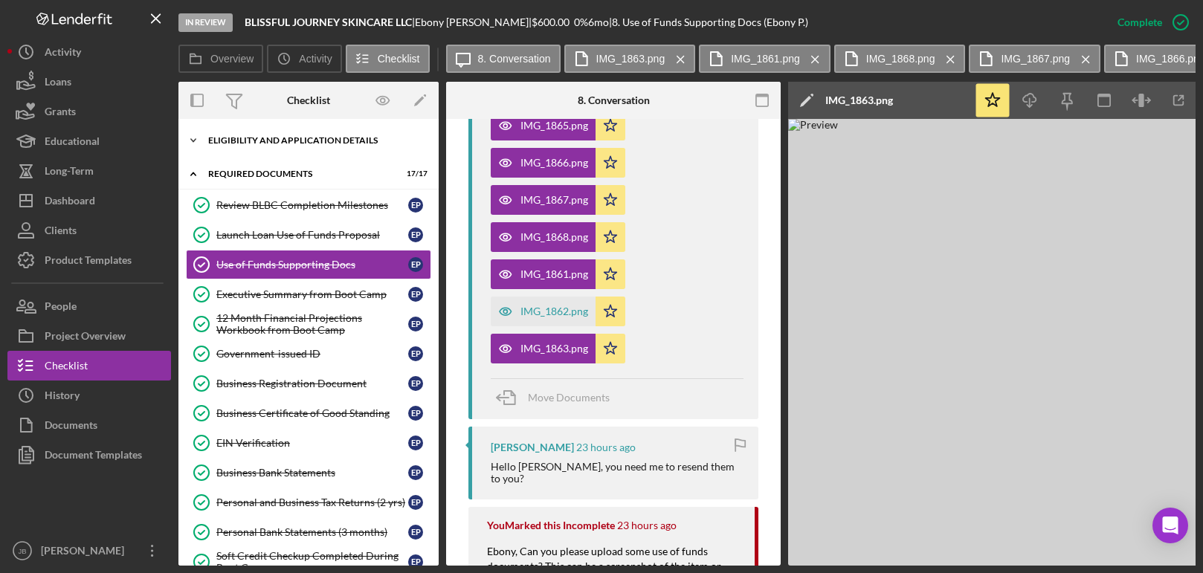
click at [306, 145] on div "Icon/Expander Eligibility and Application Details 7 / 7" at bounding box center [309, 141] width 260 height 30
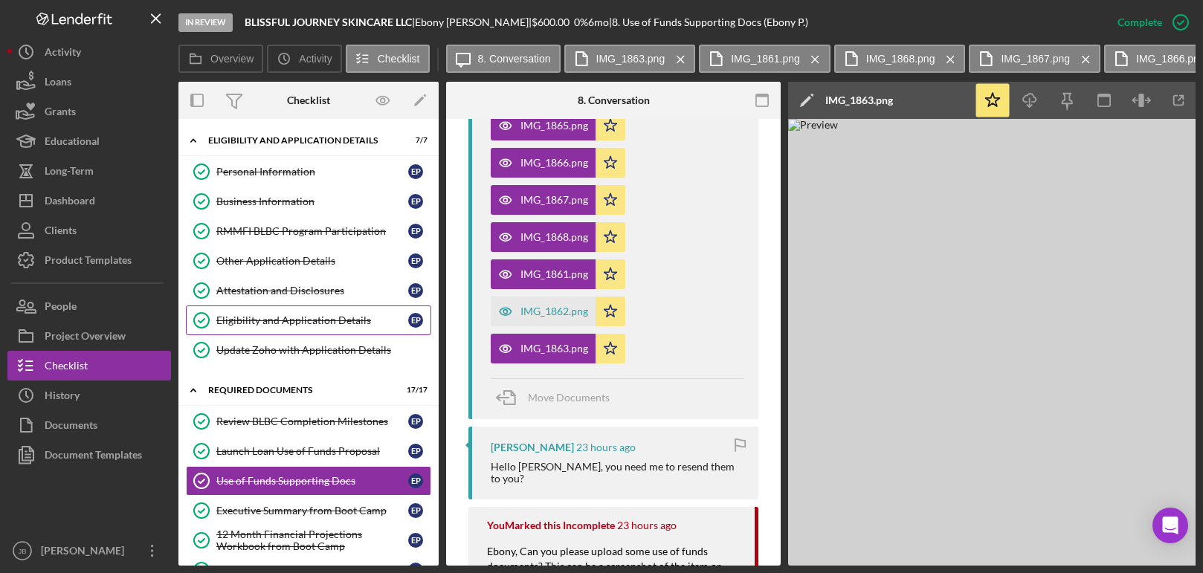
click at [283, 317] on div "Eligibility and Application Details" at bounding box center [312, 321] width 192 height 12
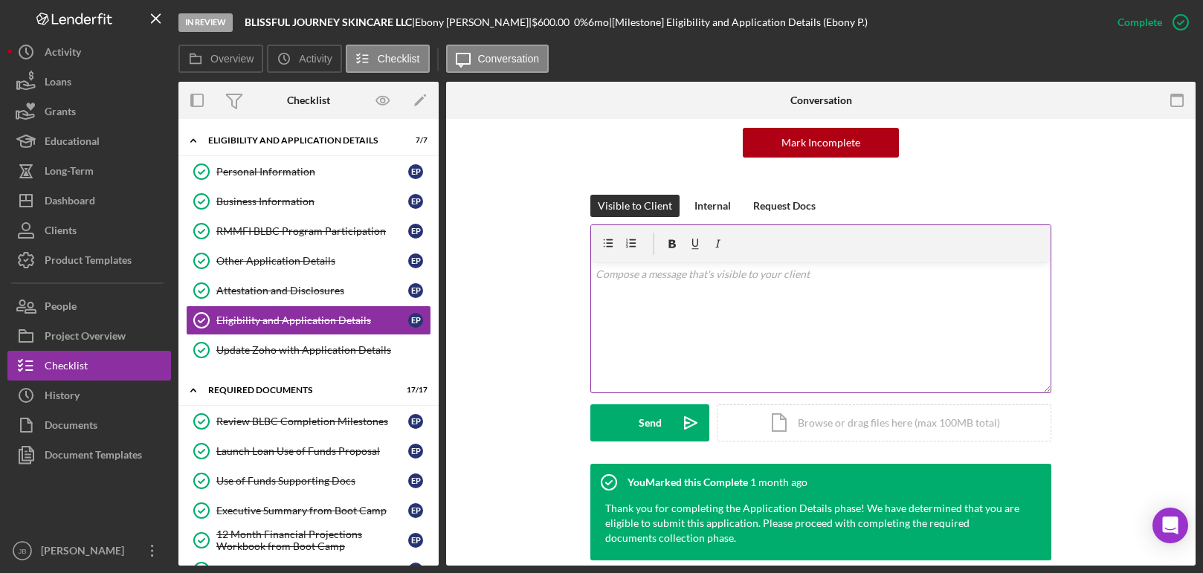
scroll to position [328, 0]
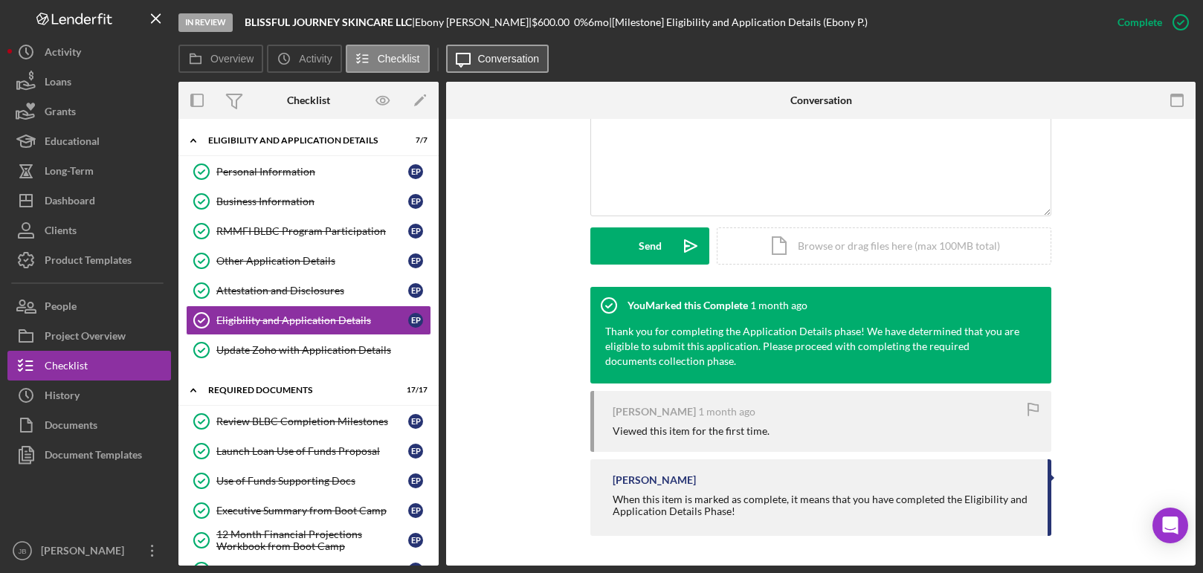
click at [517, 67] on button "Icon/Message Conversation" at bounding box center [497, 59] width 103 height 28
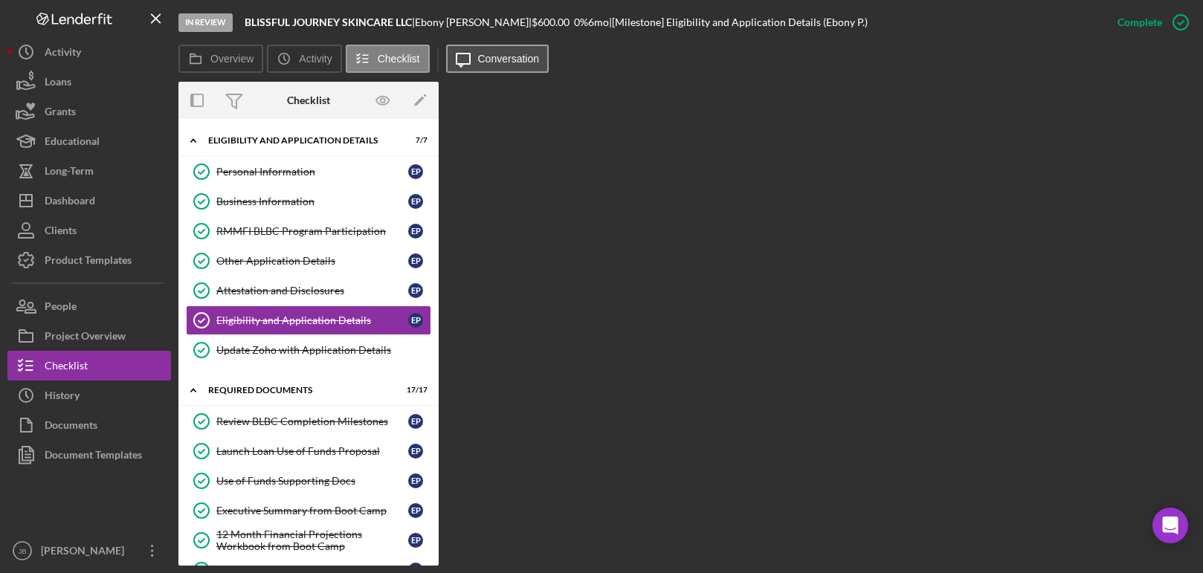
click at [517, 67] on button "Icon/Message Conversation" at bounding box center [497, 59] width 103 height 28
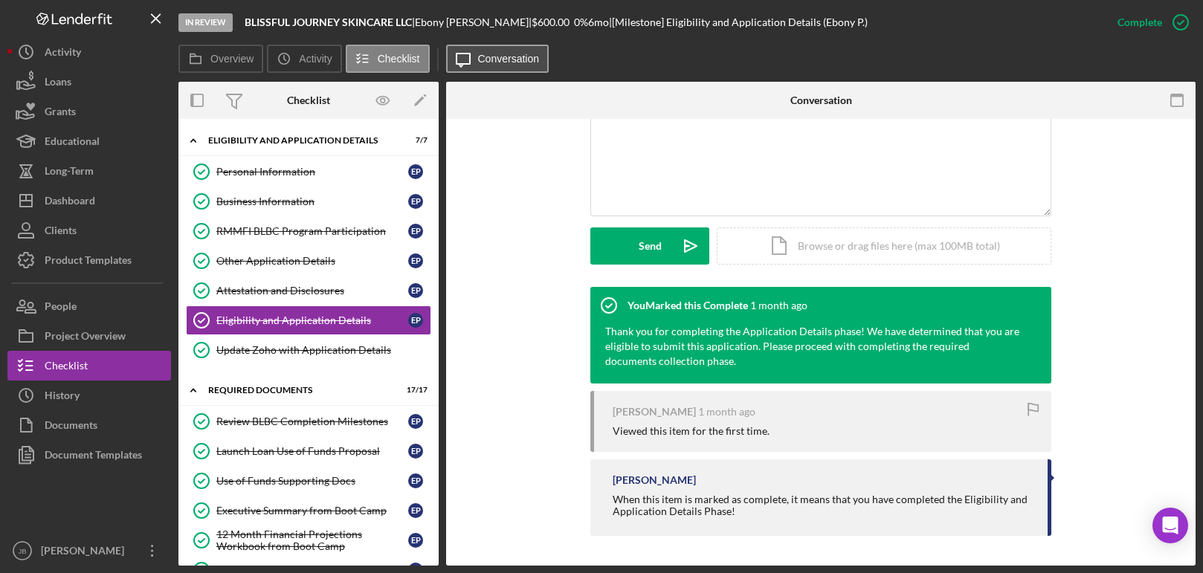
click at [470, 58] on icon "Icon/Message" at bounding box center [463, 58] width 37 height 37
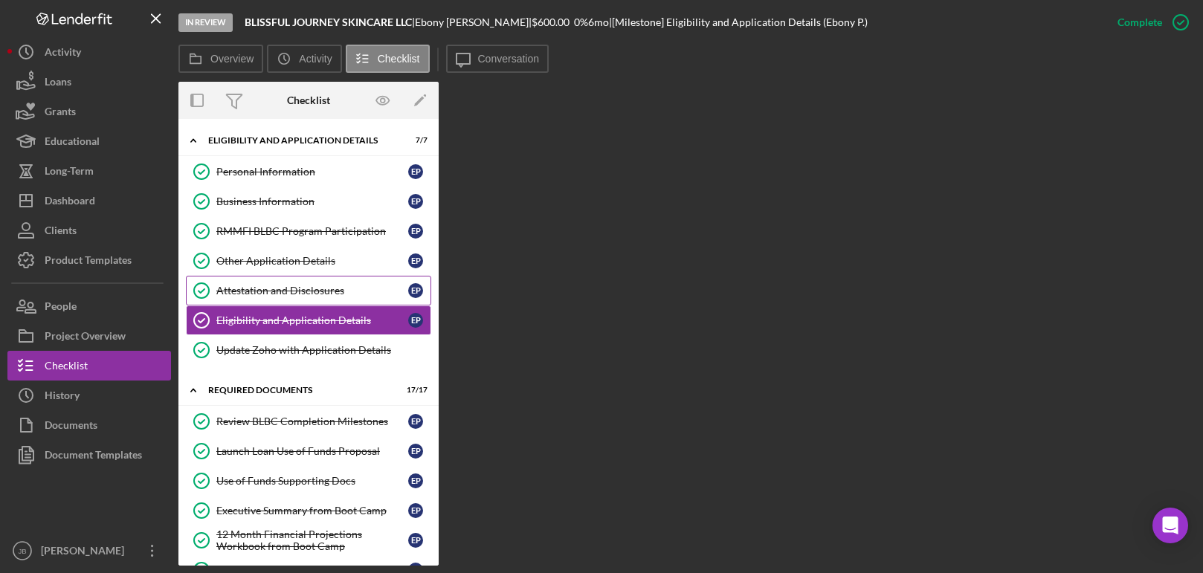
click at [327, 289] on div "Attestation and Disclosures" at bounding box center [312, 291] width 192 height 12
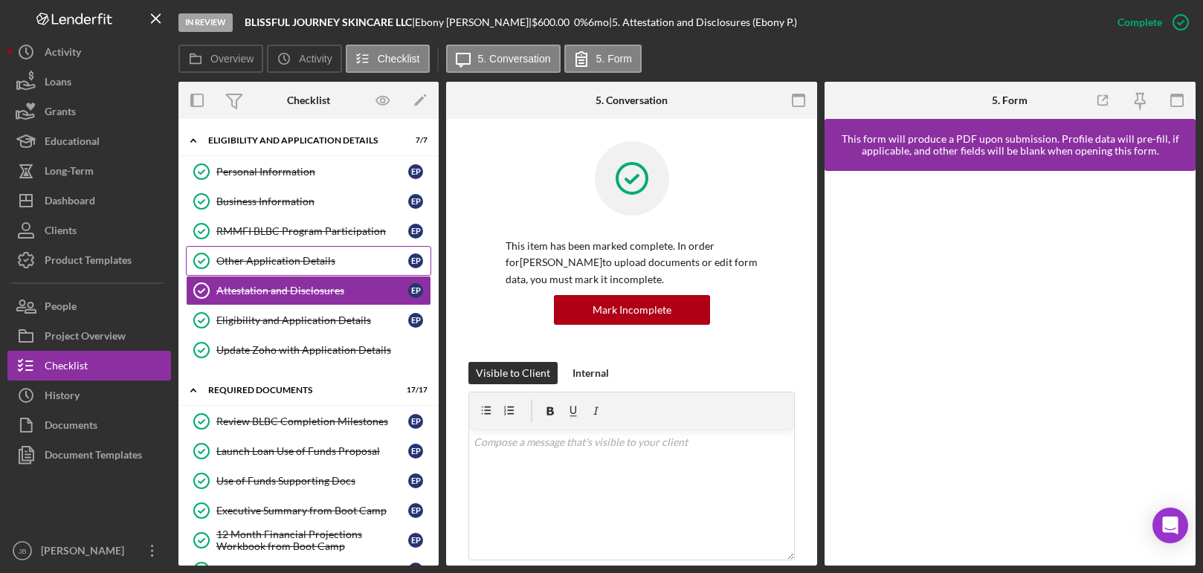
click at [350, 255] on div "Other Application Details" at bounding box center [312, 261] width 192 height 12
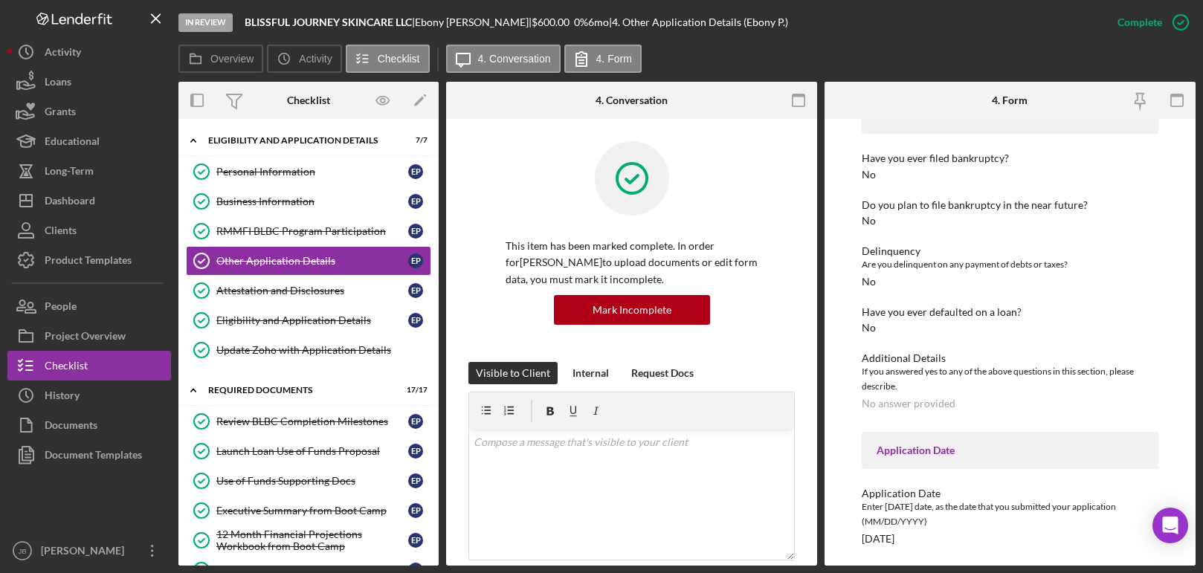
scroll to position [2537, 0]
click at [327, 201] on div "Business Information" at bounding box center [312, 202] width 192 height 12
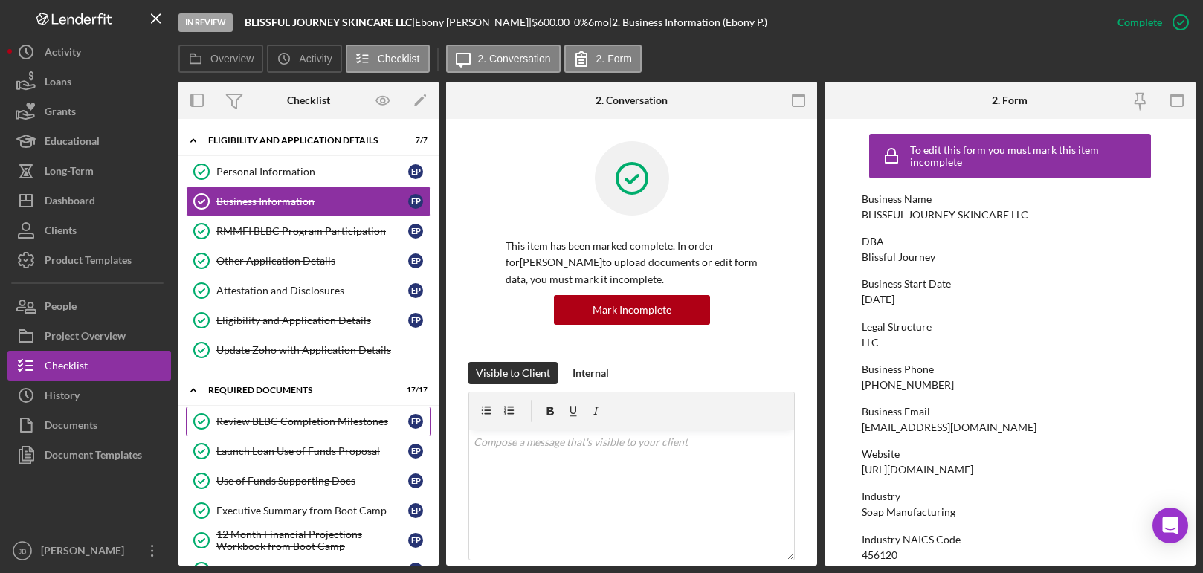
click at [310, 416] on div "Review BLBC Completion Milestones" at bounding box center [312, 422] width 192 height 12
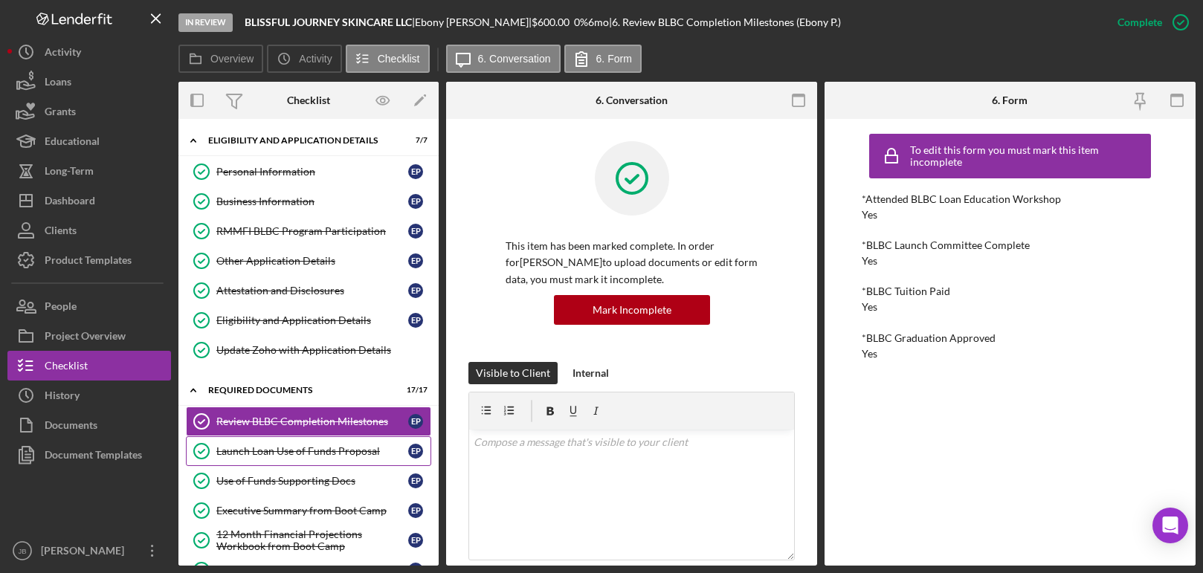
click at [351, 446] on div "Launch Loan Use of Funds Proposal" at bounding box center [312, 452] width 192 height 12
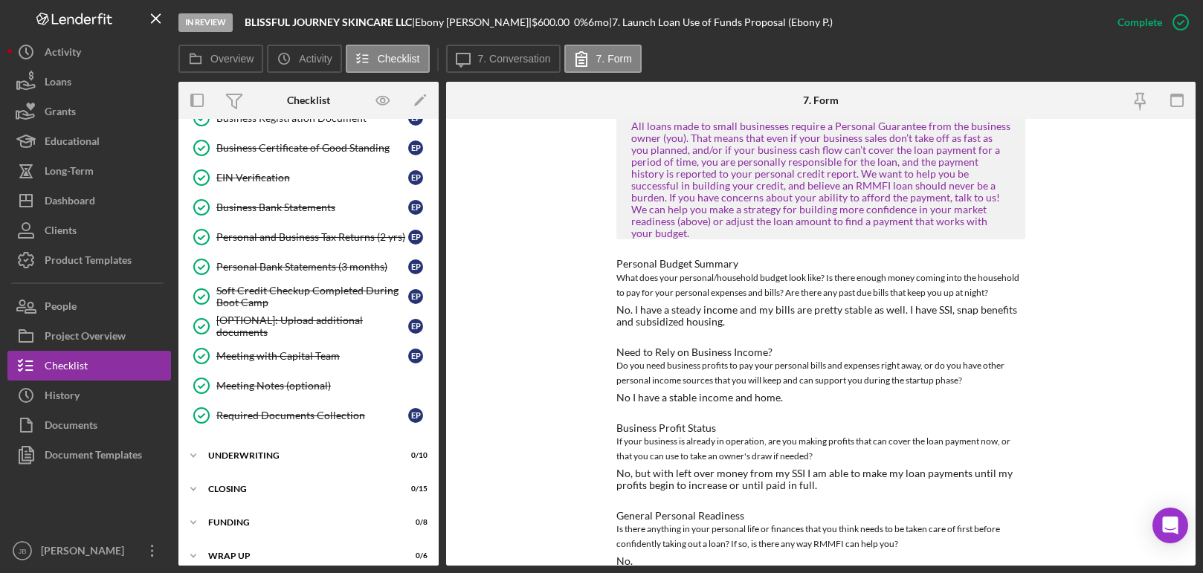
scroll to position [495, 0]
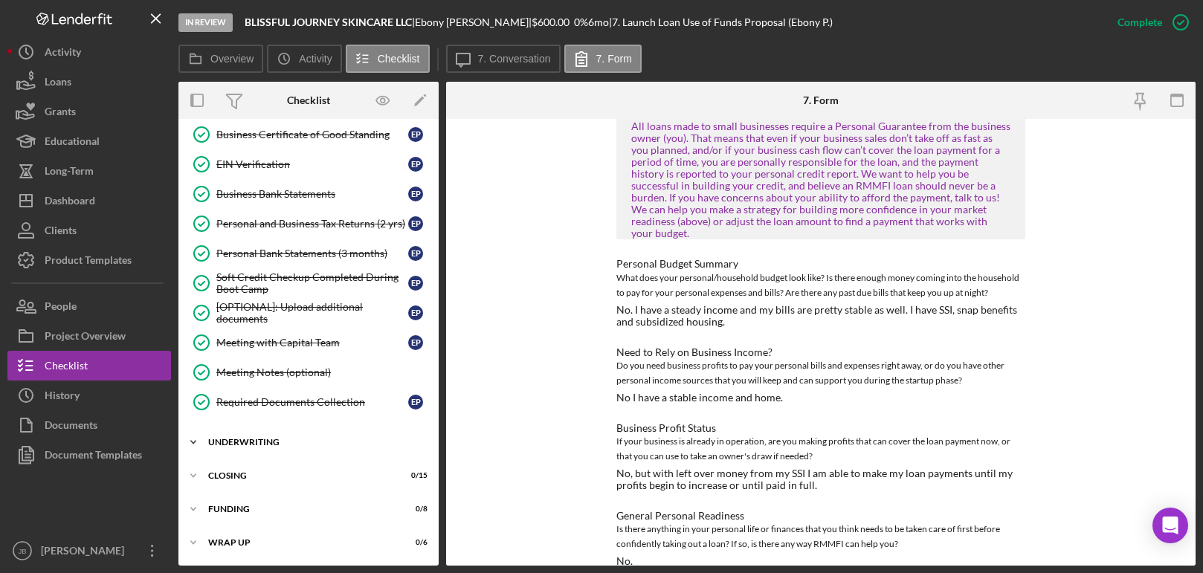
click at [336, 437] on div "Icon/Expander Underwriting 0 / 10" at bounding box center [309, 443] width 260 height 30
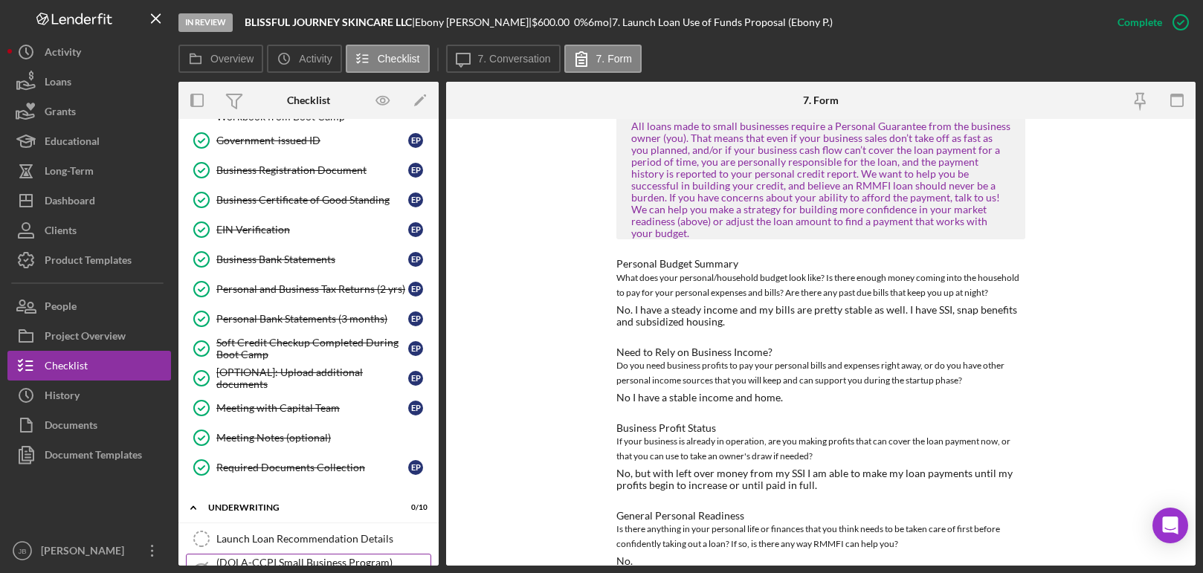
scroll to position [311, 0]
